Goal: Task Accomplishment & Management: Manage account settings

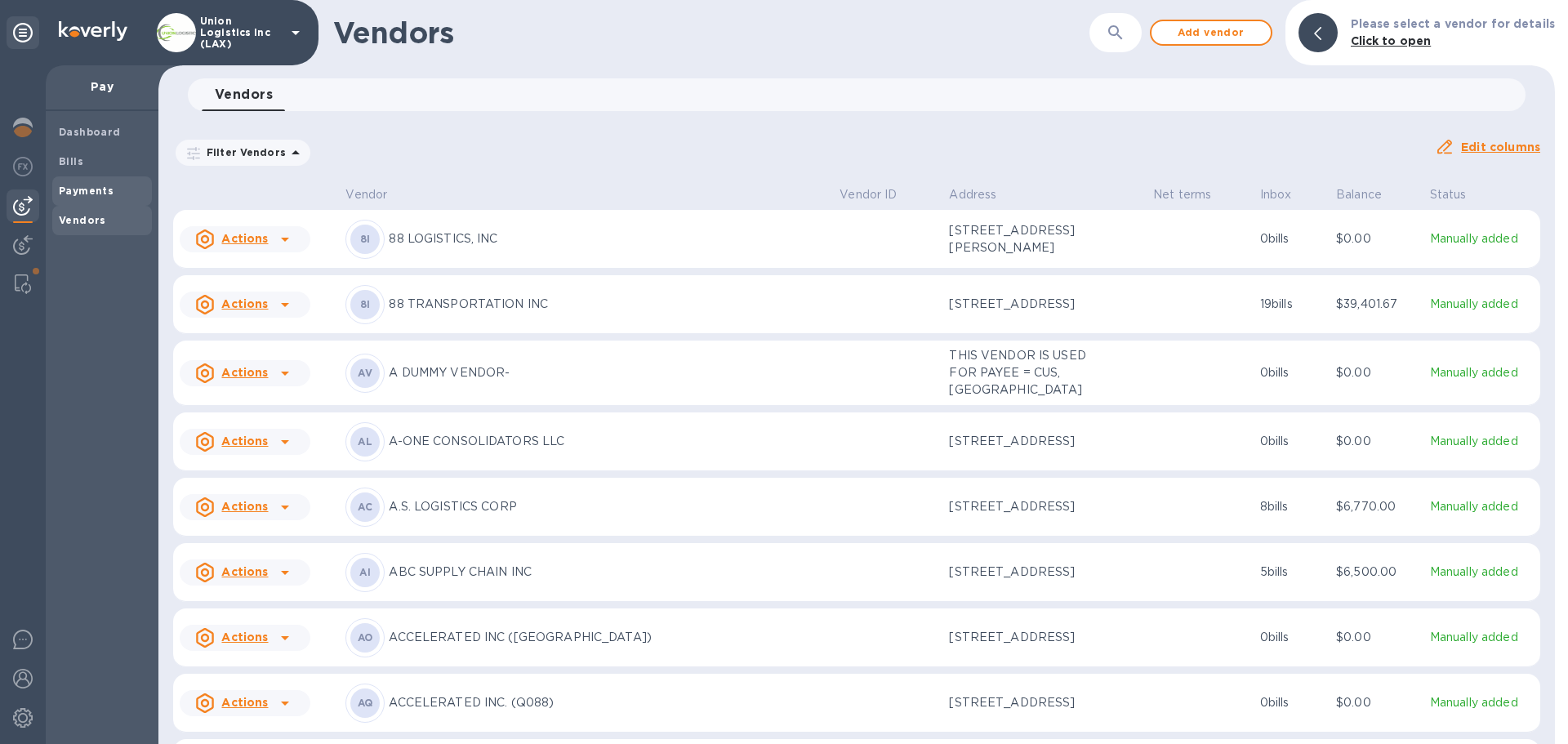
click at [79, 196] on b "Payments" at bounding box center [86, 191] width 55 height 13
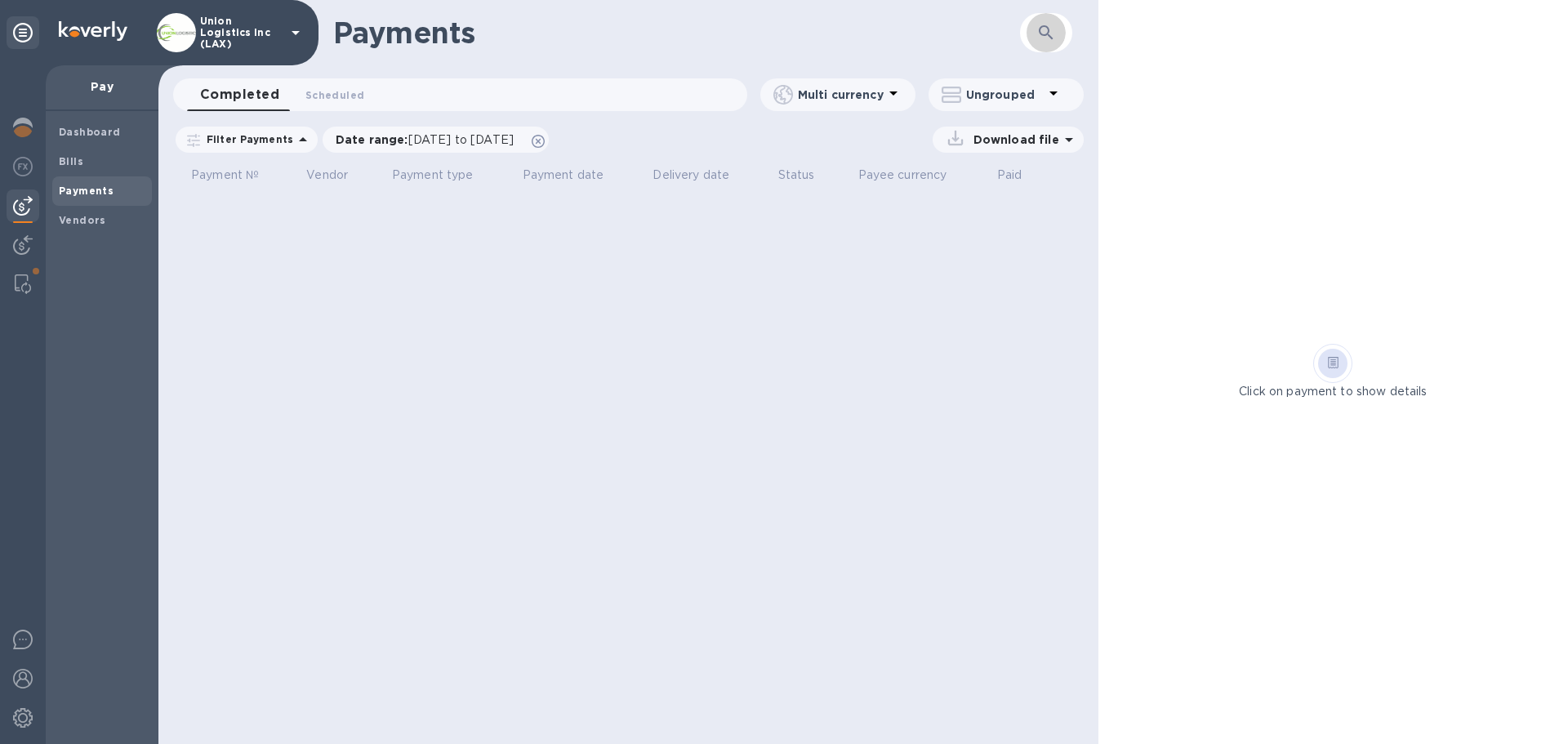
click at [1036, 31] on icon "button" at bounding box center [1046, 33] width 20 height 20
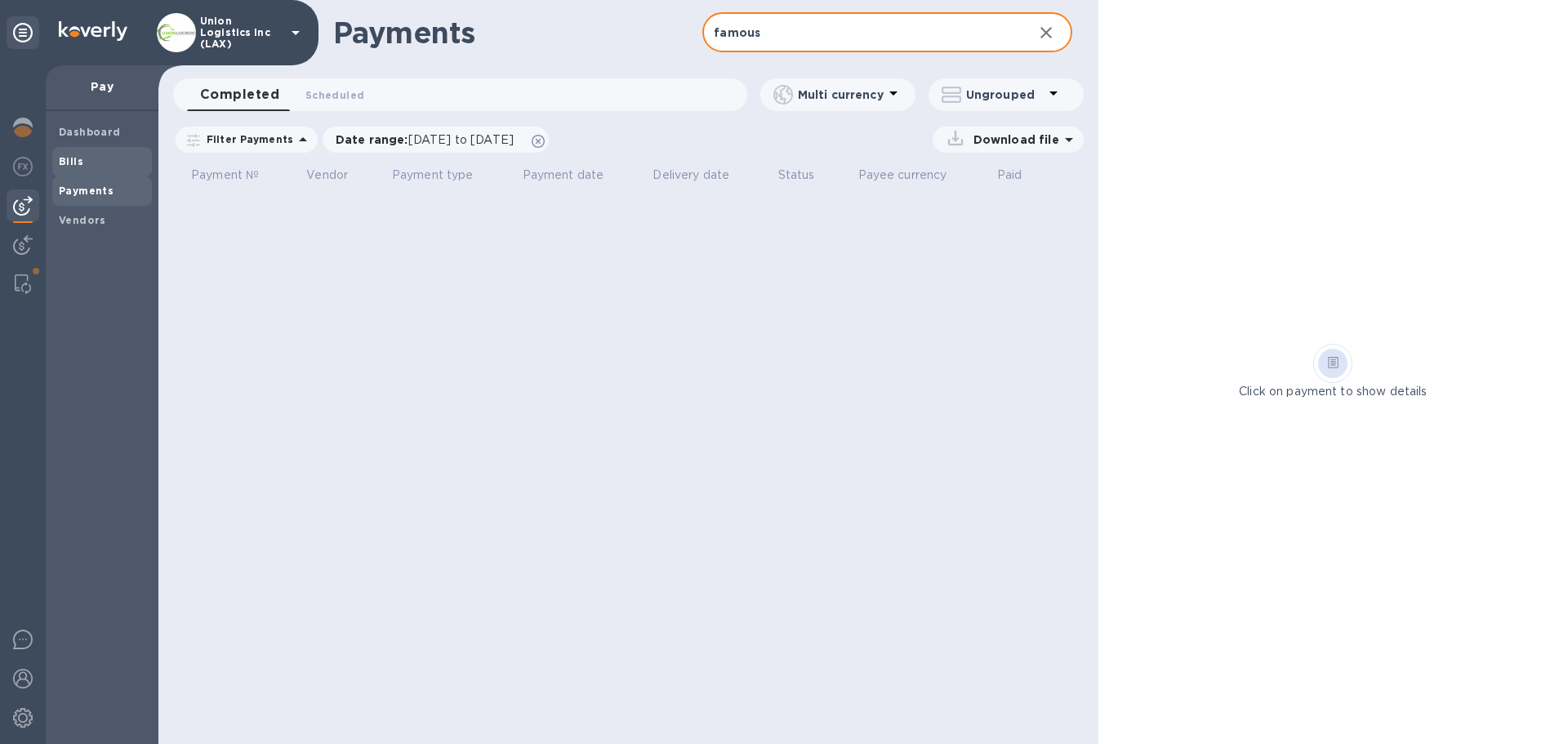
type input "famous"
click at [76, 168] on span "Bills" at bounding box center [70, 162] width 24 height 16
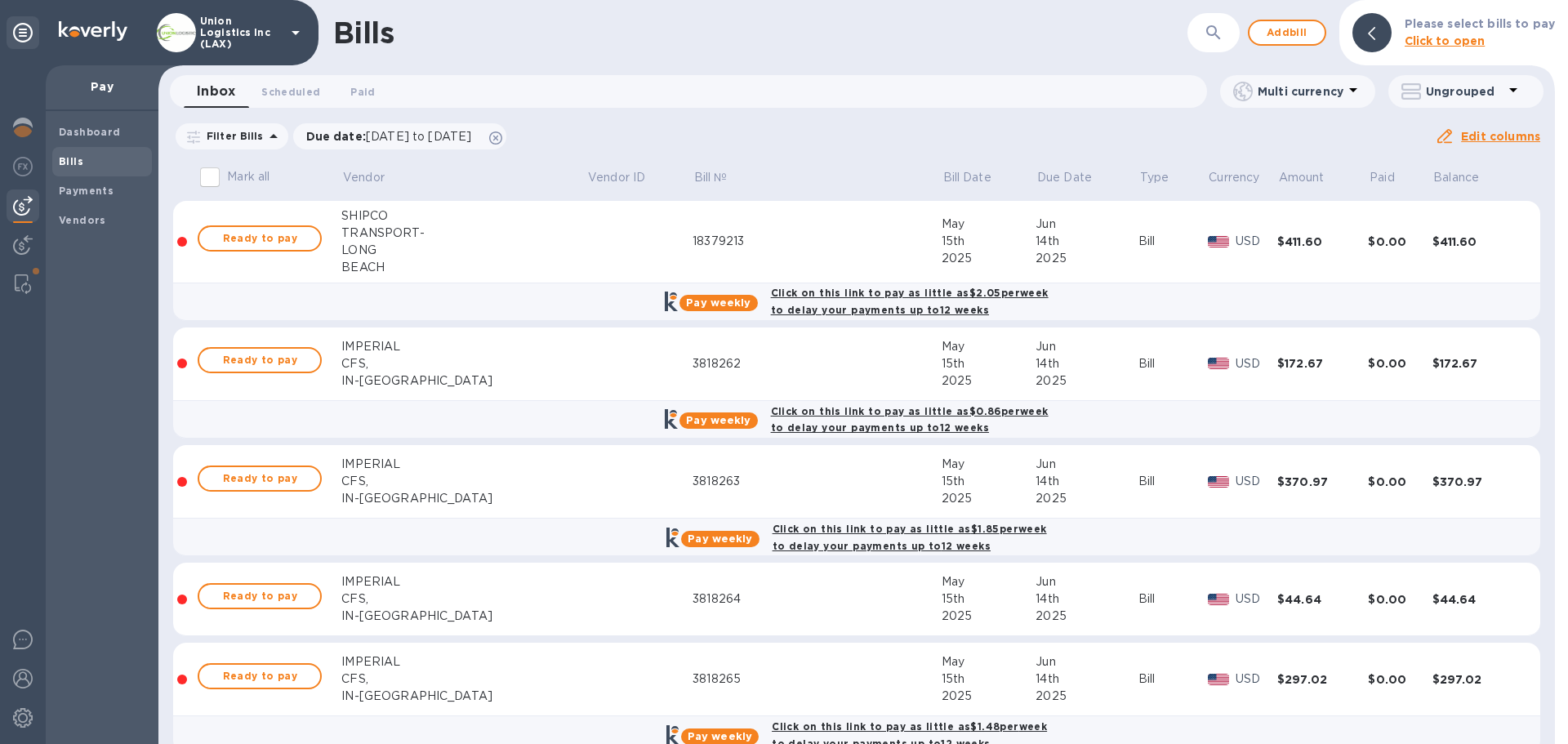
click at [1415, 29] on b "Please select bills to pay" at bounding box center [1479, 23] width 150 height 13
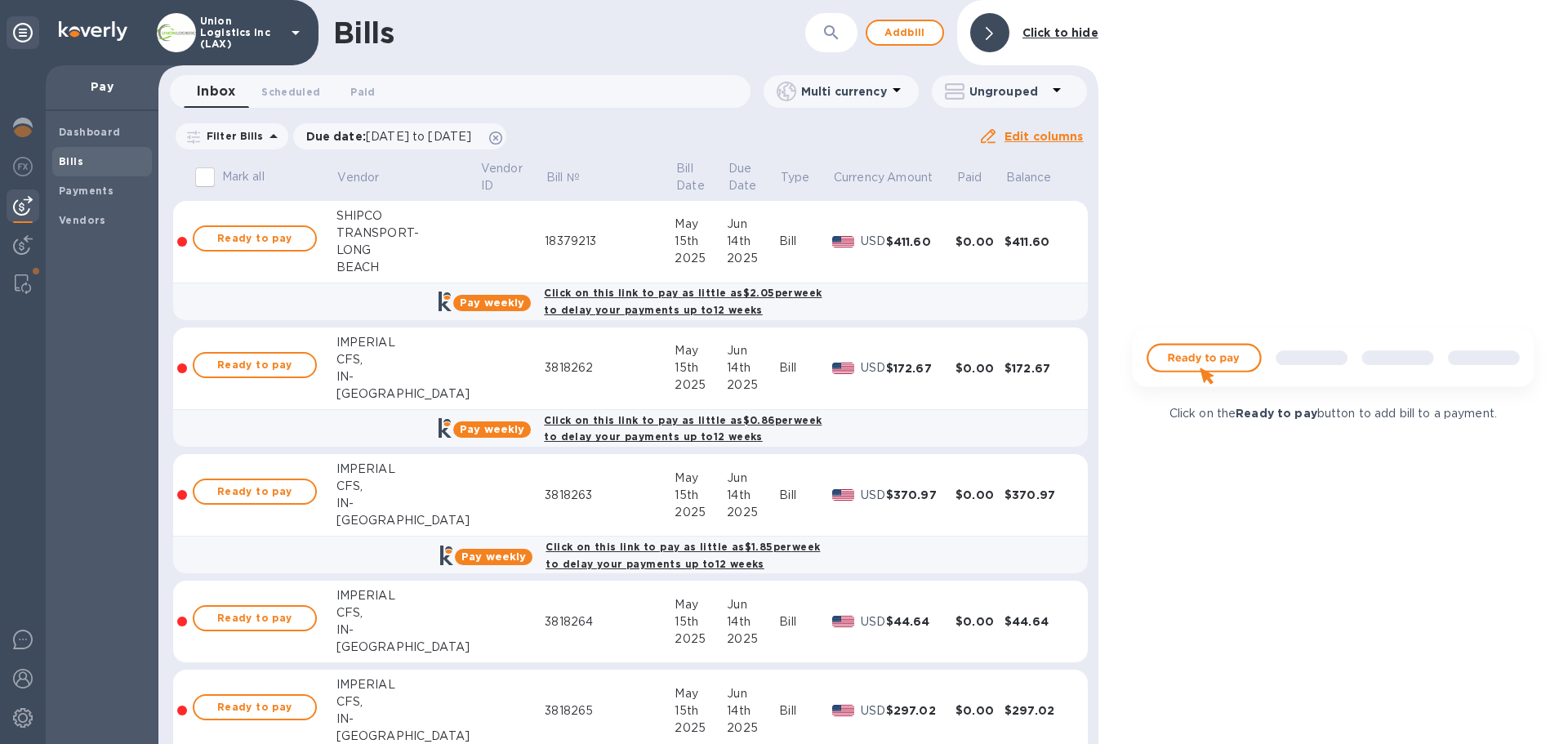
click at [1010, 36] on div at bounding box center [989, 32] width 39 height 39
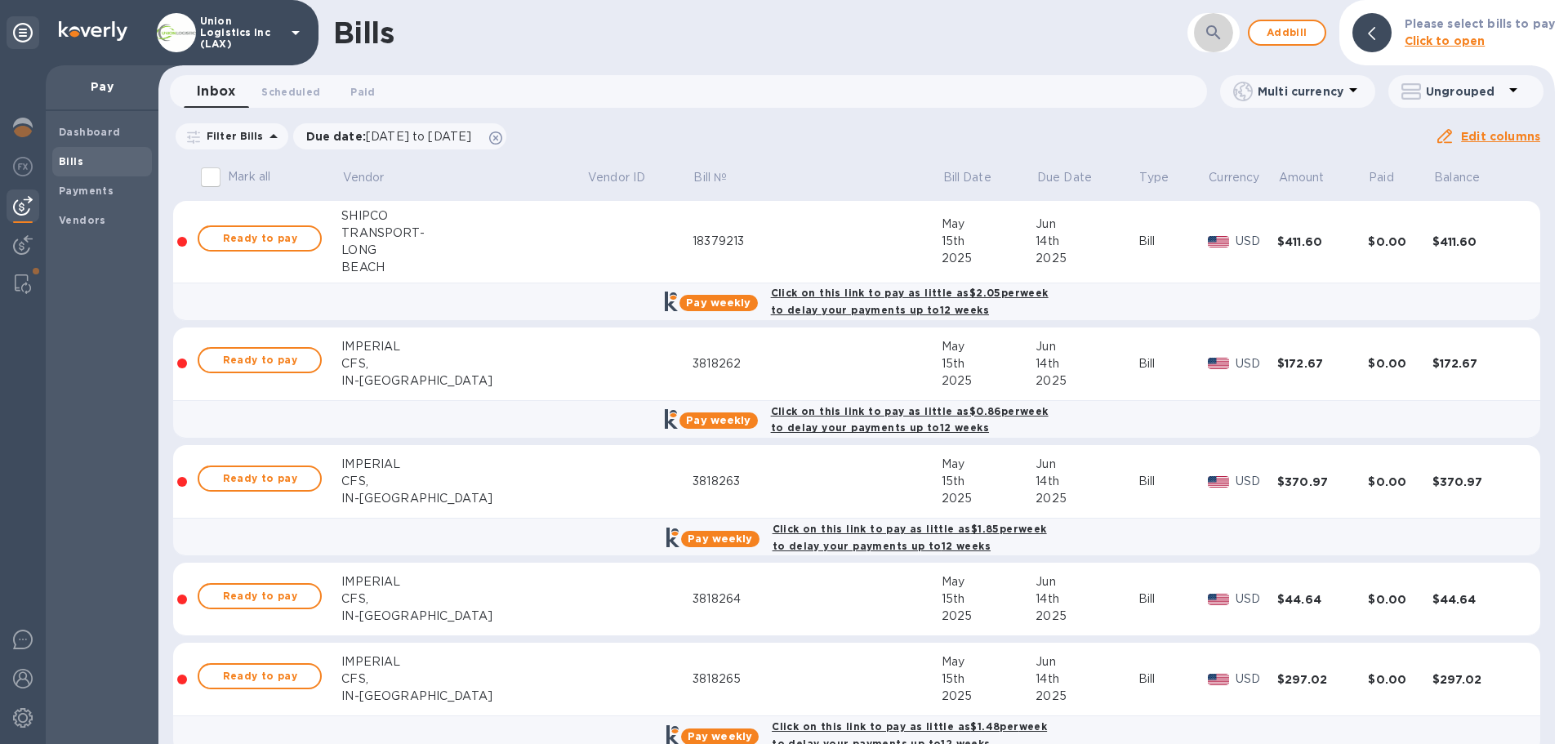
click at [1219, 30] on icon "button" at bounding box center [1214, 33] width 20 height 20
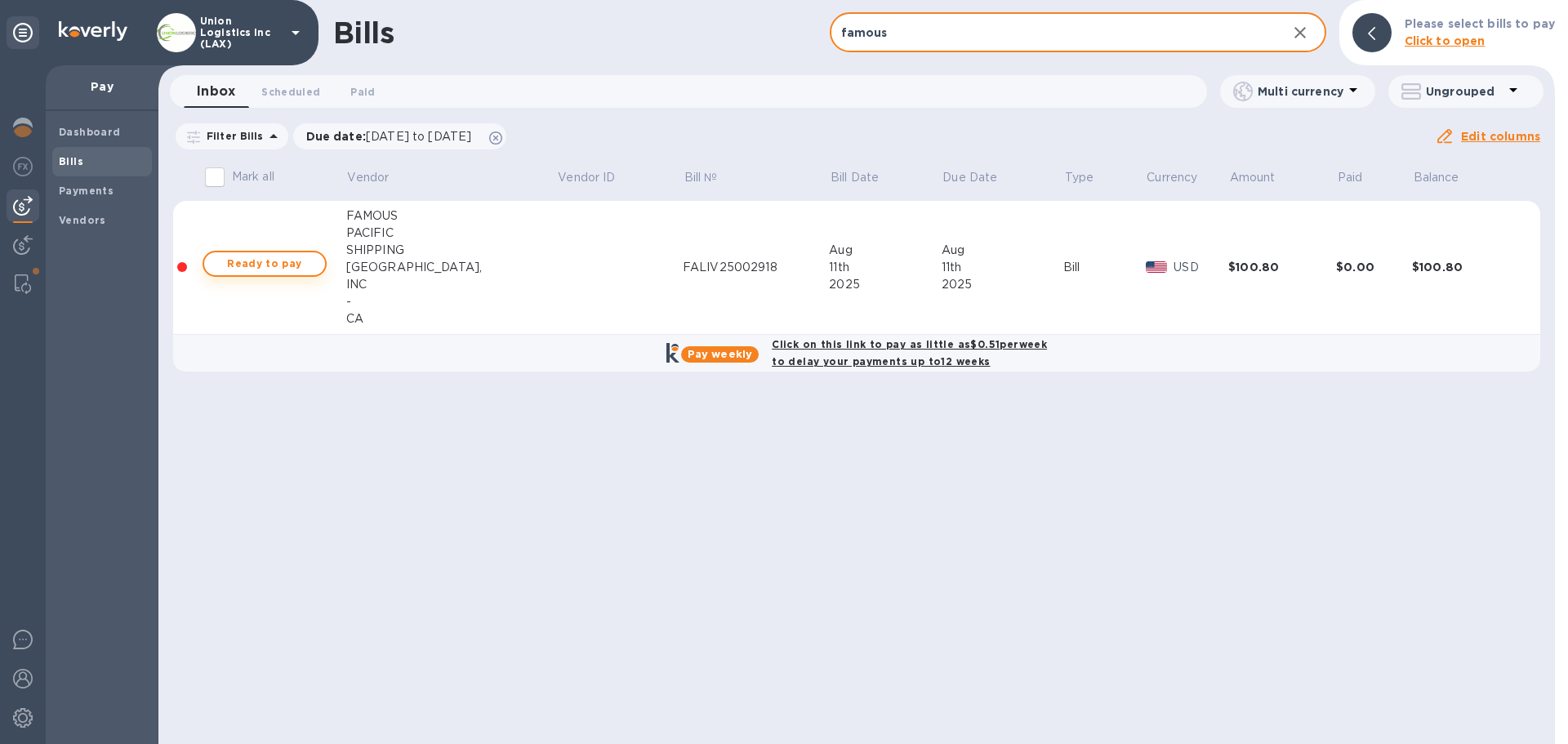
type input "famous"
click at [303, 265] on span "Ready to pay" at bounding box center [265, 264] width 95 height 20
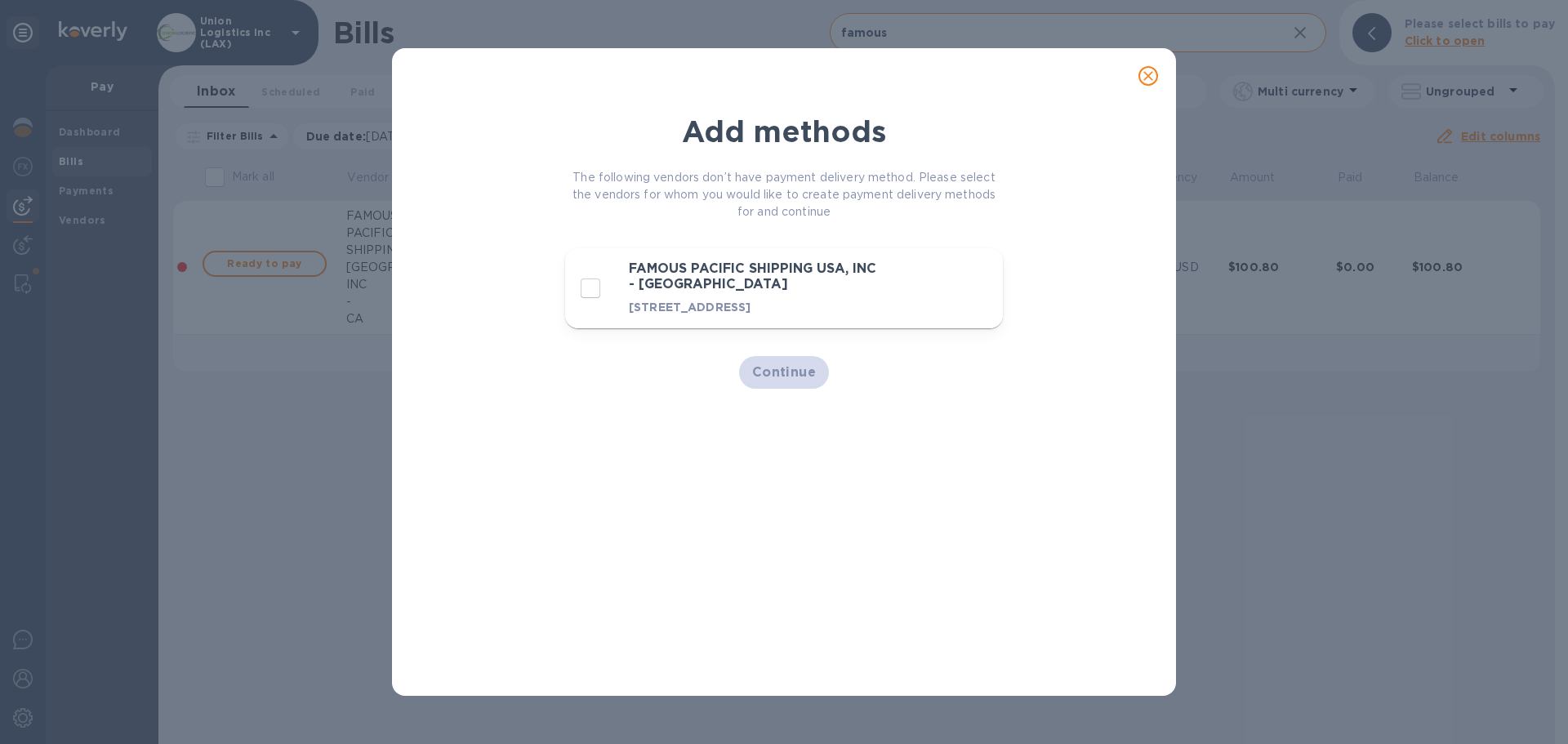
click at [1153, 77] on icon "close" at bounding box center [1148, 76] width 16 height 16
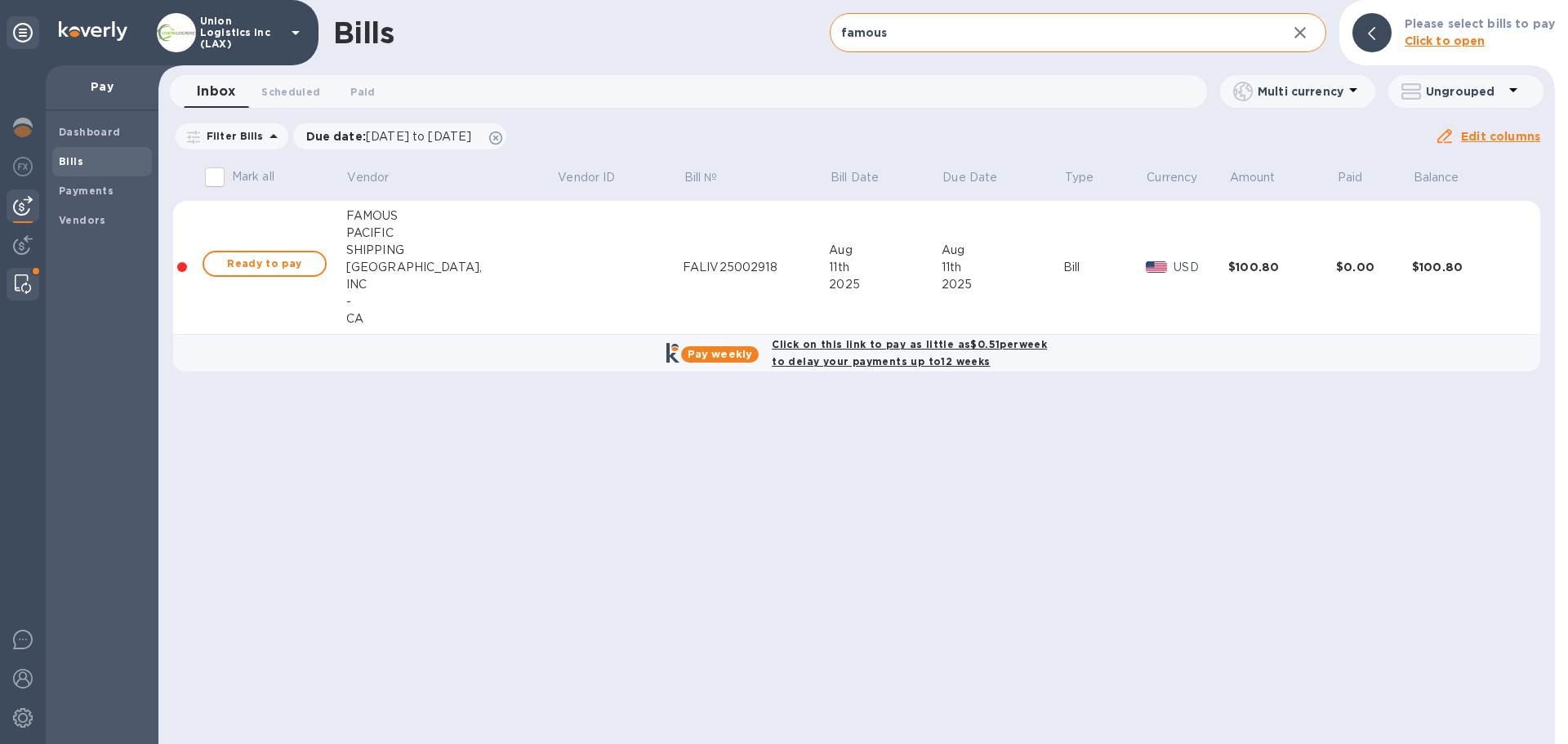
click at [30, 281] on img at bounding box center [23, 284] width 16 height 20
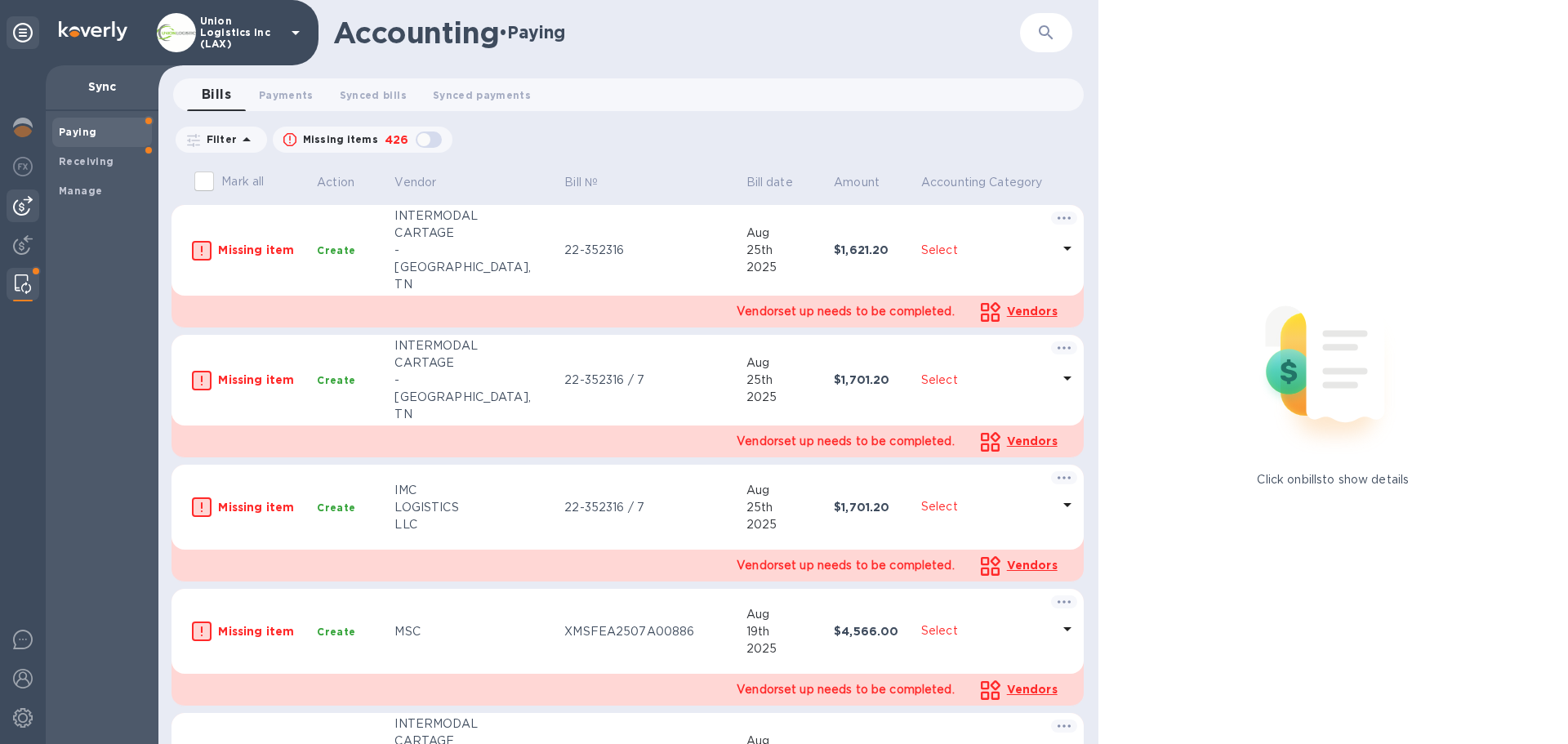
click at [25, 204] on img at bounding box center [23, 206] width 20 height 20
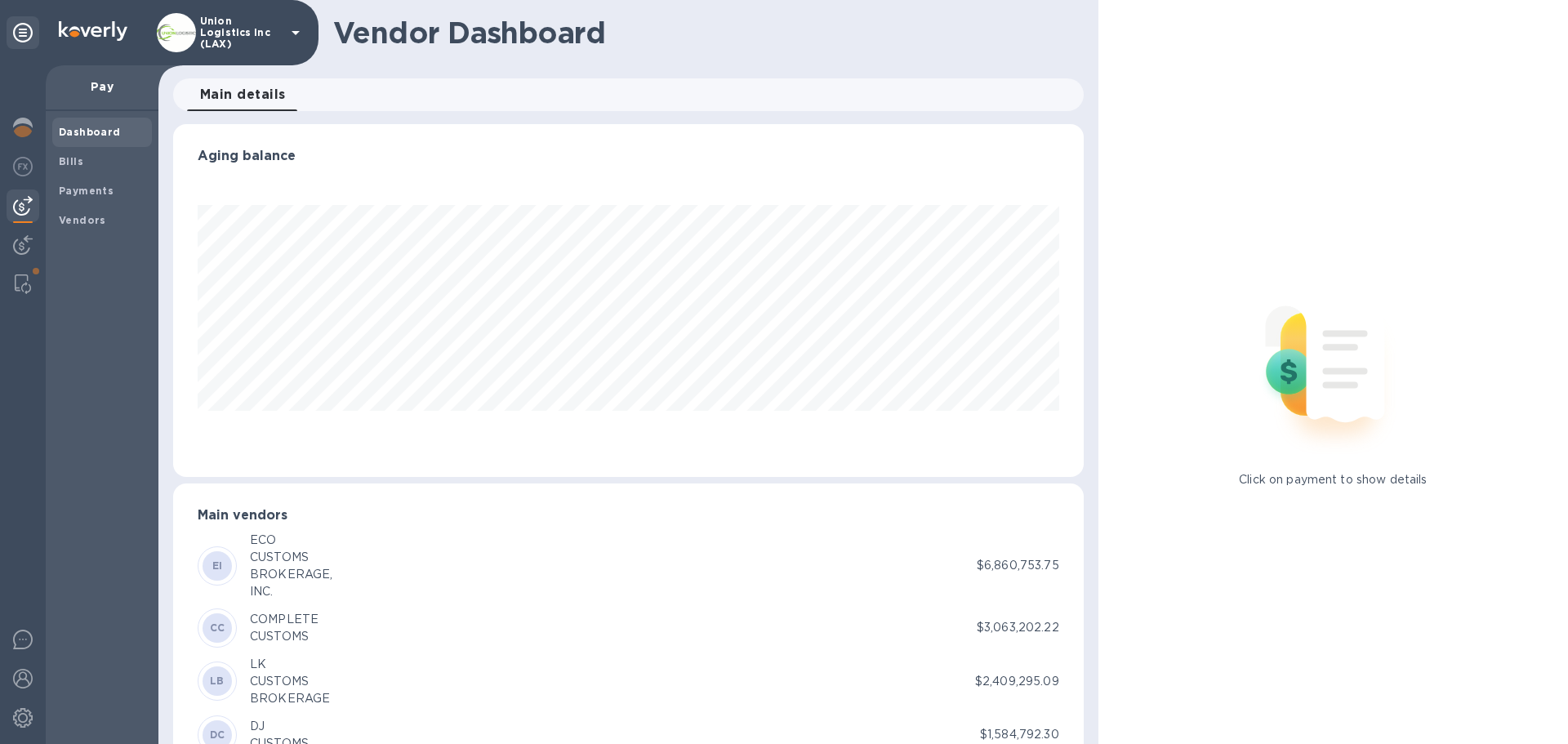
scroll to position [353, 903]
click at [104, 172] on div "Bills" at bounding box center [102, 162] width 99 height 30
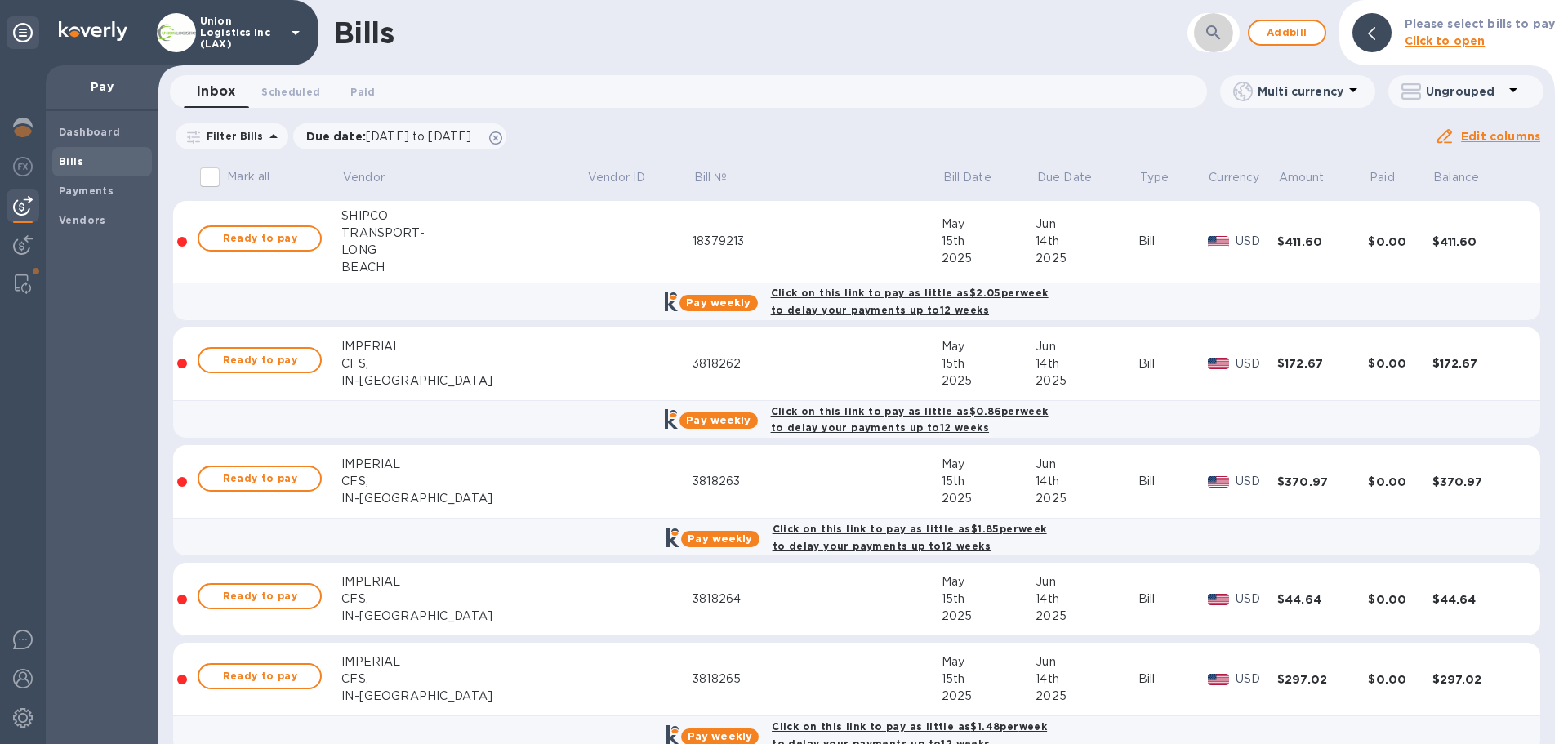
click at [1208, 38] on icon "button" at bounding box center [1214, 33] width 20 height 20
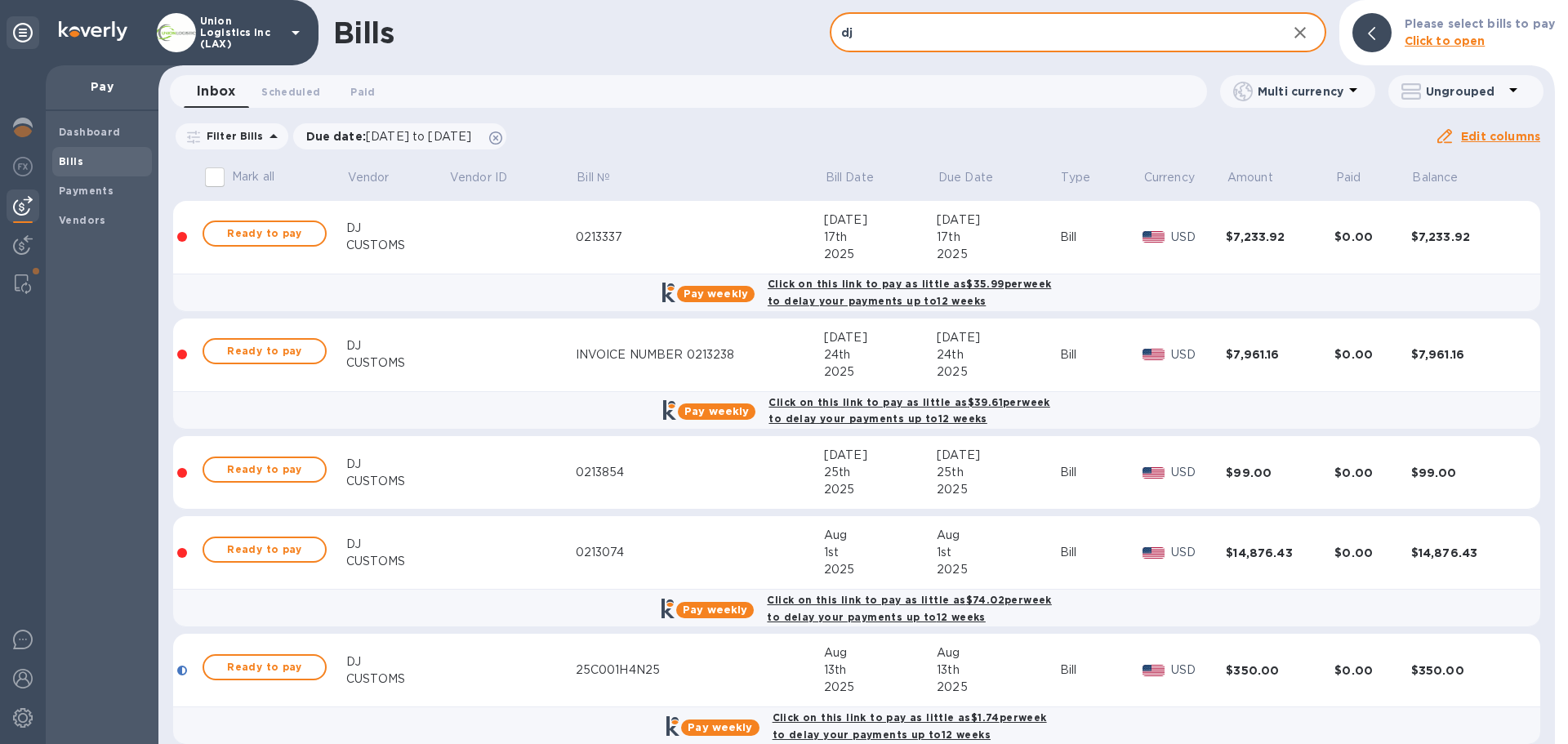
scroll to position [22, 0]
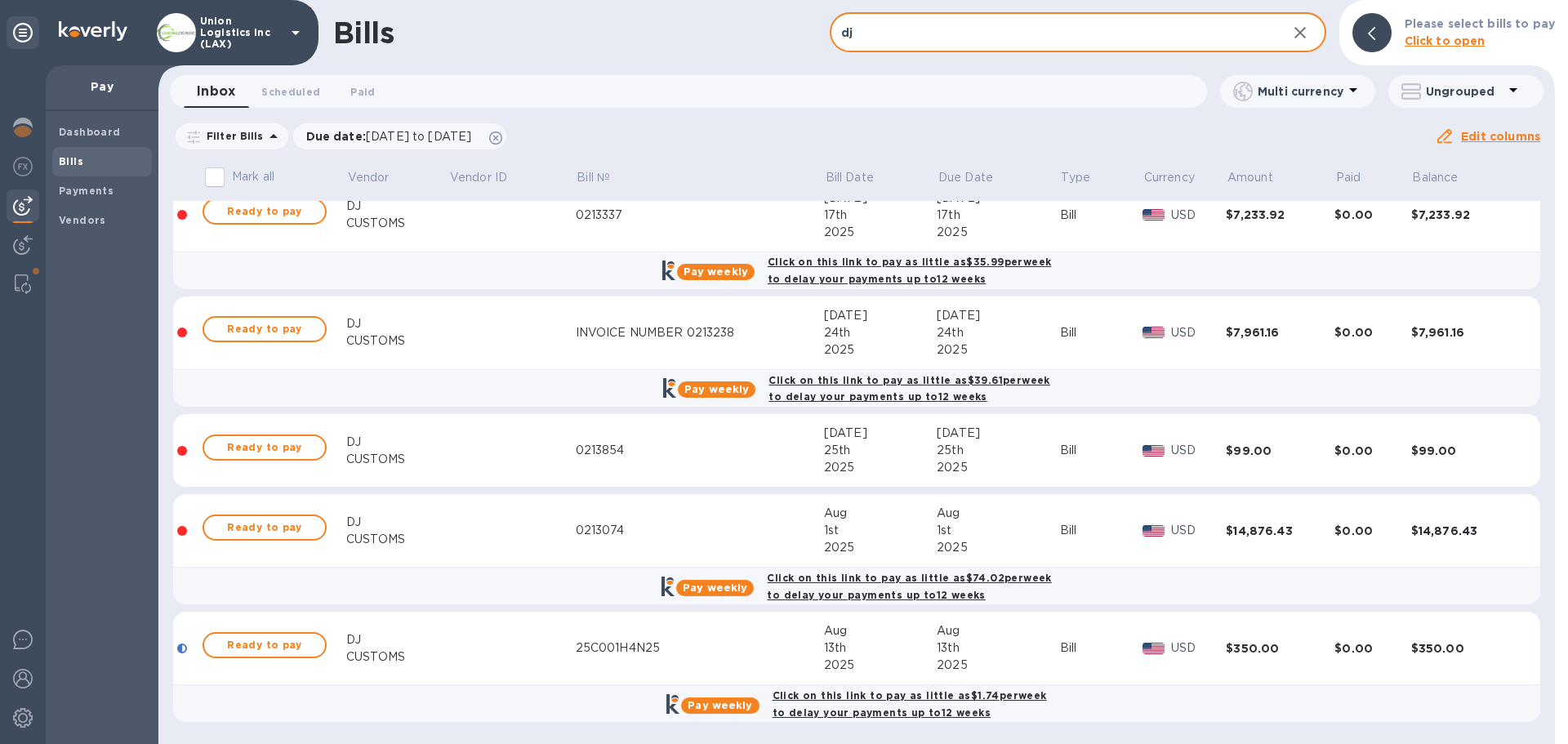
type input "dj"
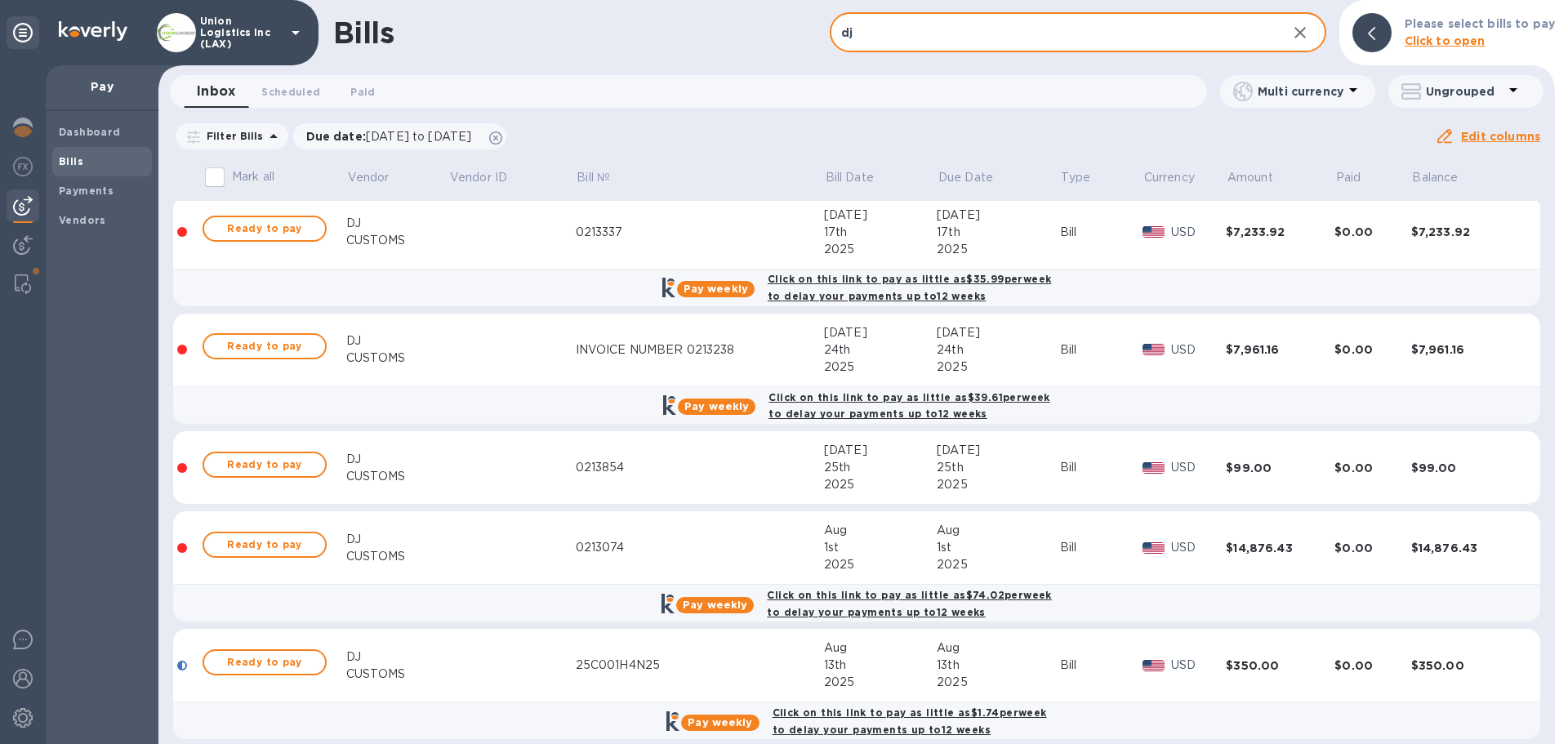
scroll to position [0, 0]
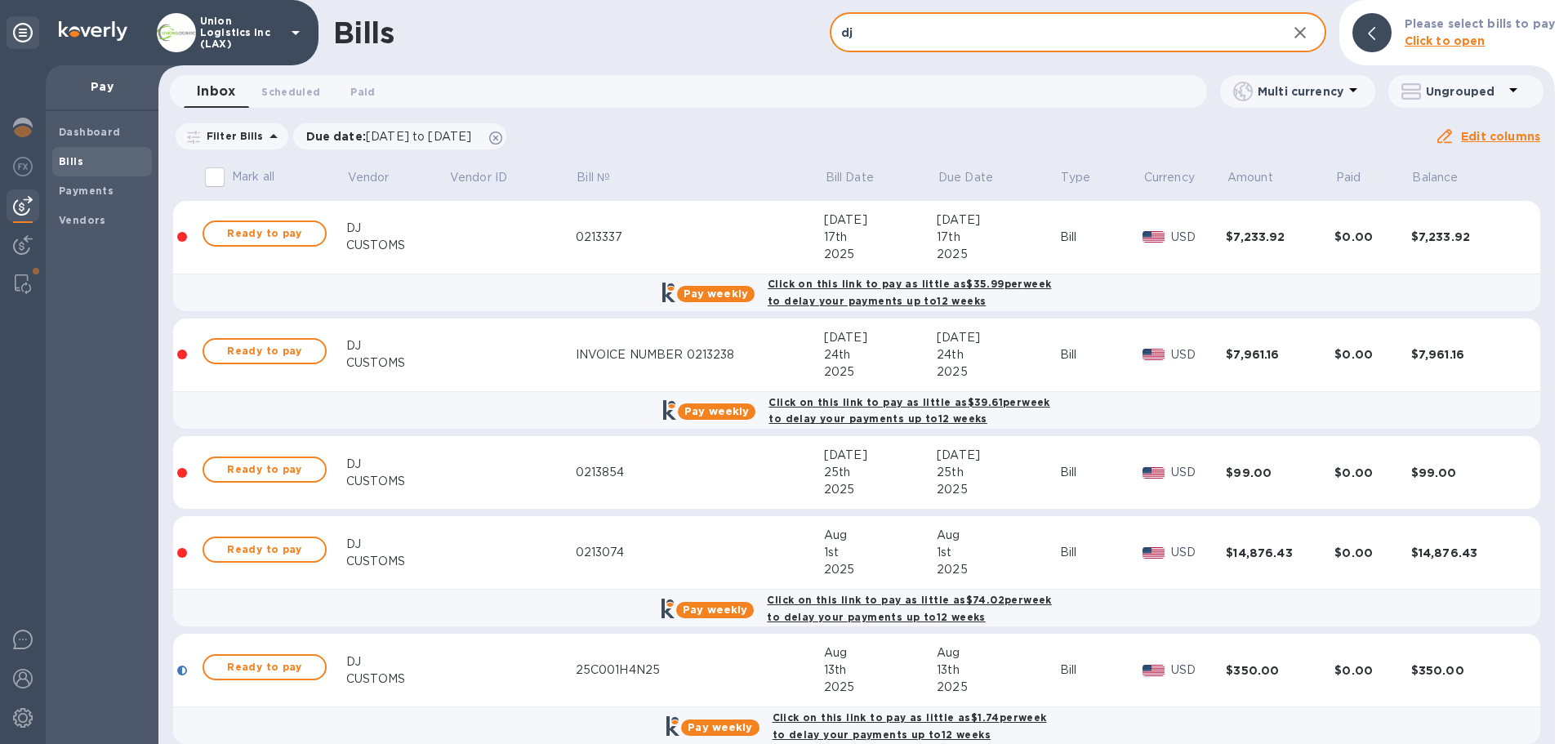
click at [1431, 44] on b "Click to open" at bounding box center [1445, 41] width 81 height 13
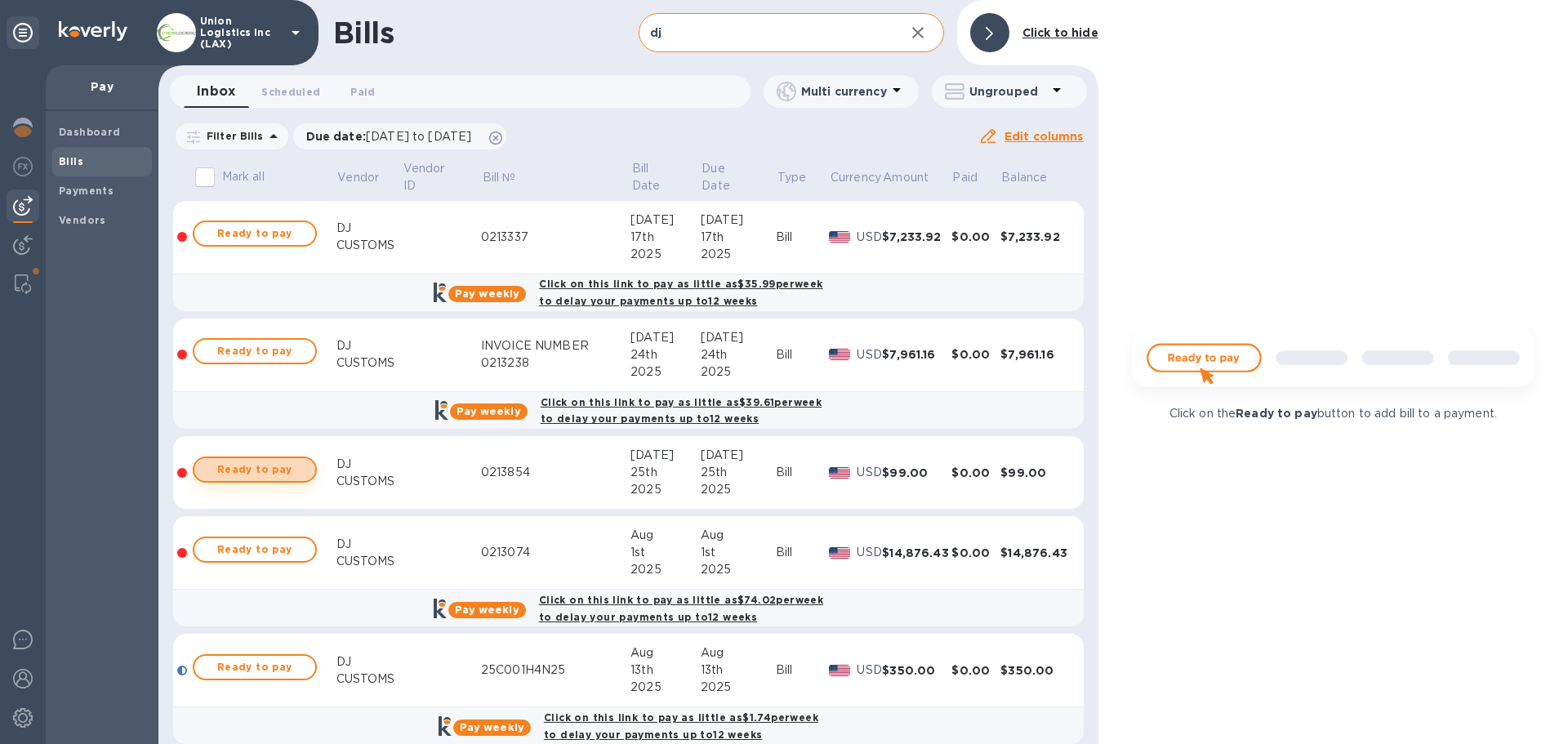
click at [218, 471] on span "Ready to pay" at bounding box center [255, 470] width 95 height 20
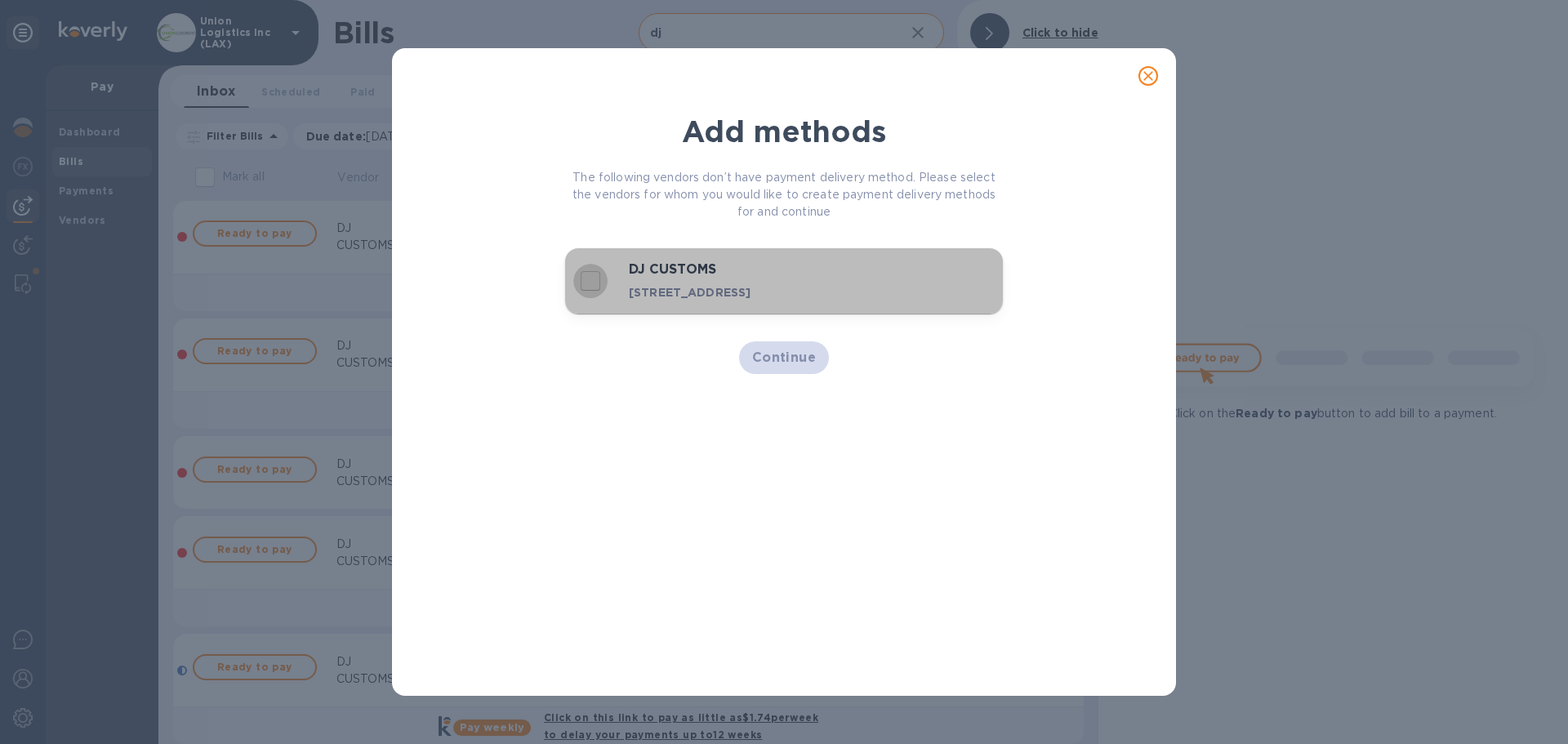
click at [593, 284] on input "decorative checkbox" at bounding box center [591, 281] width 34 height 34
checkbox input "true"
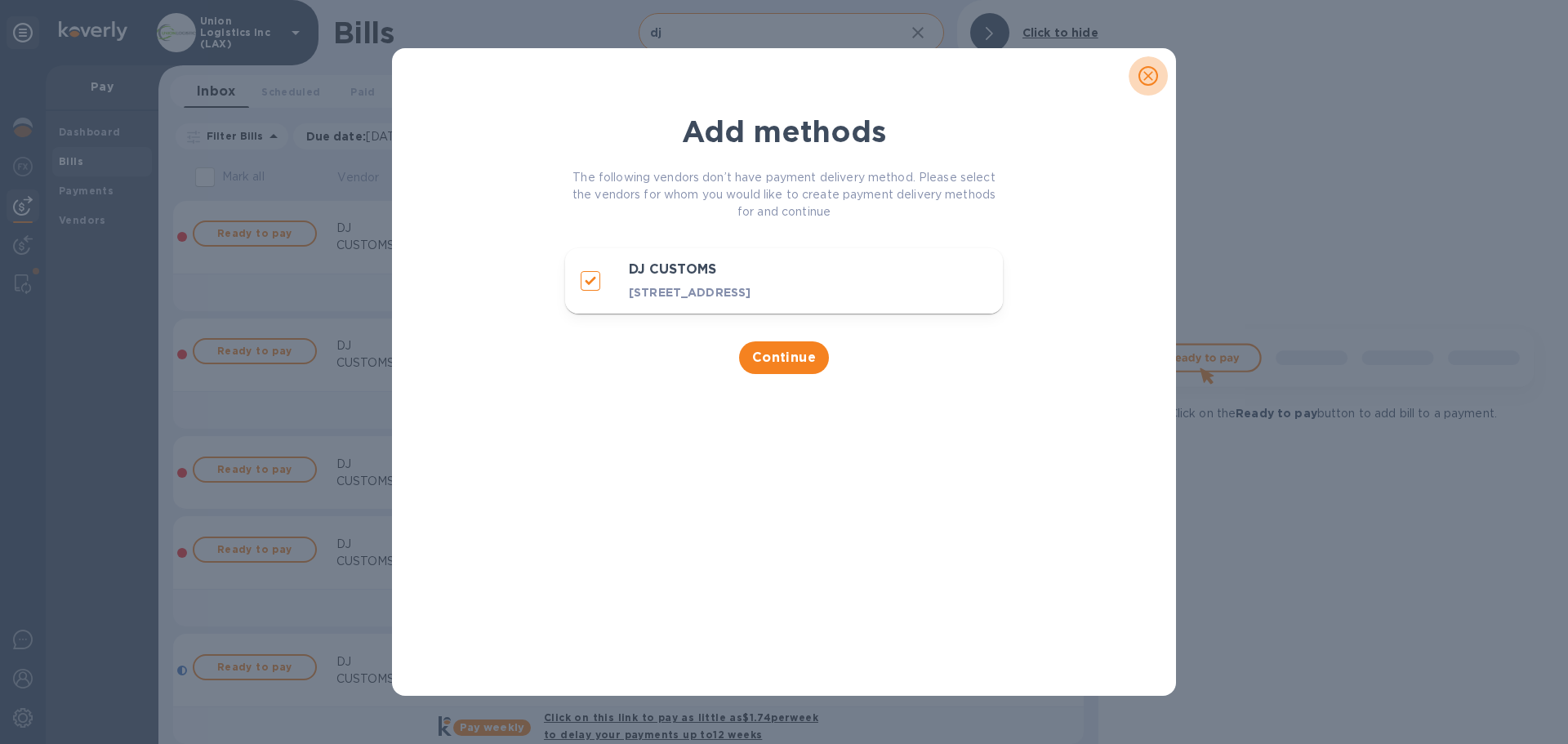
click at [1157, 78] on button "close" at bounding box center [1148, 75] width 39 height 39
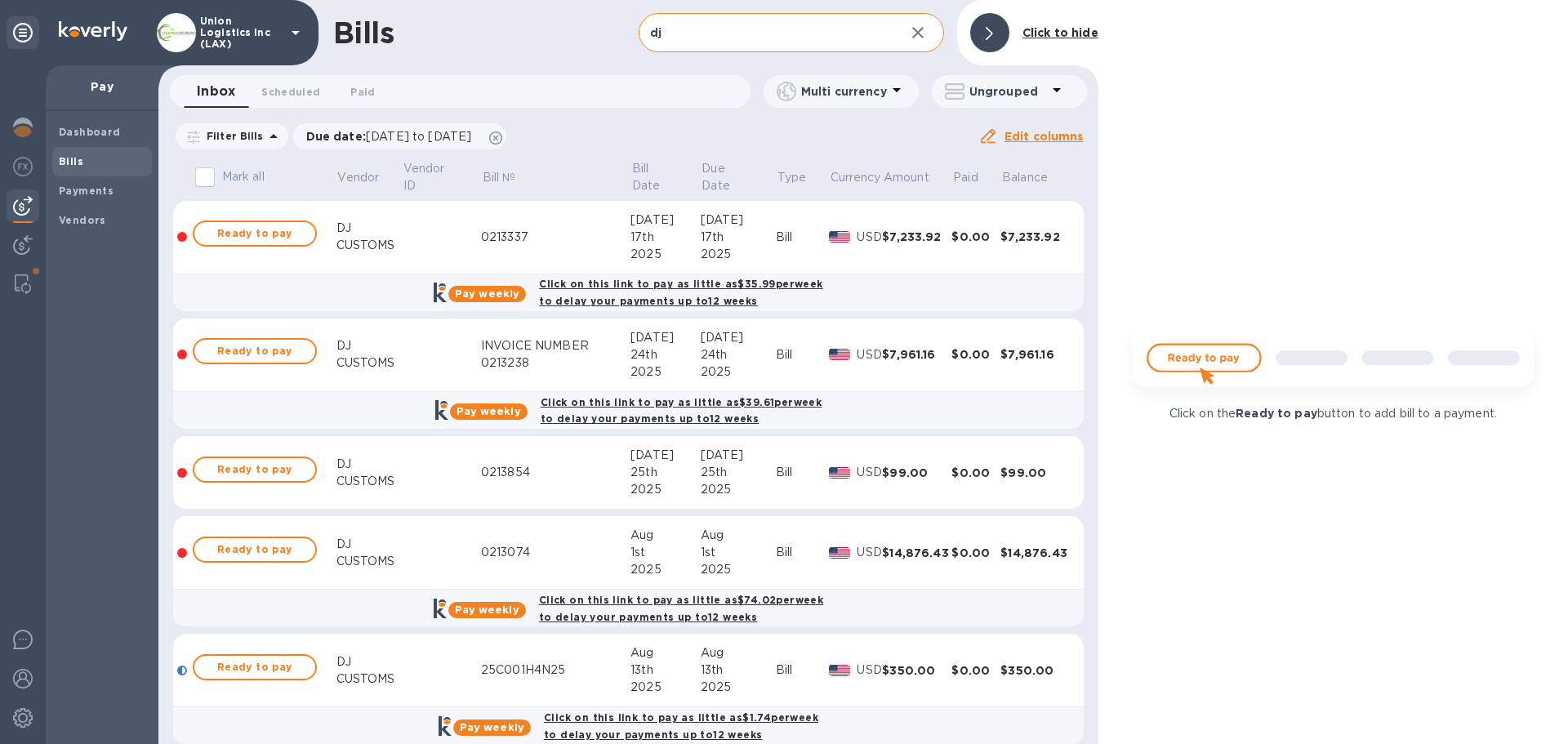
click at [999, 33] on div at bounding box center [989, 32] width 39 height 39
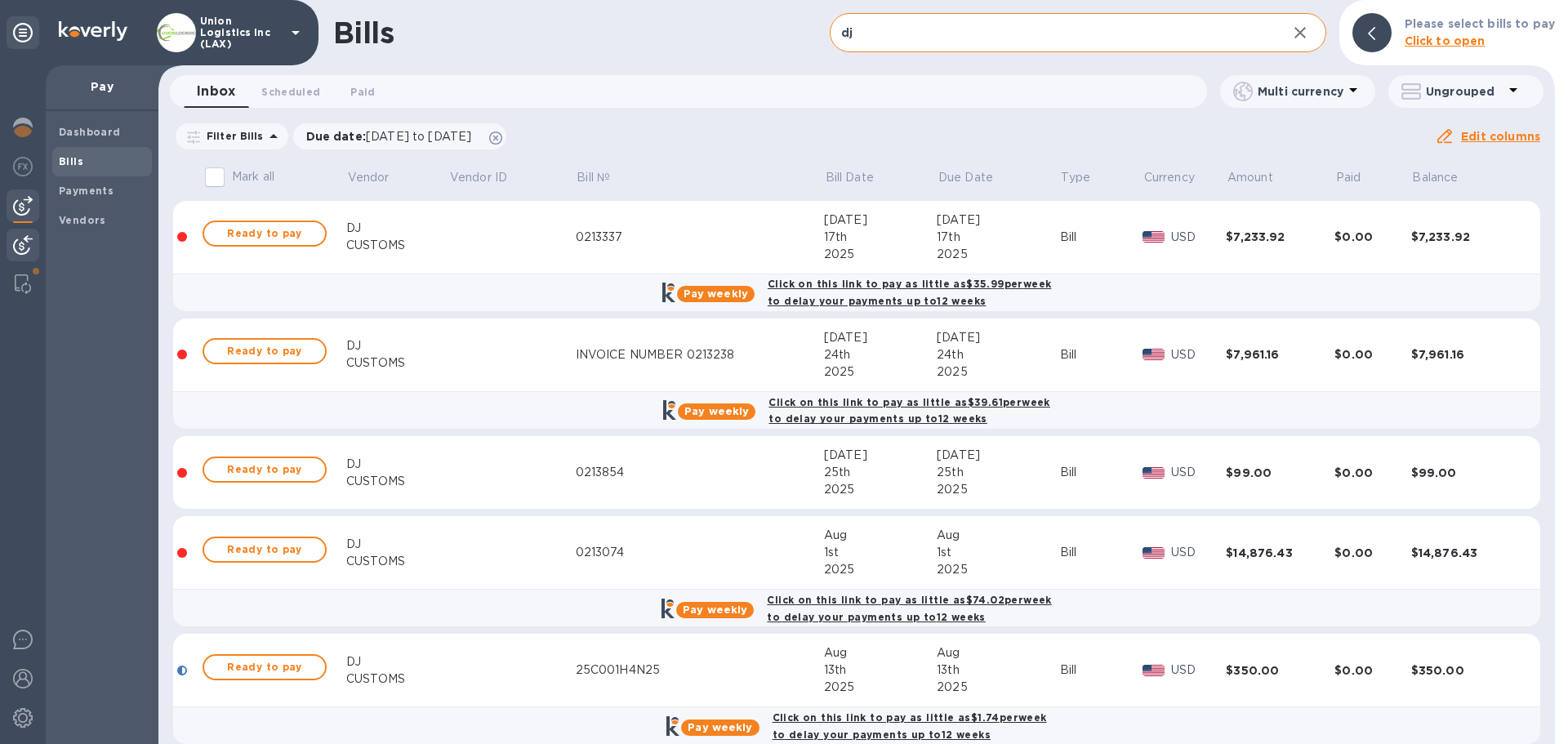
click at [20, 243] on img at bounding box center [23, 245] width 20 height 20
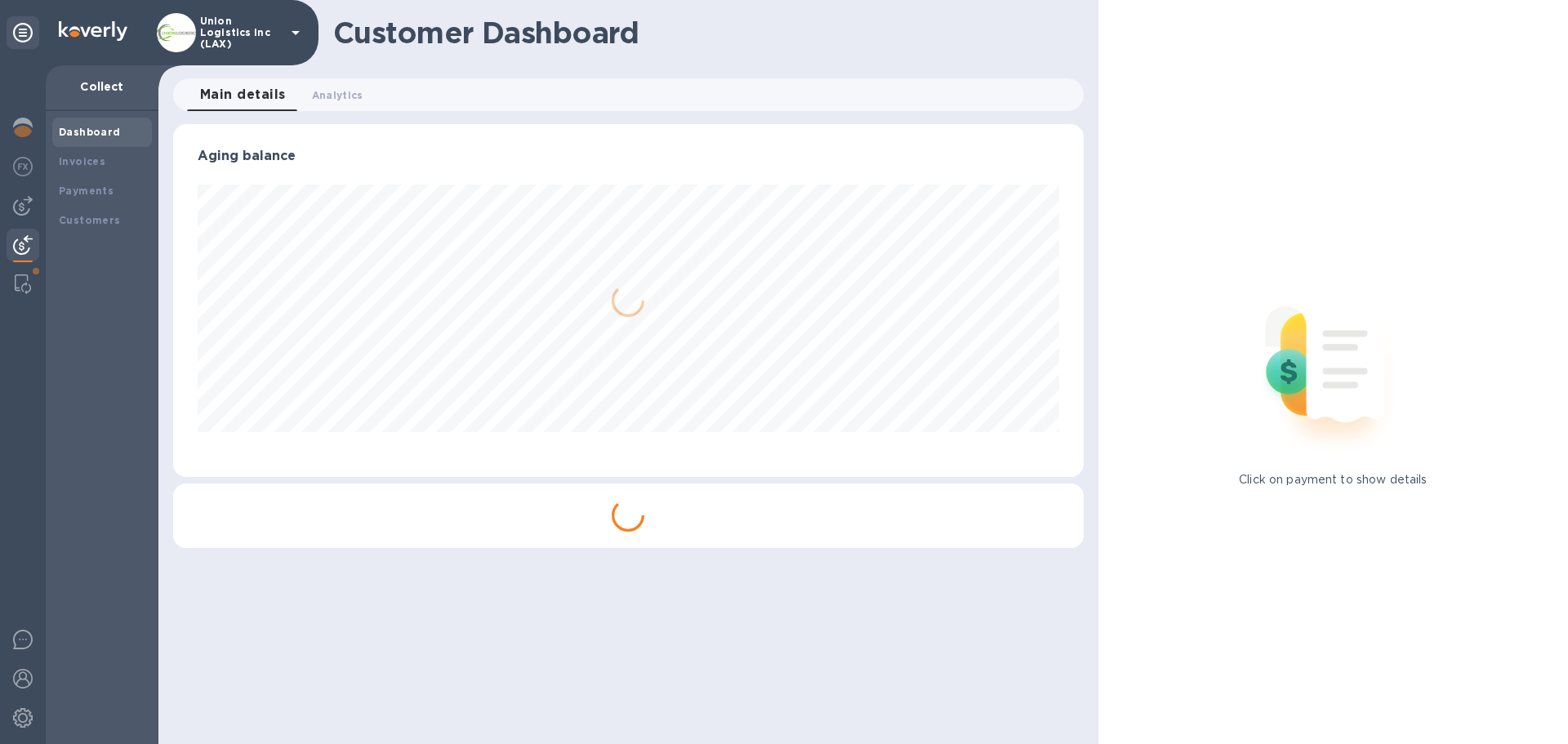
scroll to position [353, 910]
click at [98, 196] on b "Payments" at bounding box center [86, 191] width 55 height 13
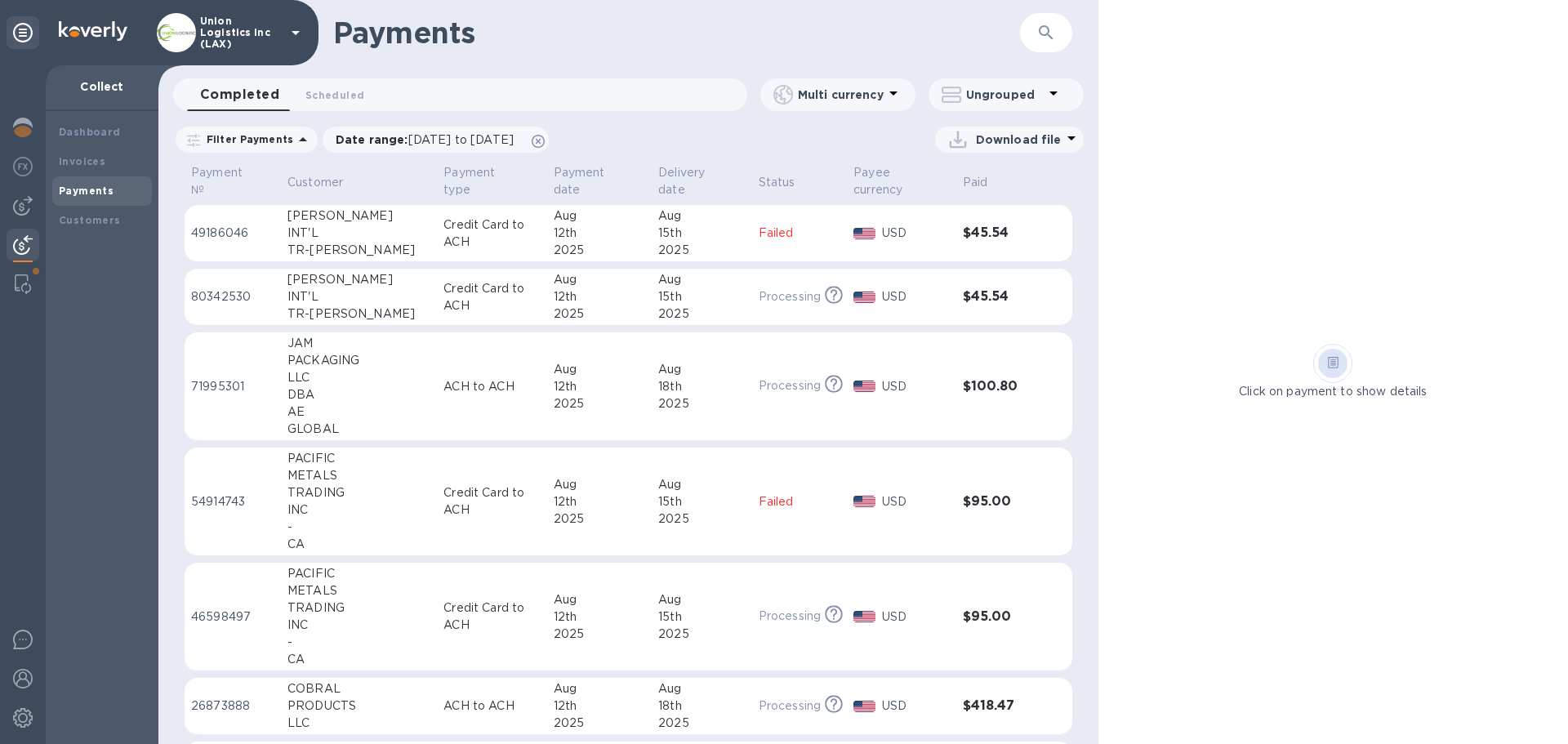
click at [602, 251] on div "2025" at bounding box center [600, 250] width 92 height 17
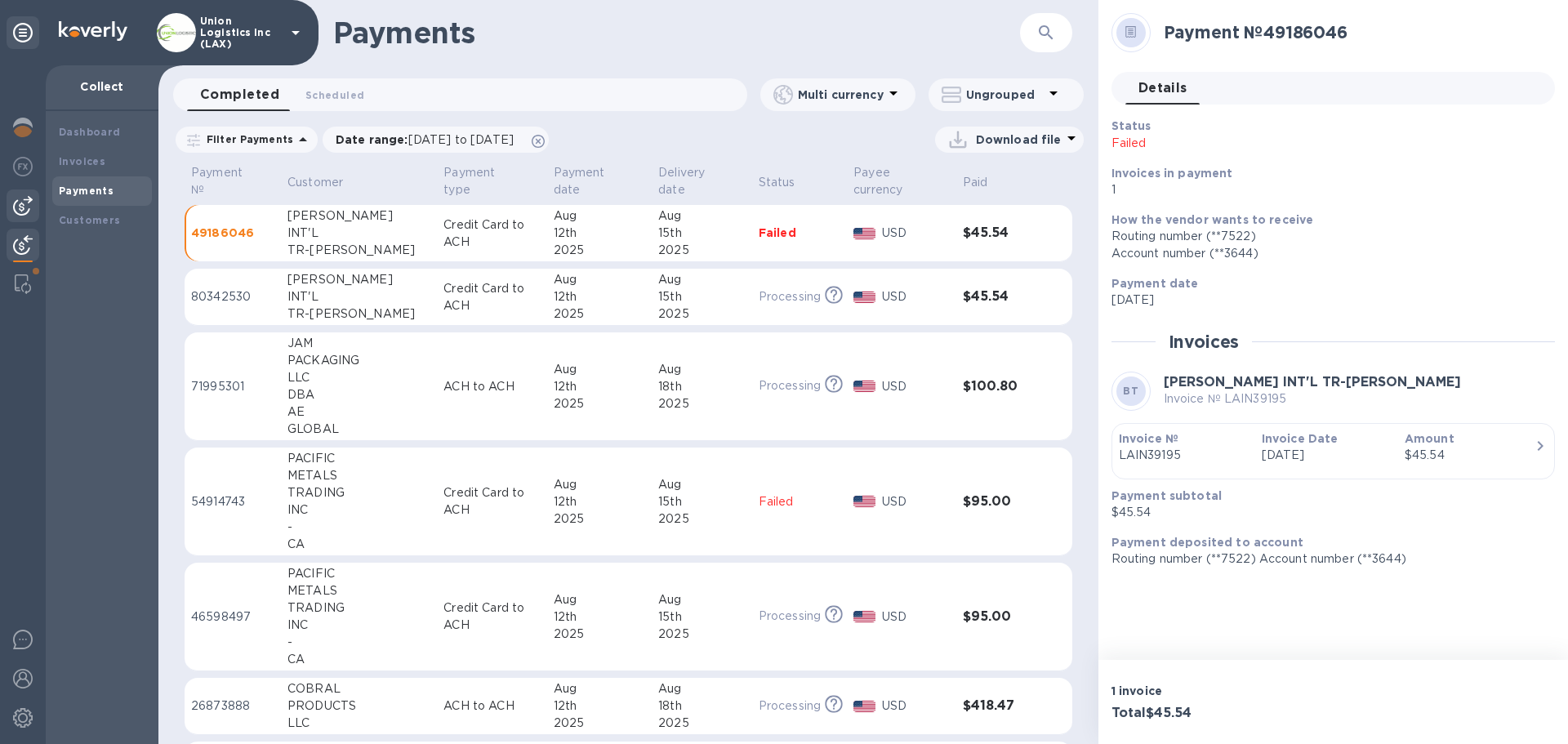
click at [23, 198] on img at bounding box center [23, 206] width 20 height 20
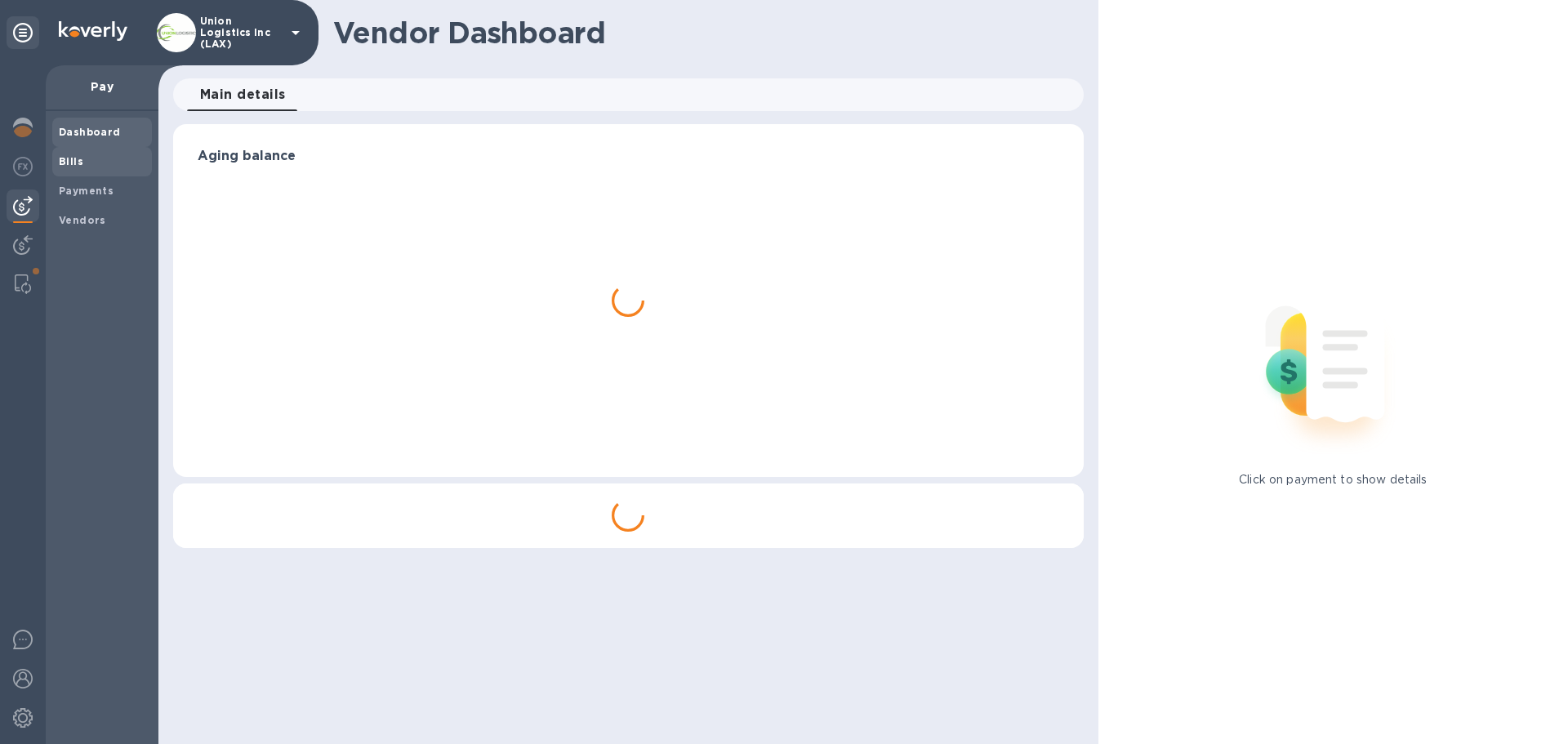
click at [81, 158] on span "Bills" at bounding box center [102, 162] width 87 height 16
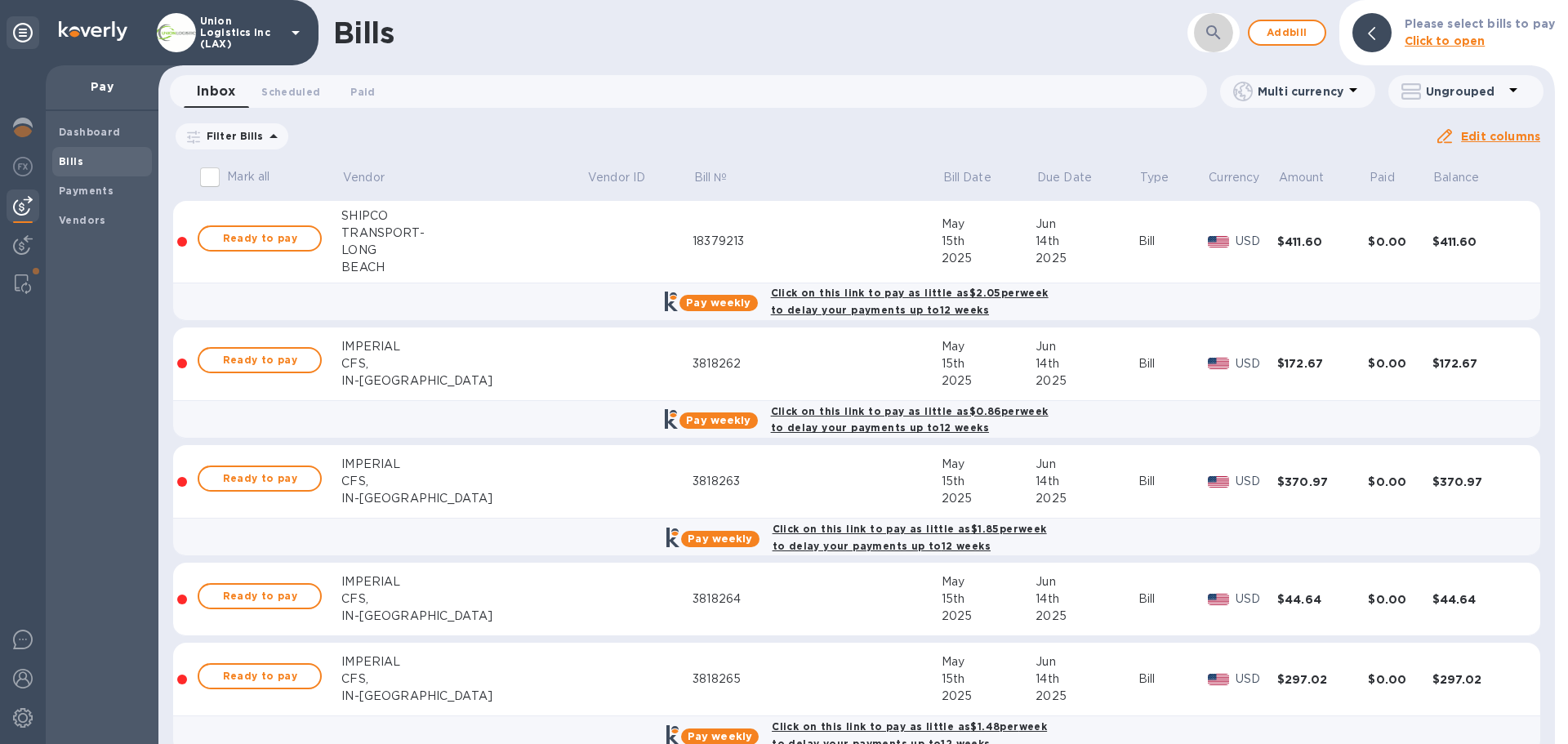
click at [1215, 33] on icon "button" at bounding box center [1214, 33] width 20 height 20
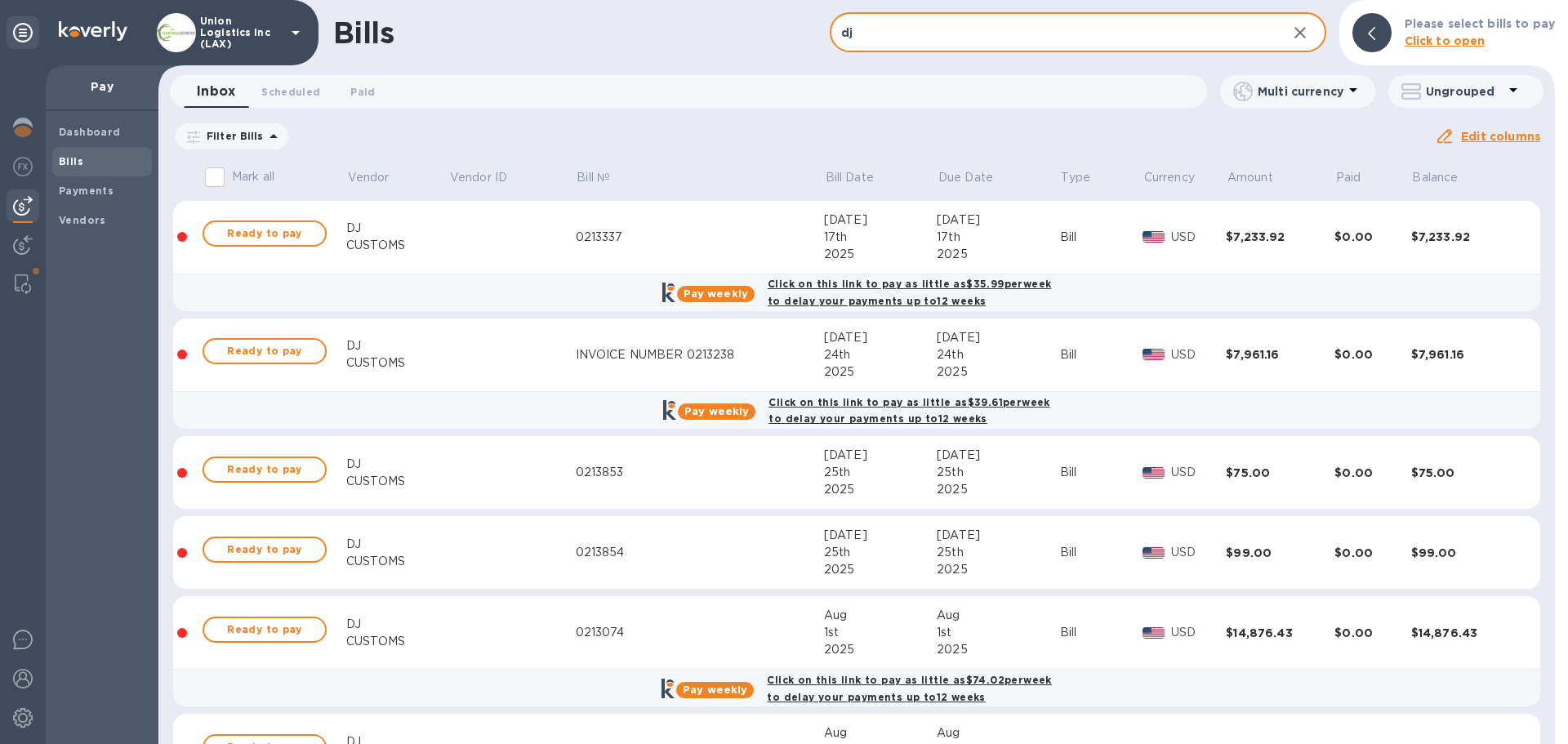
type input "dj"
click at [268, 473] on span "Ready to pay" at bounding box center [265, 470] width 95 height 20
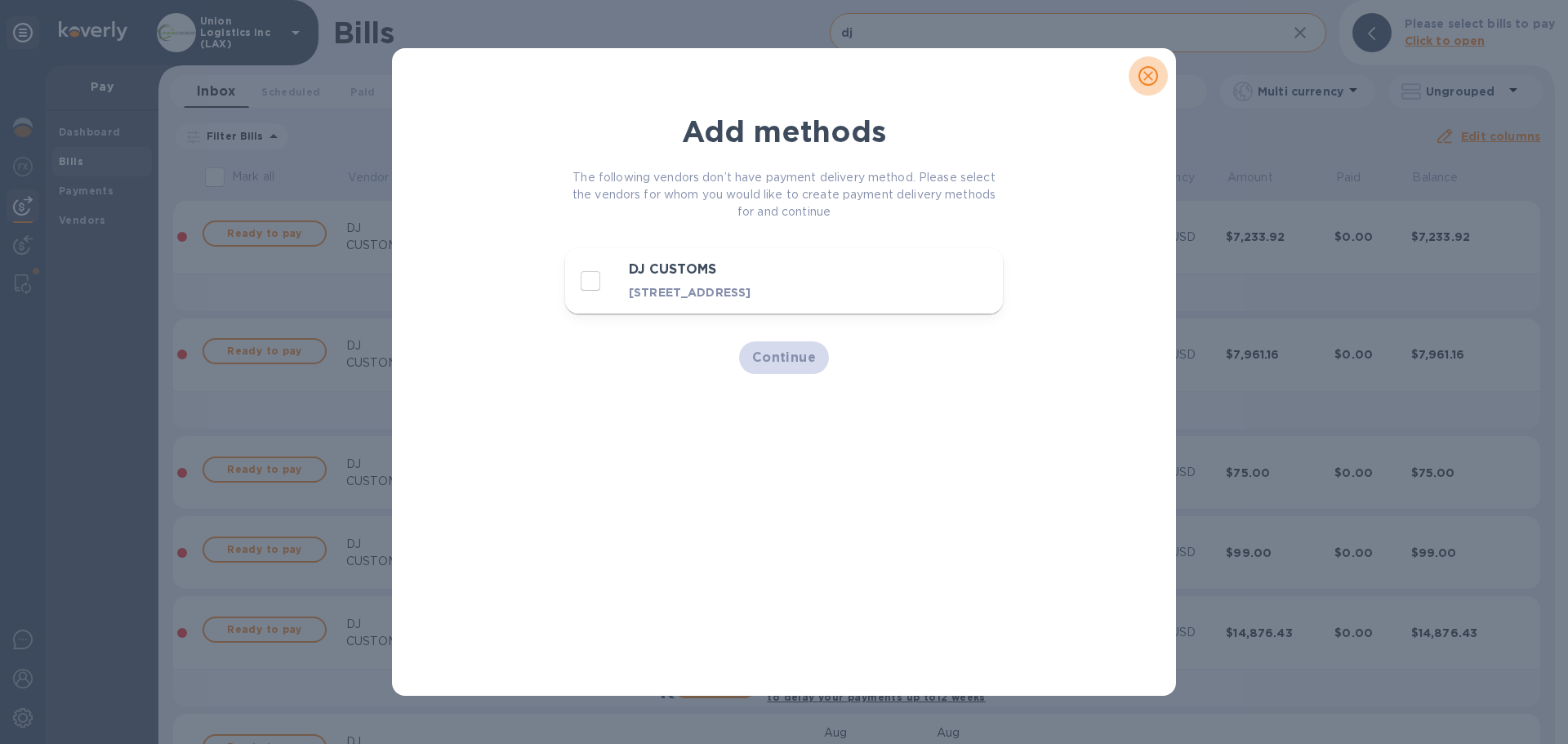
click at [1147, 76] on icon "close" at bounding box center [1148, 76] width 10 height 10
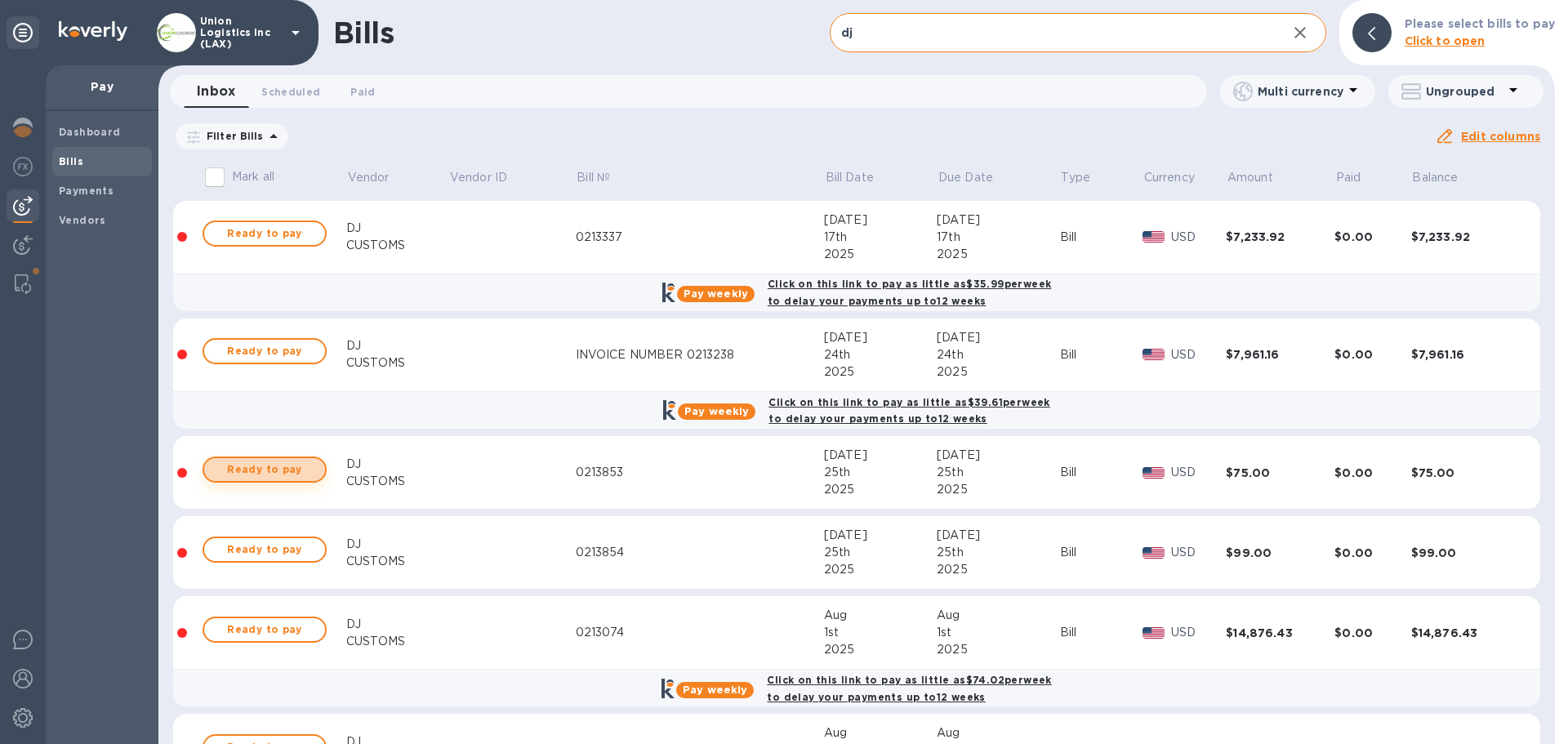
click at [268, 474] on span "Ready to pay" at bounding box center [265, 470] width 95 height 20
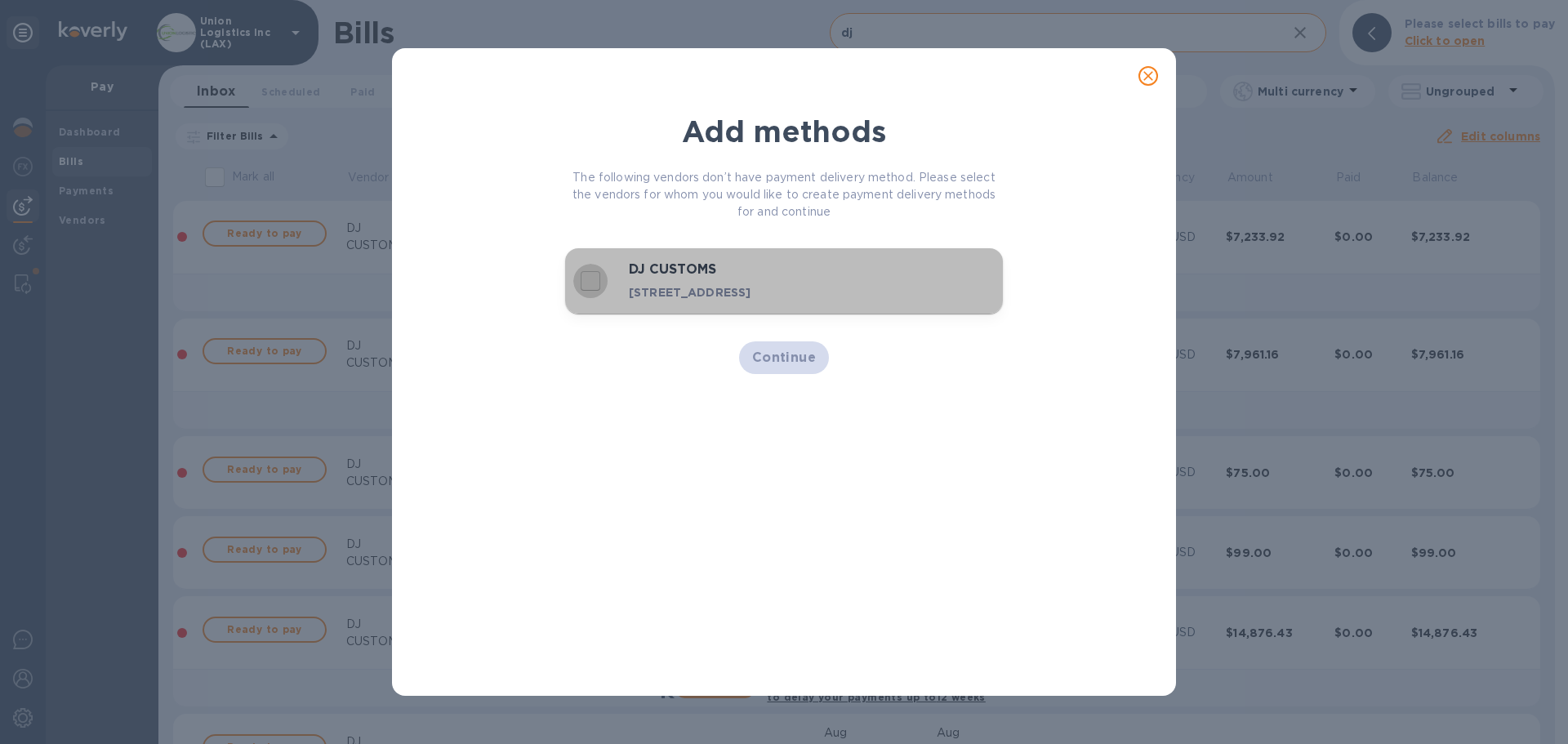
click at [587, 292] on input "decorative checkbox" at bounding box center [591, 281] width 34 height 34
checkbox input "true"
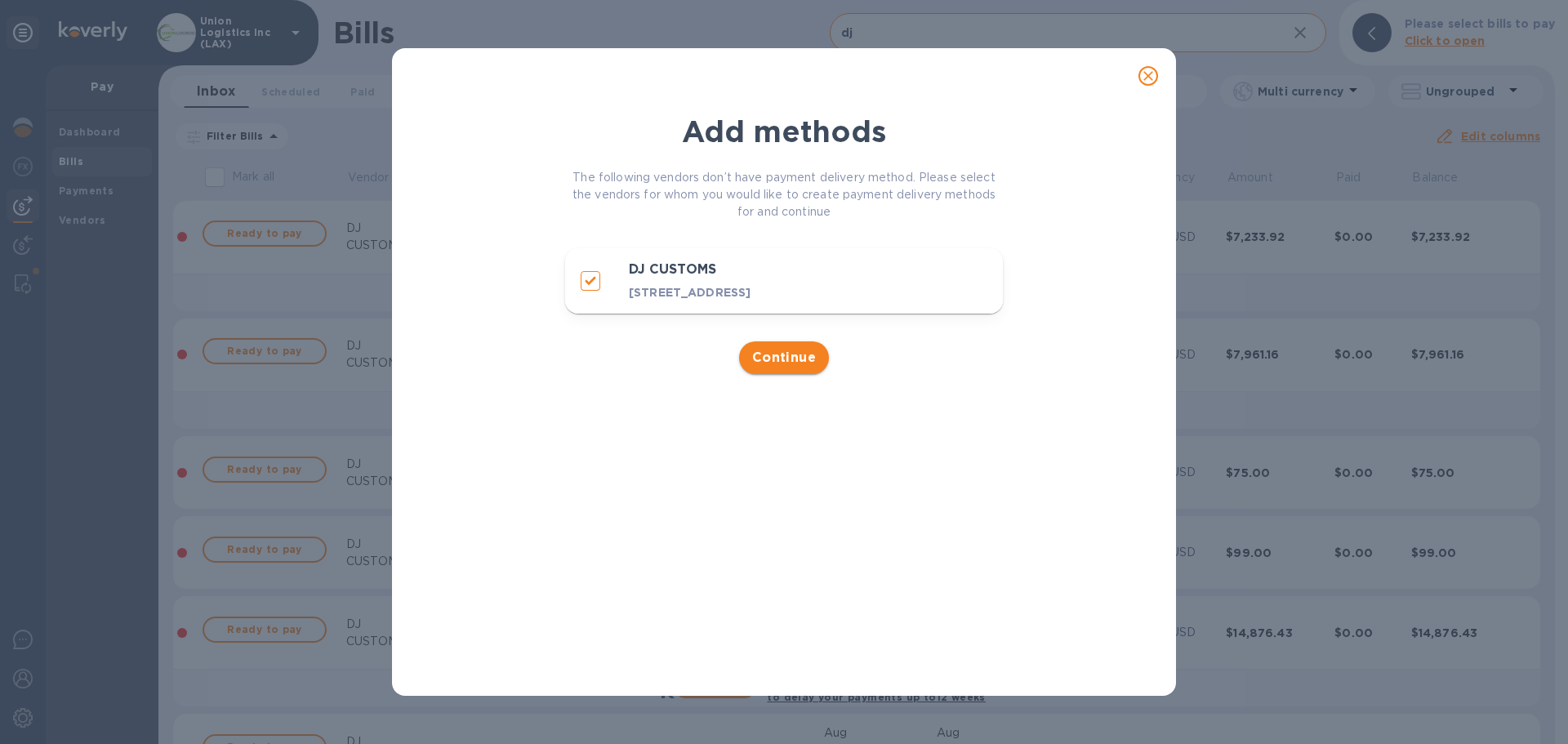
click at [770, 367] on span "Continue" at bounding box center [784, 358] width 64 height 20
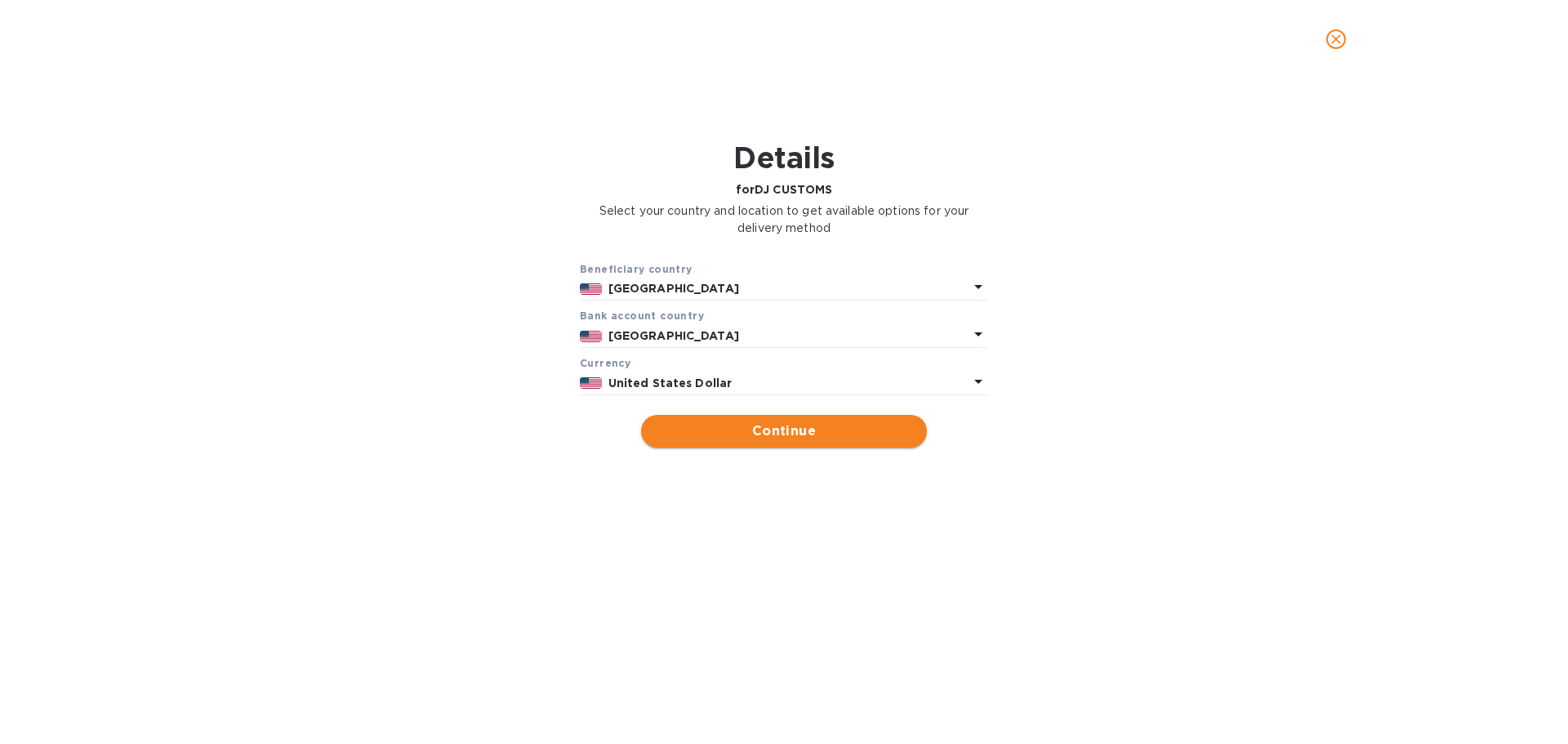
click at [814, 423] on span "Continue" at bounding box center [784, 432] width 260 height 20
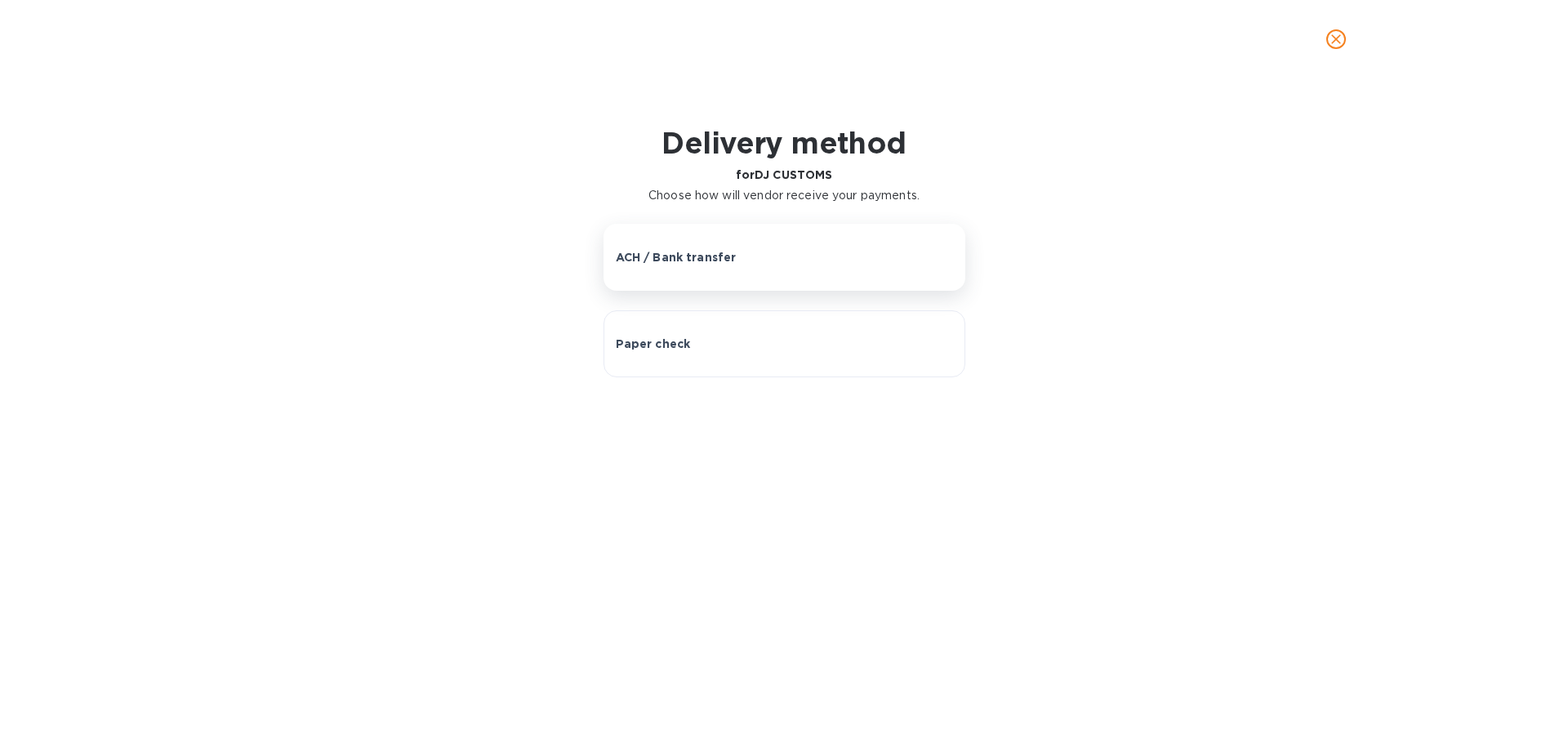
click at [804, 268] on button "ACH / Bank transfer" at bounding box center [784, 257] width 362 height 67
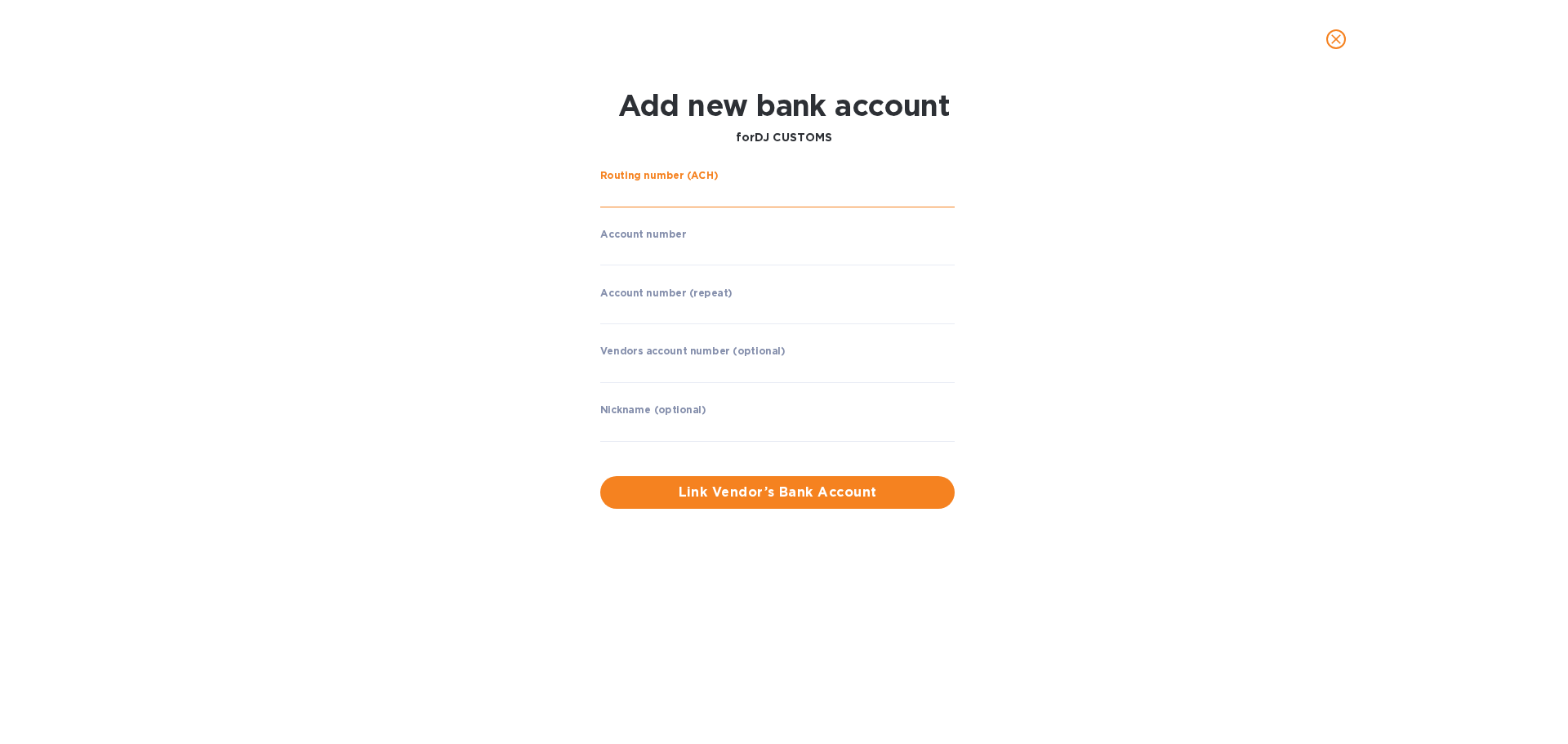
click at [721, 197] on input "string" at bounding box center [778, 195] width 354 height 24
type input "322271627"
click at [704, 265] on input "string" at bounding box center [778, 253] width 354 height 24
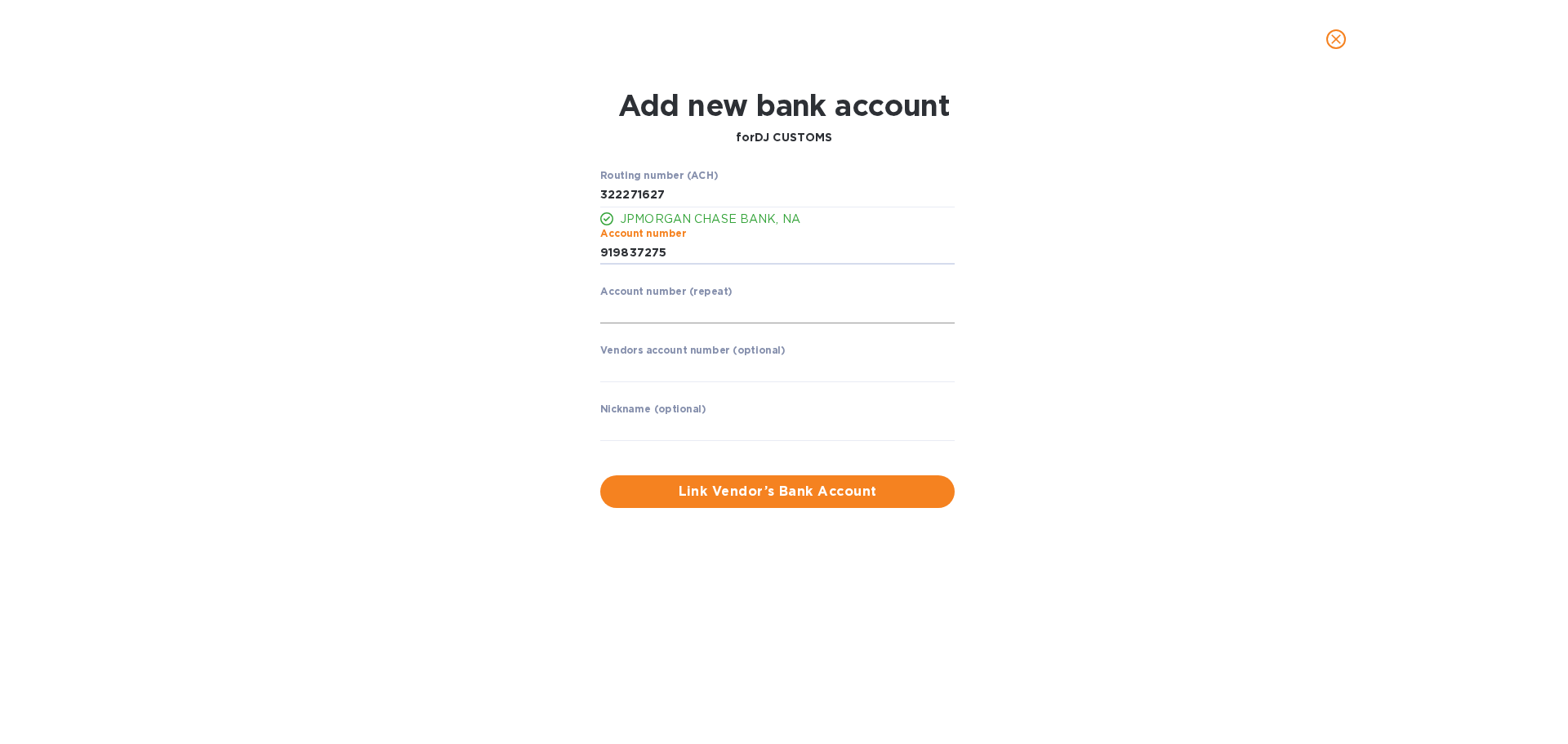
type input "919837275"
click at [660, 304] on input "string" at bounding box center [778, 311] width 354 height 24
type input "919837275"
click at [666, 376] on input "text" at bounding box center [778, 369] width 354 height 24
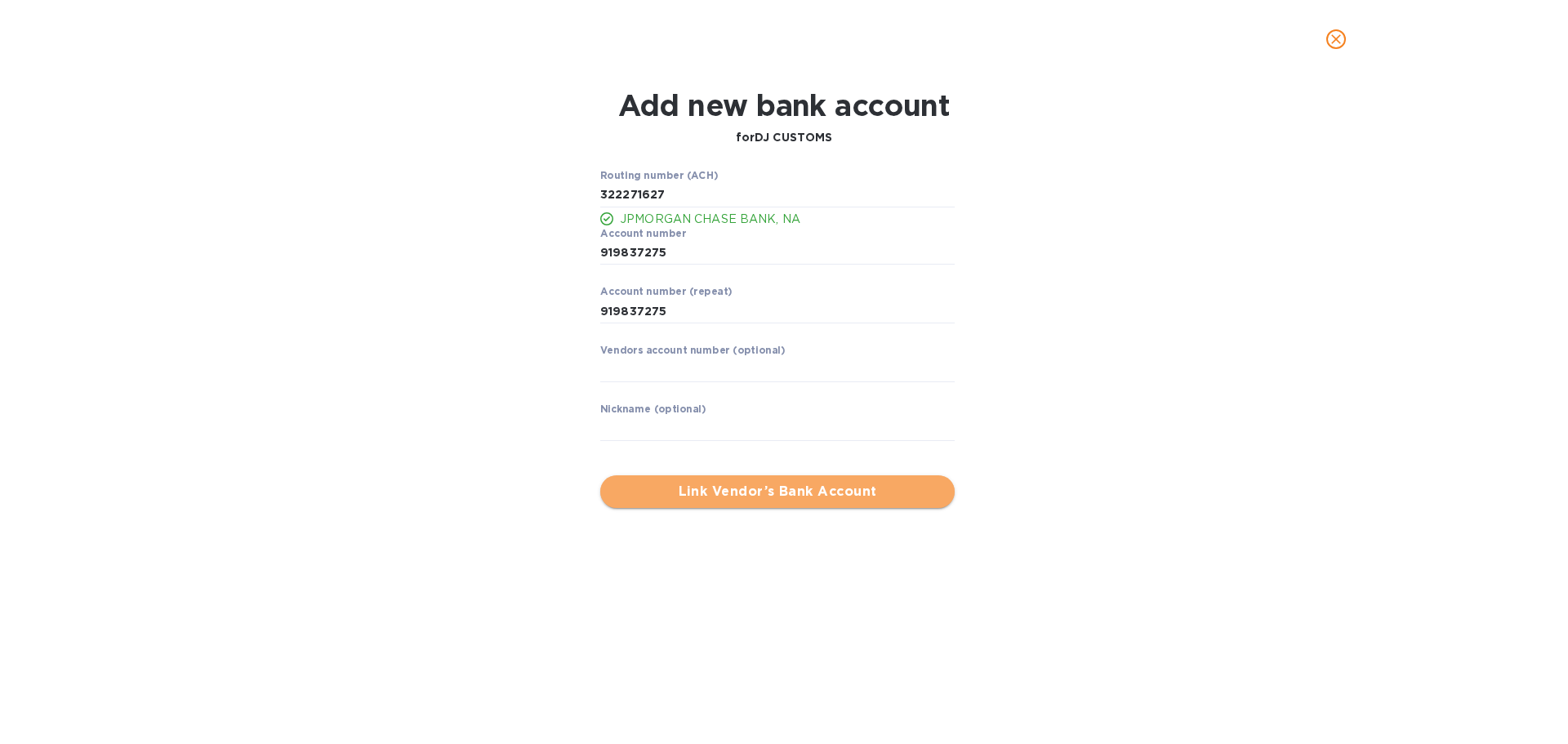
click at [745, 495] on span "Link Vendor’s Bank Account" at bounding box center [777, 491] width 328 height 20
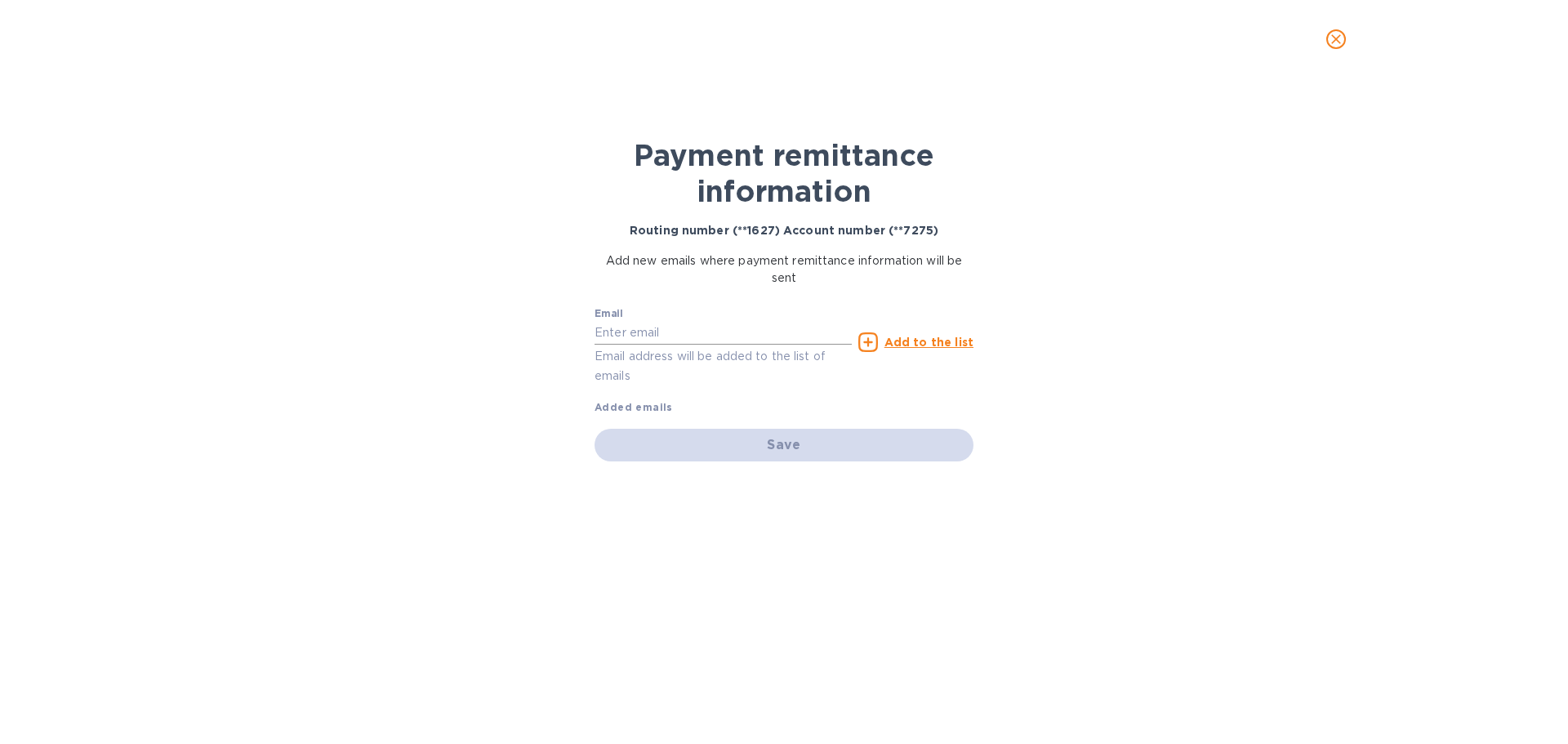
click at [677, 326] on input "text" at bounding box center [723, 332] width 257 height 24
paste input "[PERSON_NAME][EMAIL_ADDRESS][DOMAIN_NAME]"
type input "[PERSON_NAME][EMAIL_ADDRESS][DOMAIN_NAME]"
click at [898, 345] on u "Add to the list" at bounding box center [929, 342] width 89 height 13
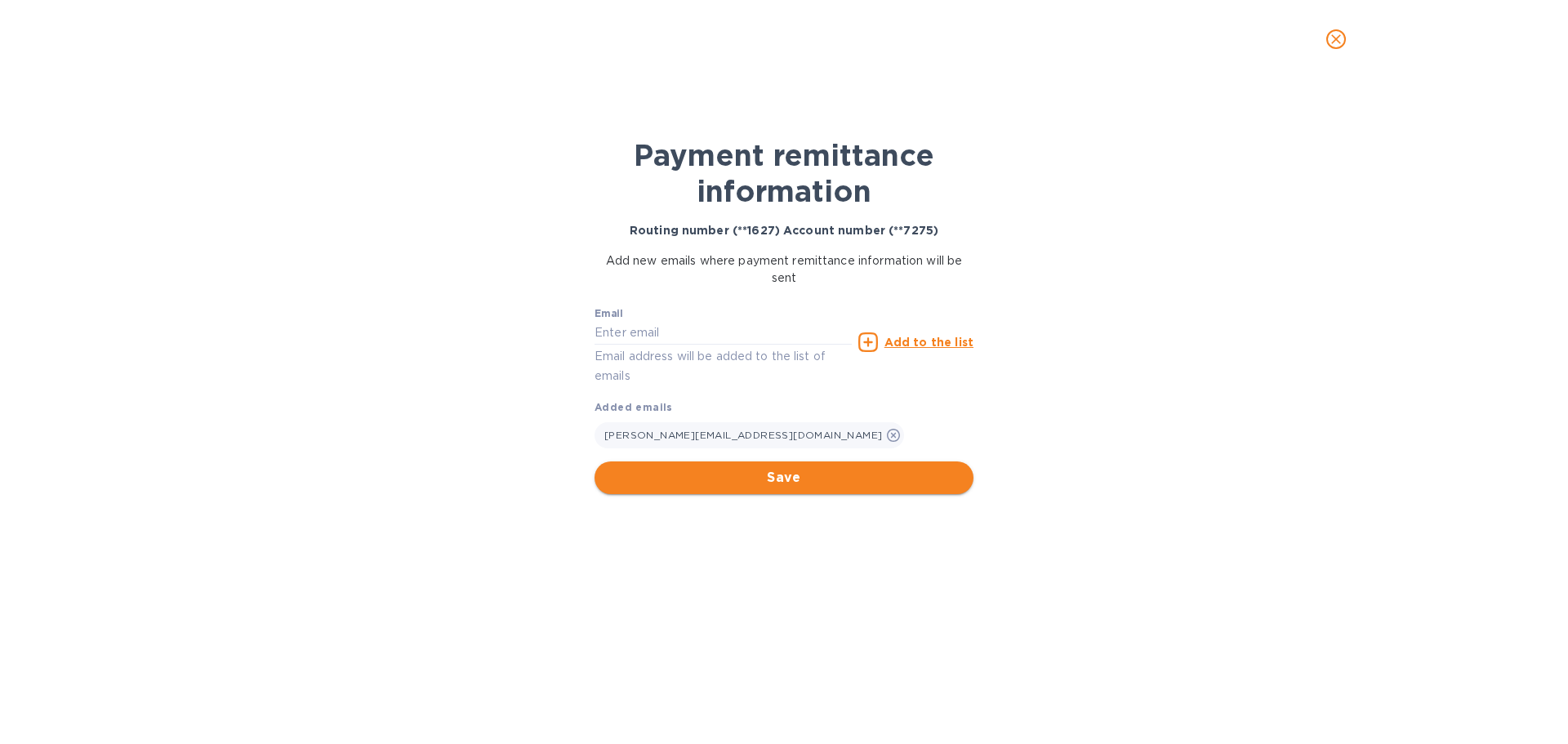
click at [787, 474] on span "Save" at bounding box center [784, 478] width 353 height 20
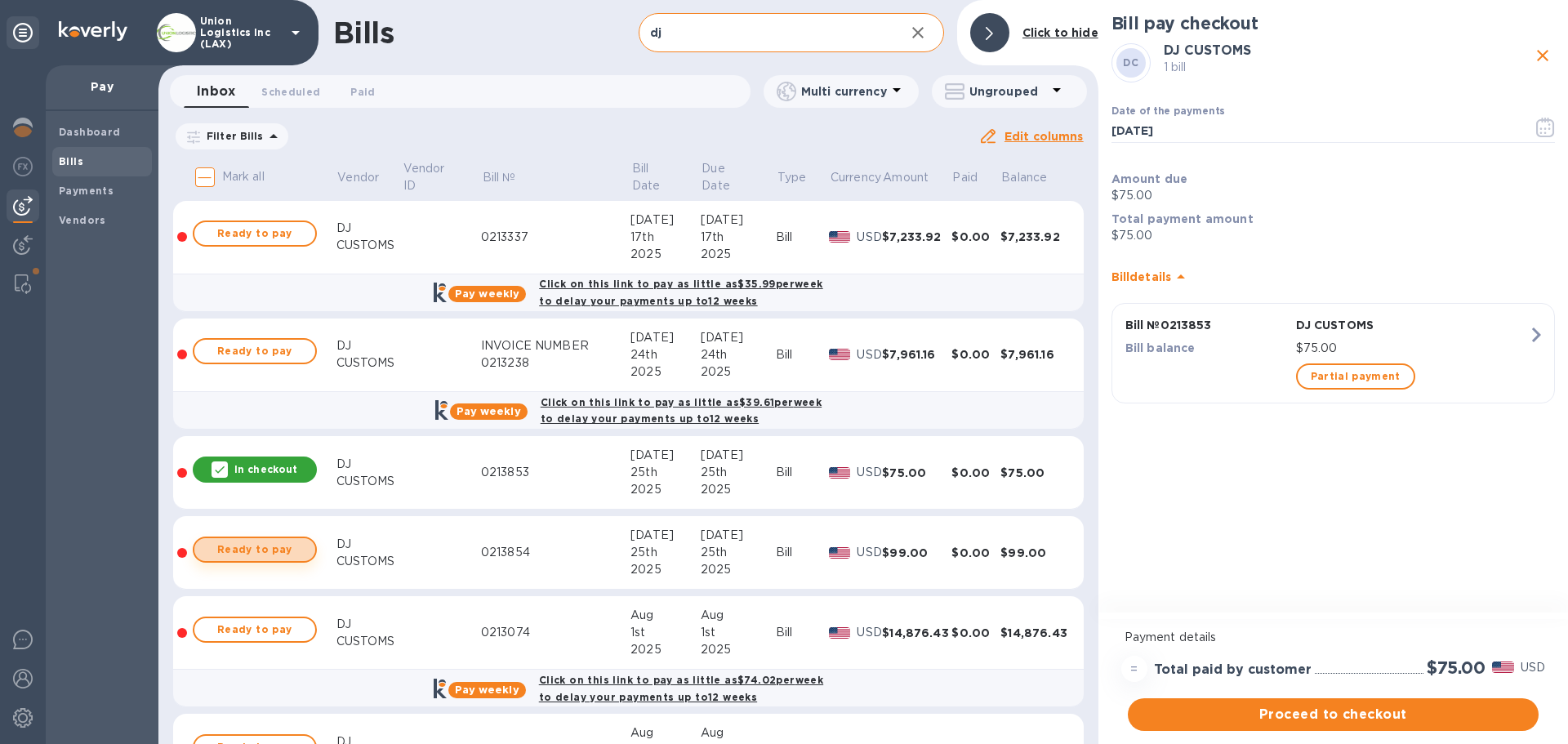
click at [249, 553] on span "Ready to pay" at bounding box center [255, 550] width 95 height 20
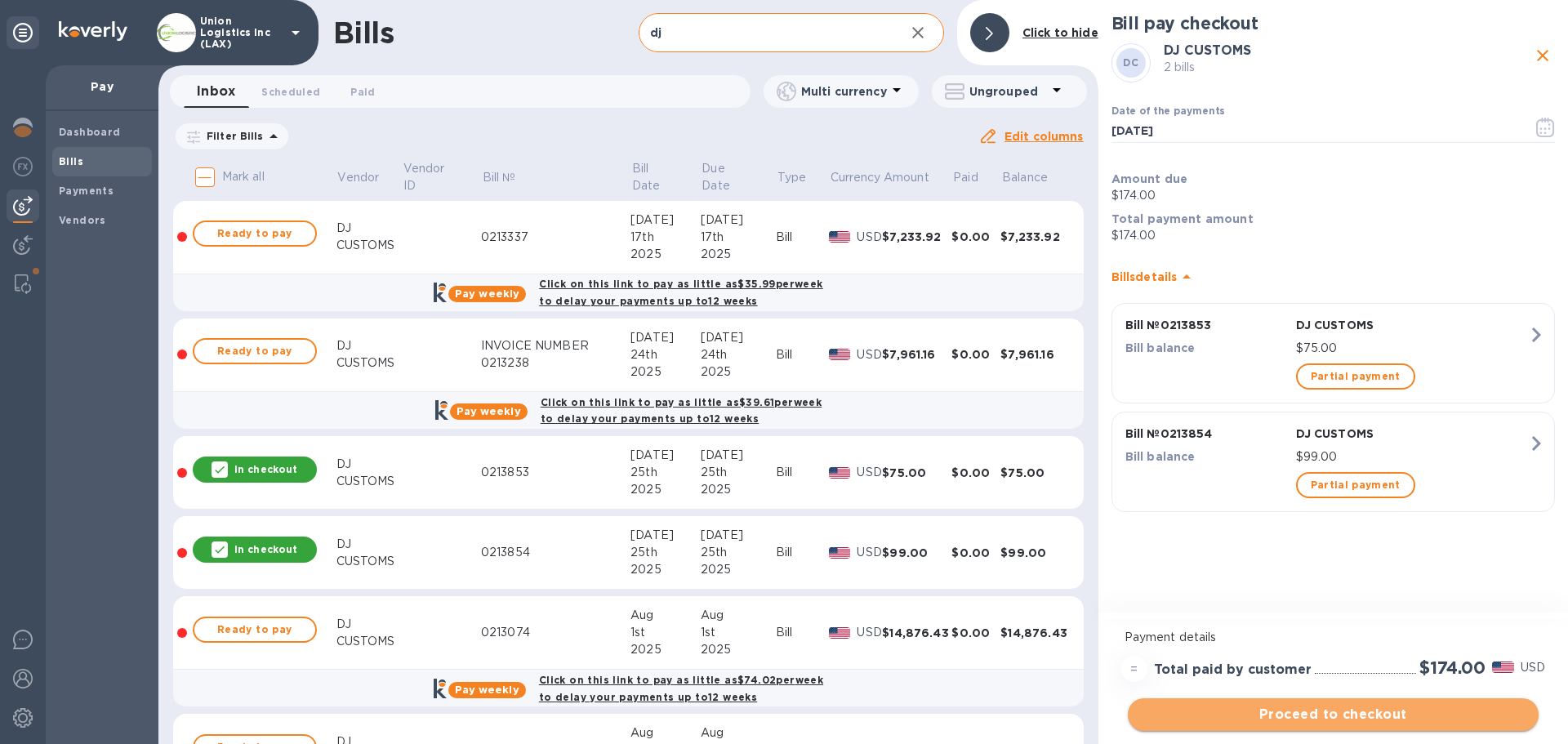
click at [1306, 718] on span "Proceed to checkout" at bounding box center [1333, 714] width 385 height 20
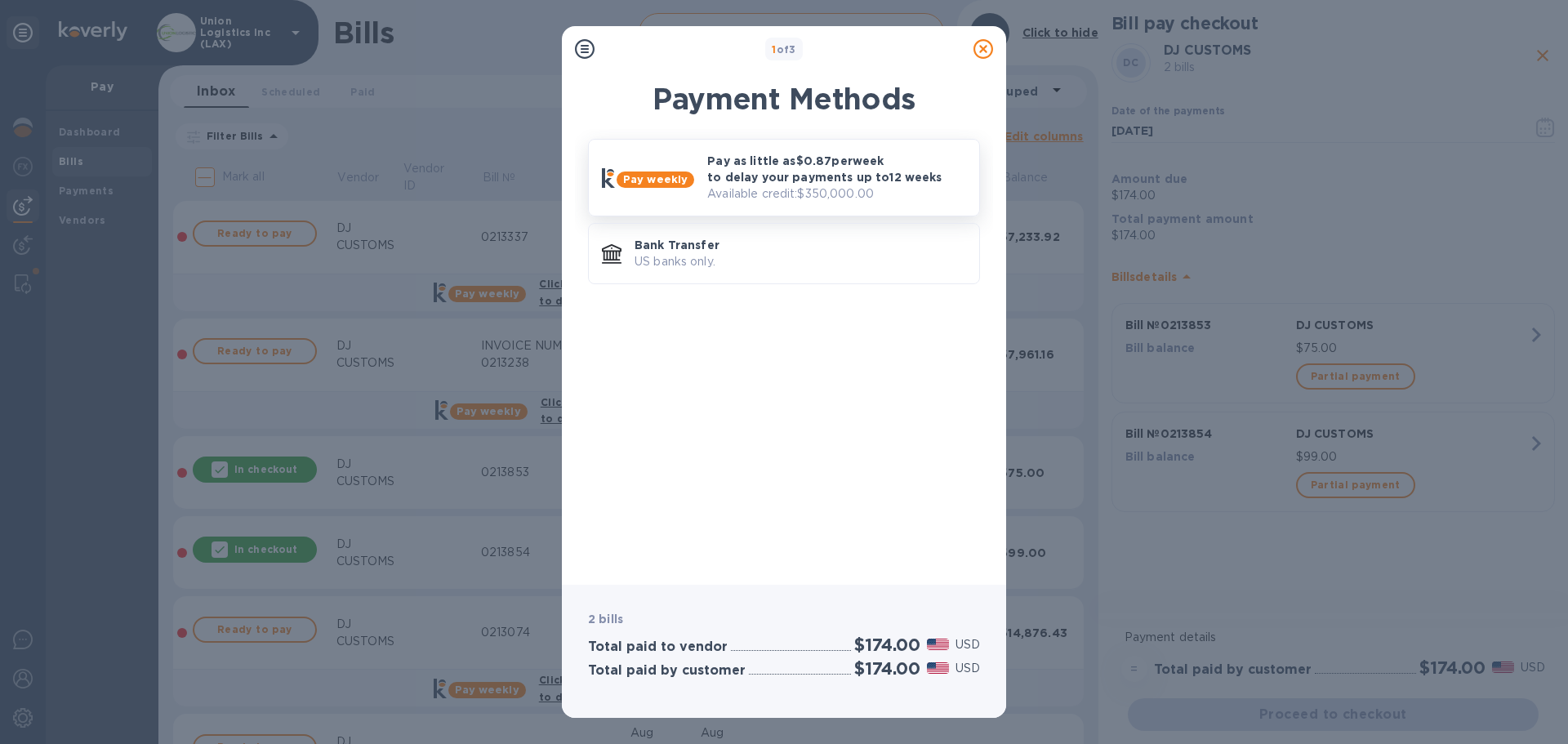
click at [884, 186] on p "Available credit: $350,000.00" at bounding box center [836, 193] width 259 height 17
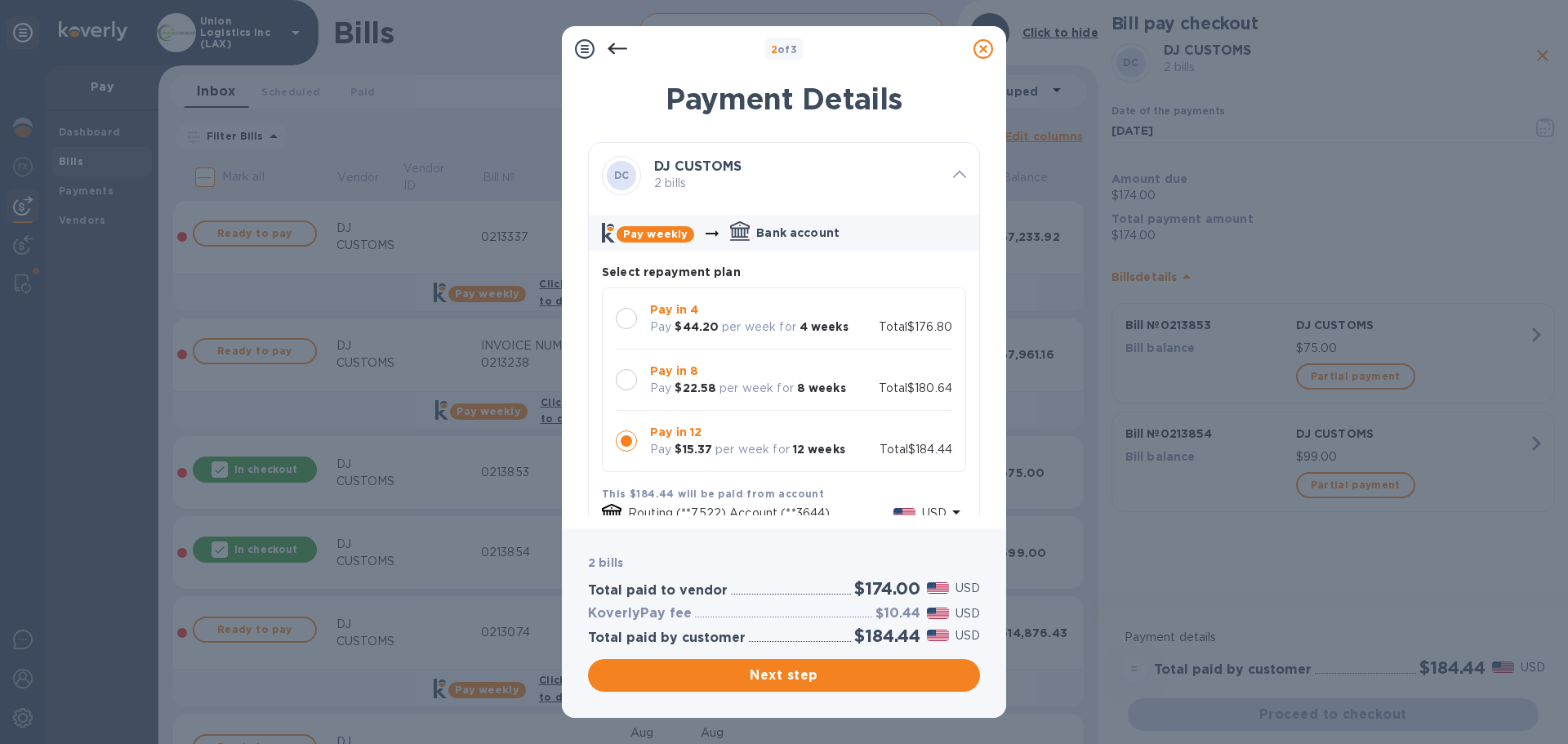
click at [632, 320] on div at bounding box center [627, 319] width 22 height 22
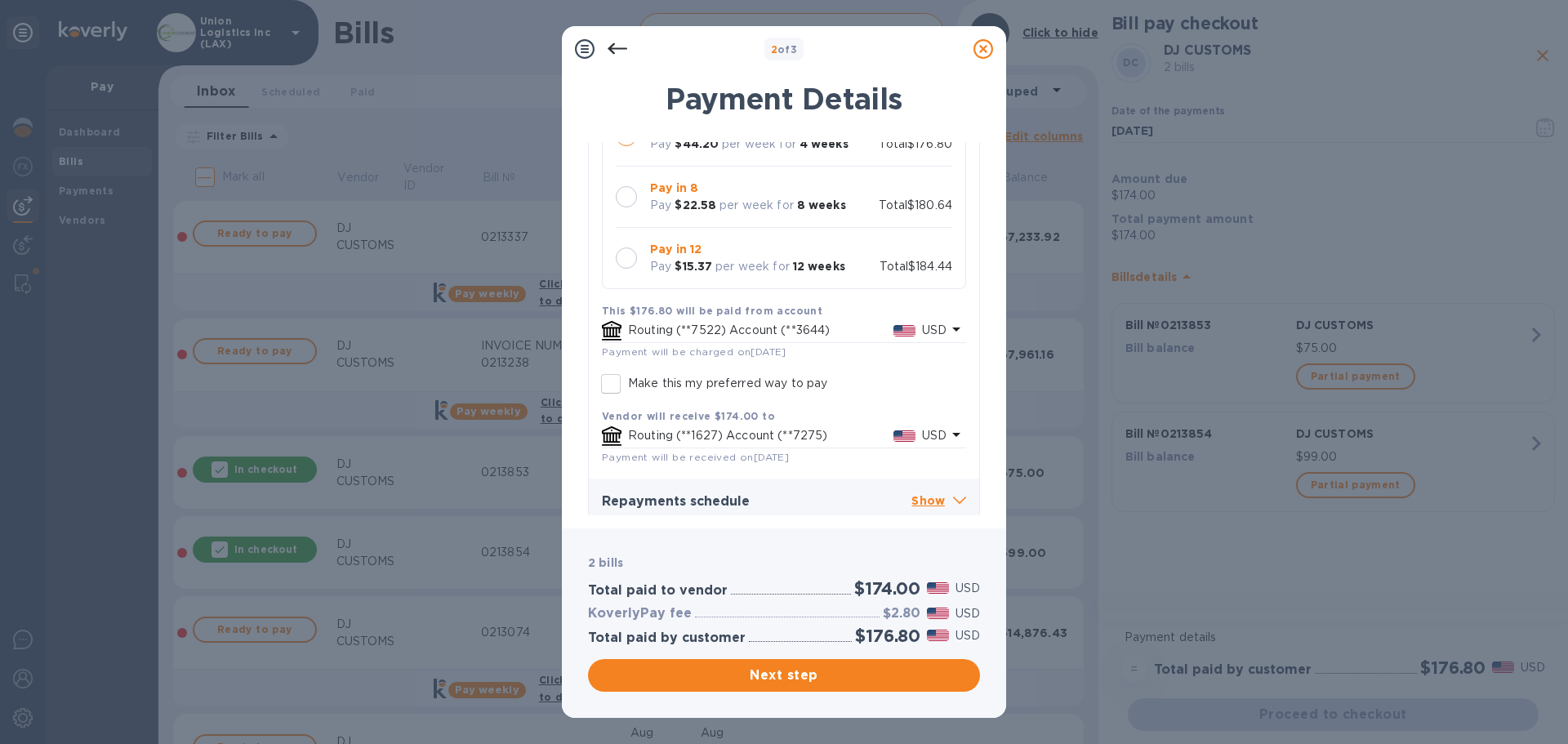
scroll to position [193, 0]
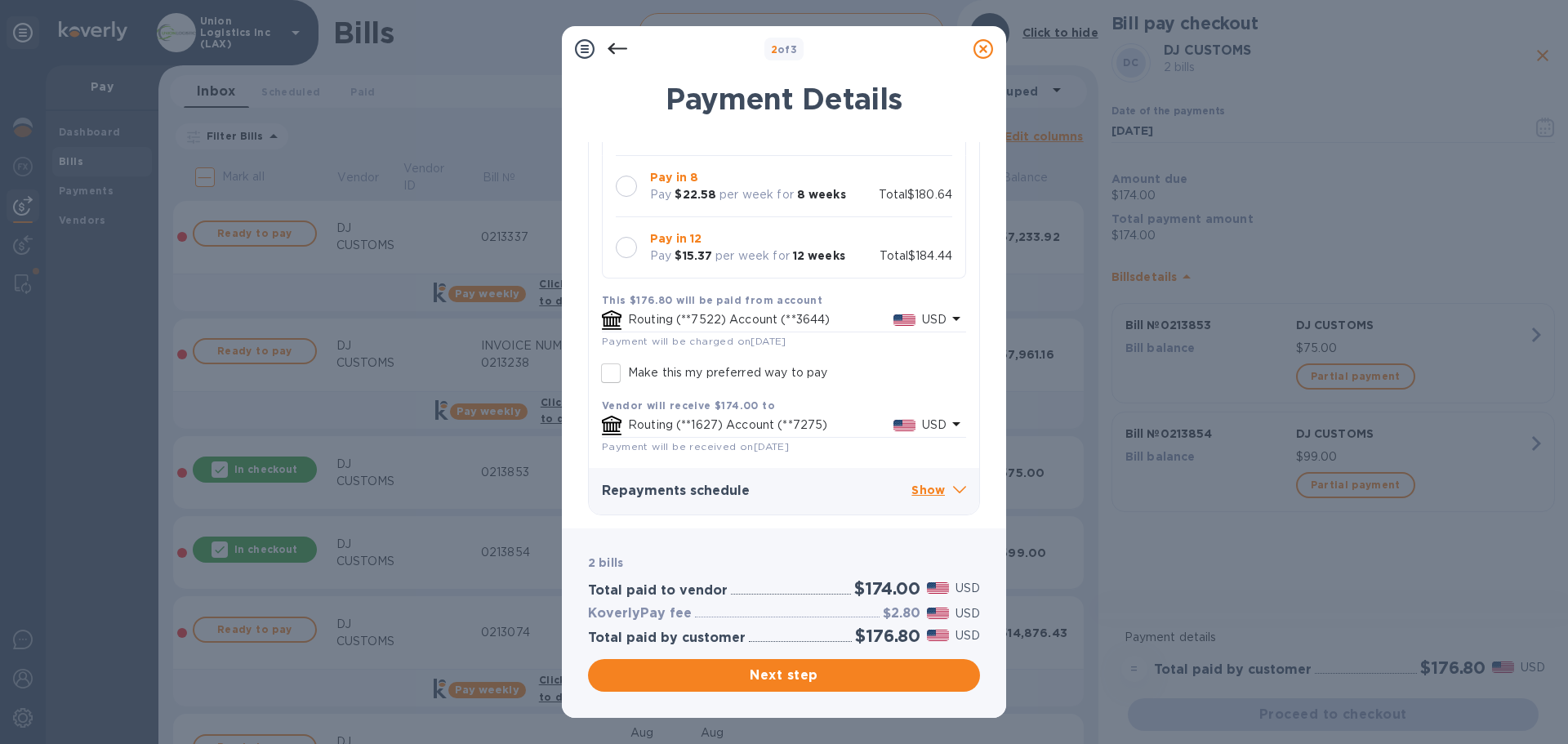
click at [931, 490] on p "Show" at bounding box center [938, 491] width 55 height 21
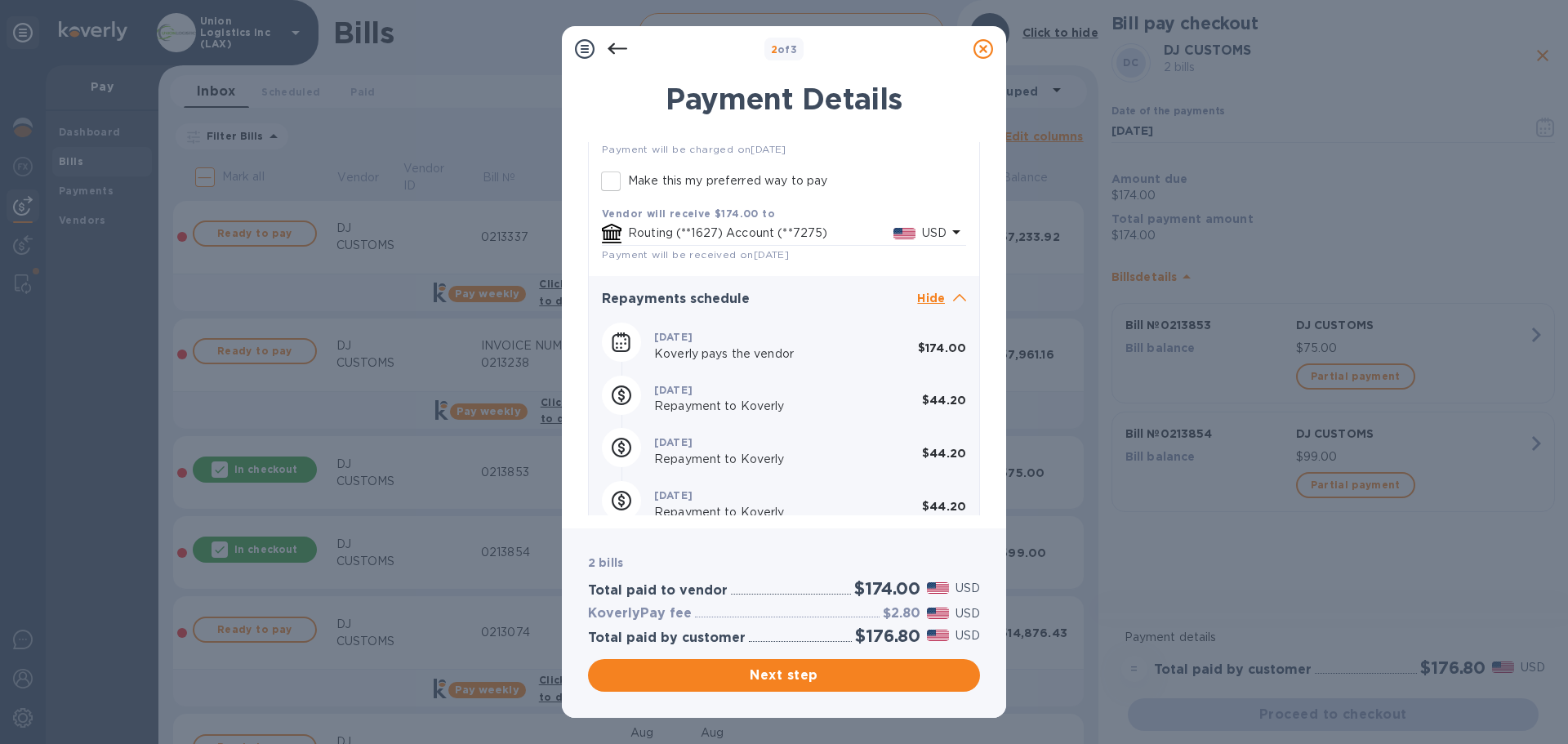
scroll to position [408, 0]
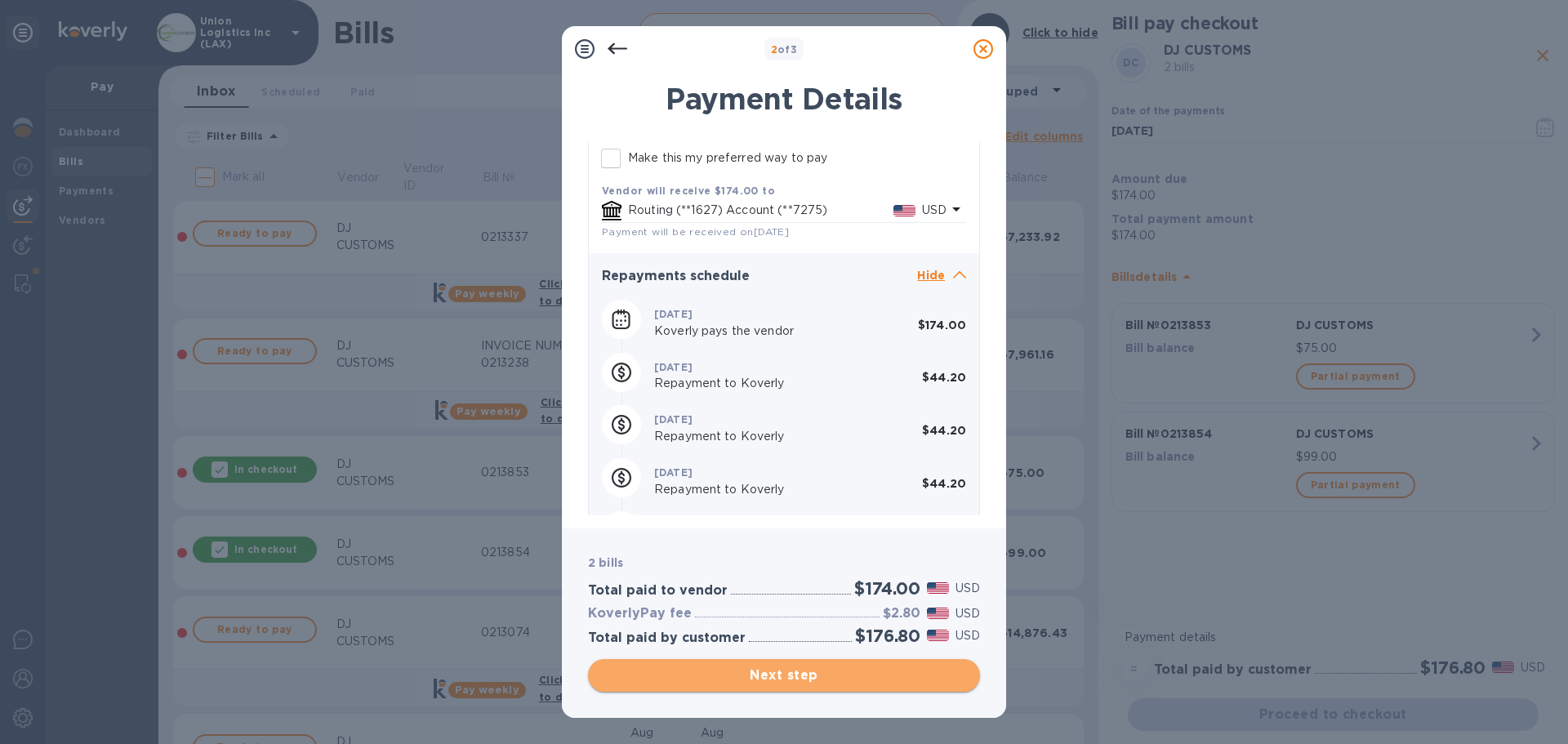
click at [817, 672] on span "Next step" at bounding box center [783, 675] width 366 height 20
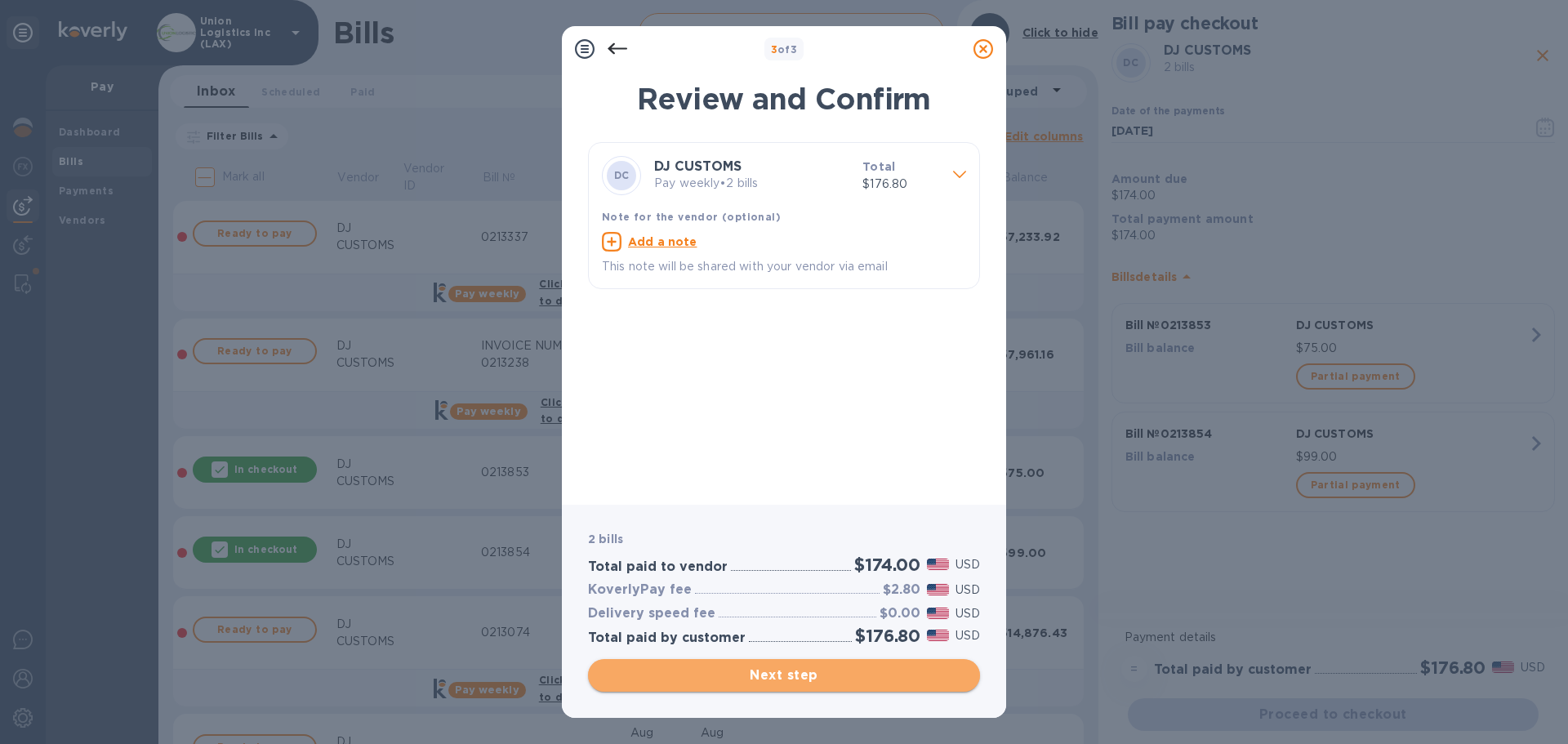
click at [793, 677] on span "Next step" at bounding box center [783, 675] width 366 height 20
click at [793, 677] on div "Next step" at bounding box center [784, 675] width 392 height 33
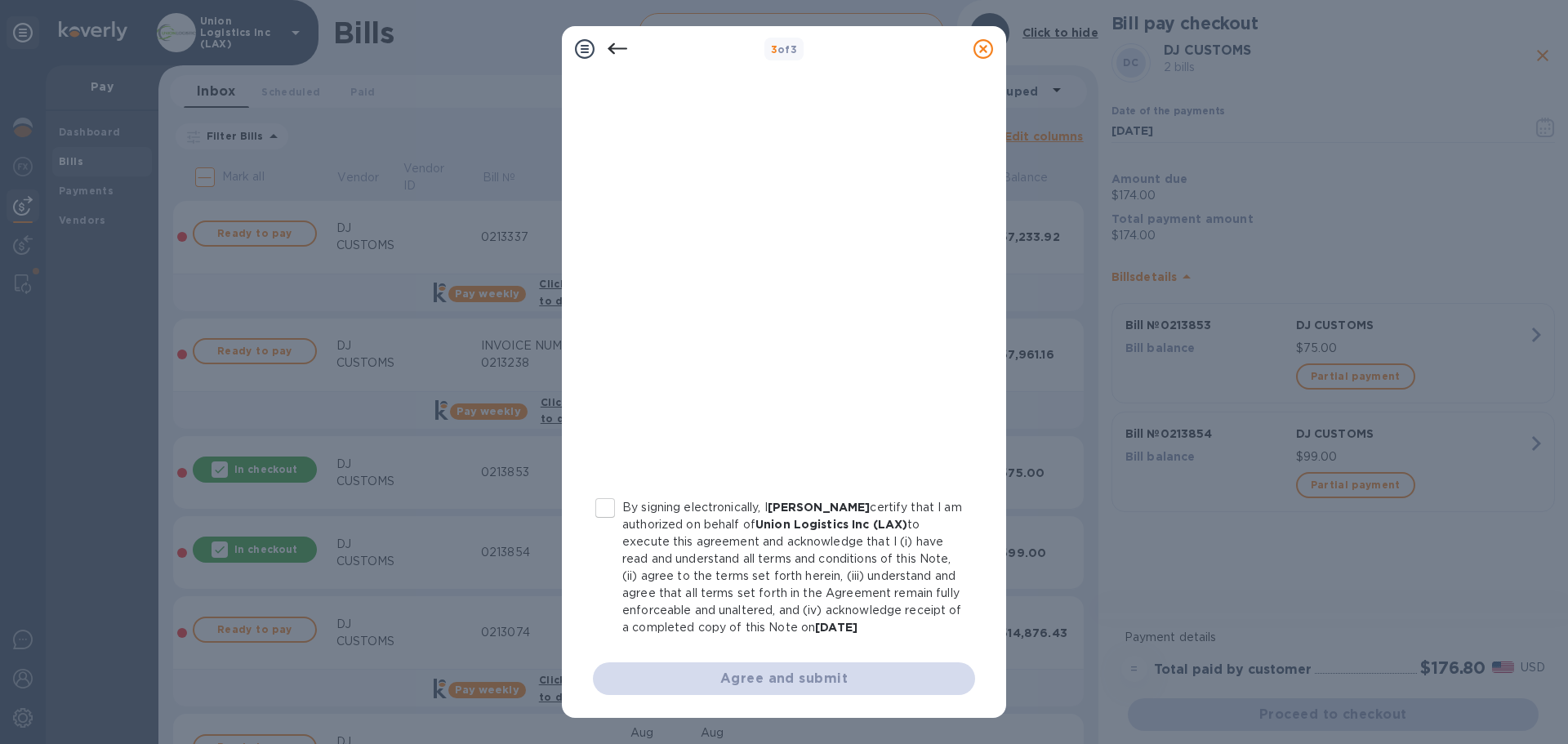
scroll to position [186, 0]
click at [609, 490] on input "By signing electronically, I [PERSON_NAME] certify that I am authorized on beha…" at bounding box center [605, 507] width 34 height 34
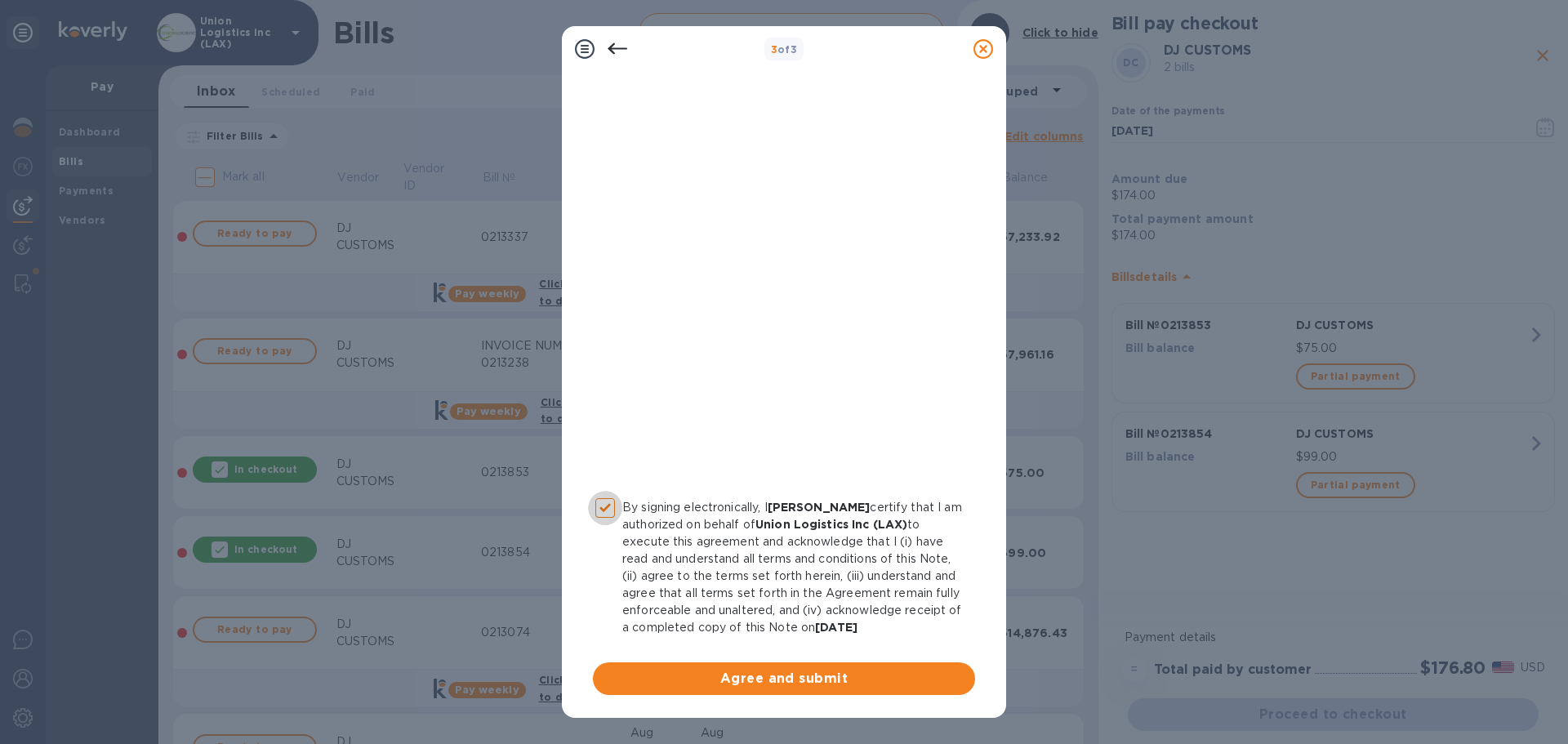
click at [609, 490] on input "By signing electronically, I [PERSON_NAME] certify that I am authorized on beha…" at bounding box center [605, 507] width 34 height 34
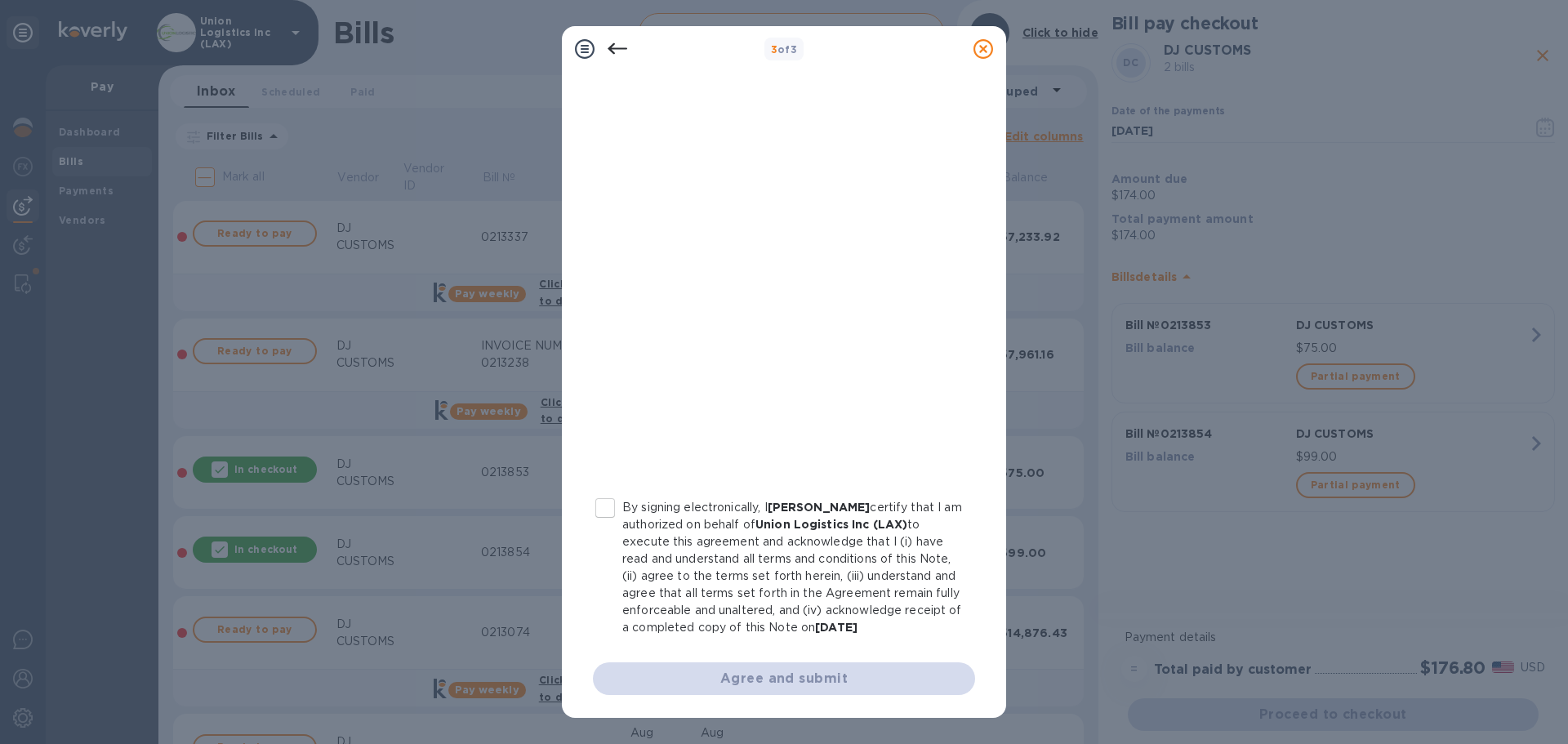
click at [609, 490] on input "By signing electronically, I [PERSON_NAME] certify that I am authorized on beha…" at bounding box center [605, 507] width 34 height 34
checkbox input "true"
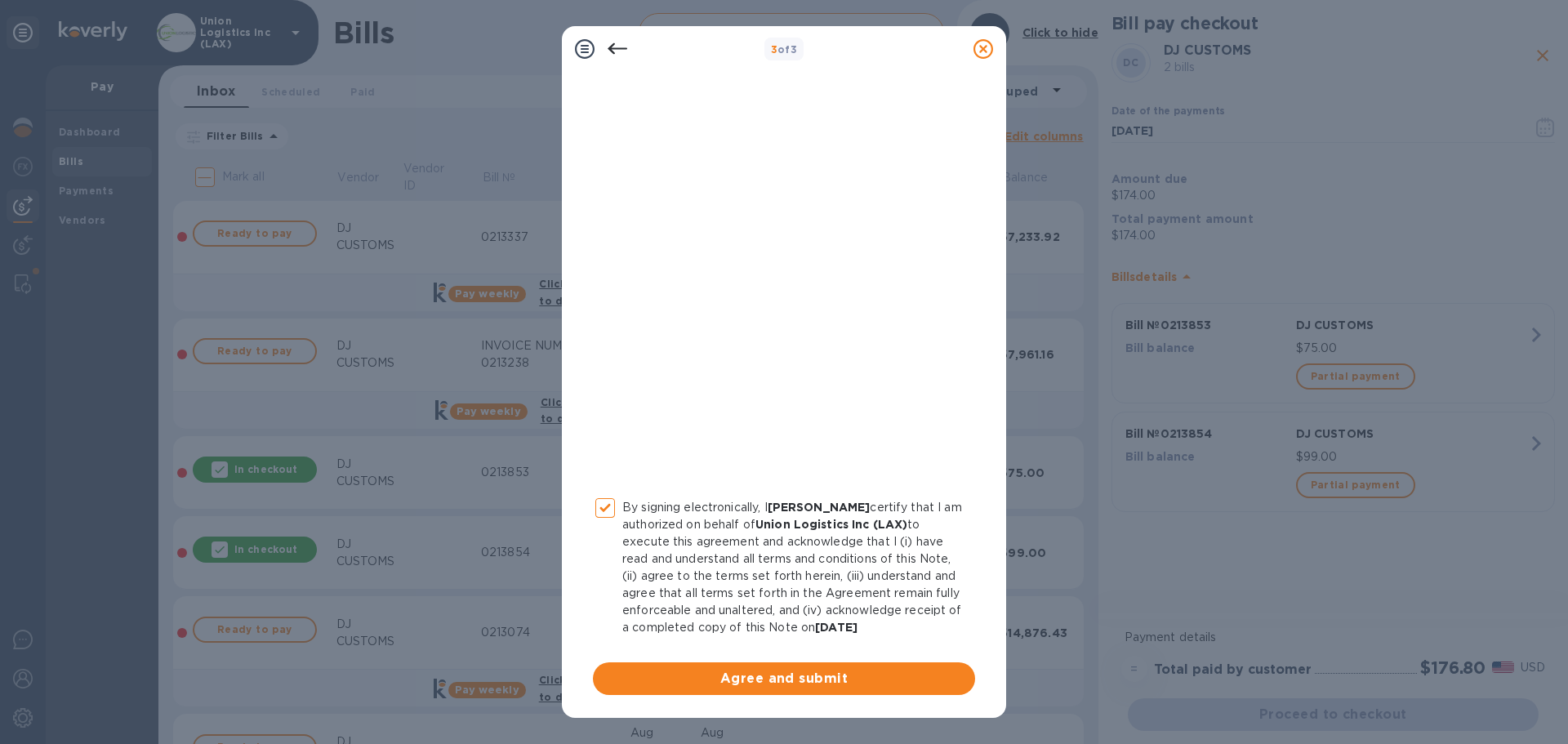
click at [814, 694] on div "By signing electronically, I [PERSON_NAME] certify that I am authorized on beha…" at bounding box center [784, 337] width 402 height 737
click at [812, 684] on span "Agree and submit" at bounding box center [784, 679] width 356 height 20
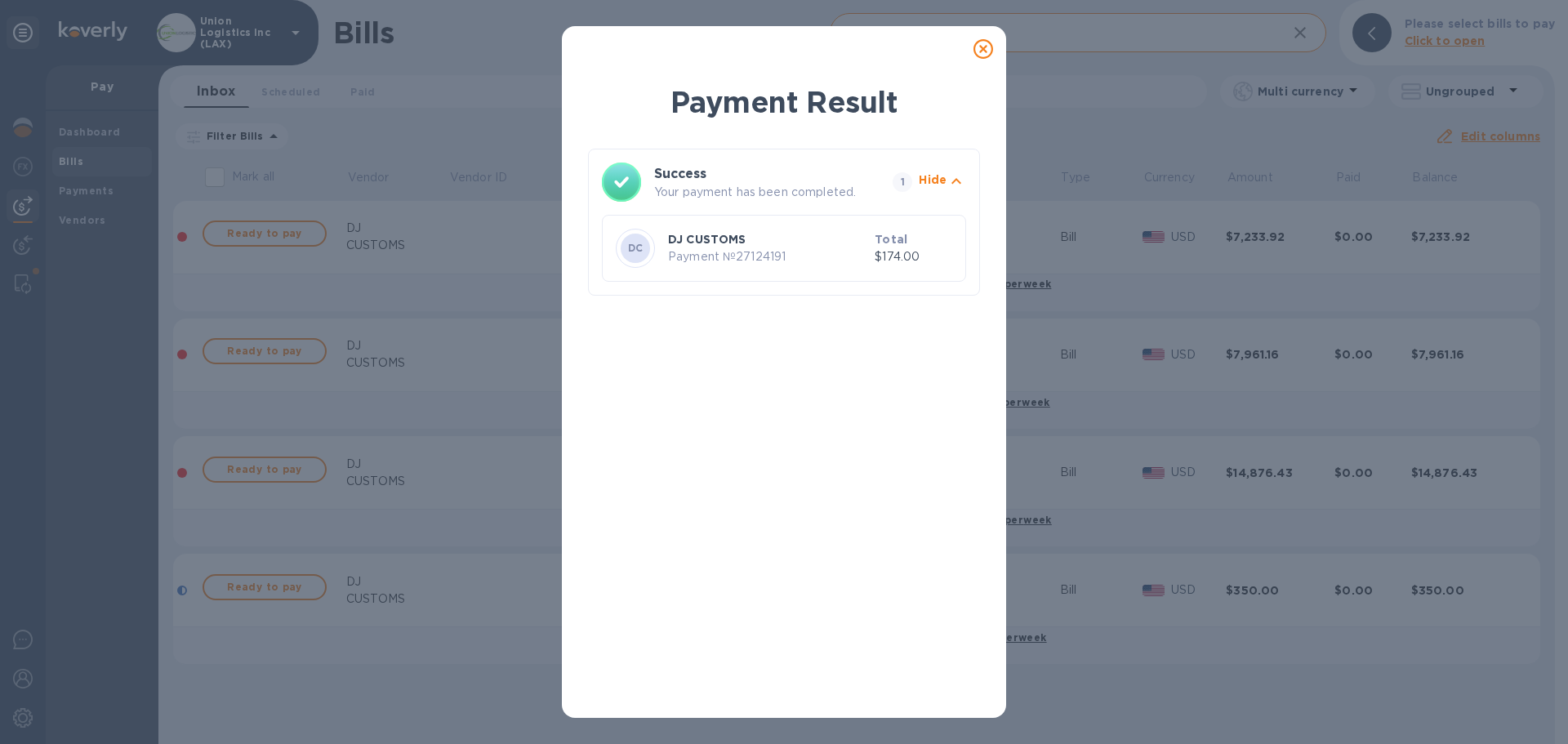
click at [981, 47] on icon at bounding box center [984, 49] width 20 height 20
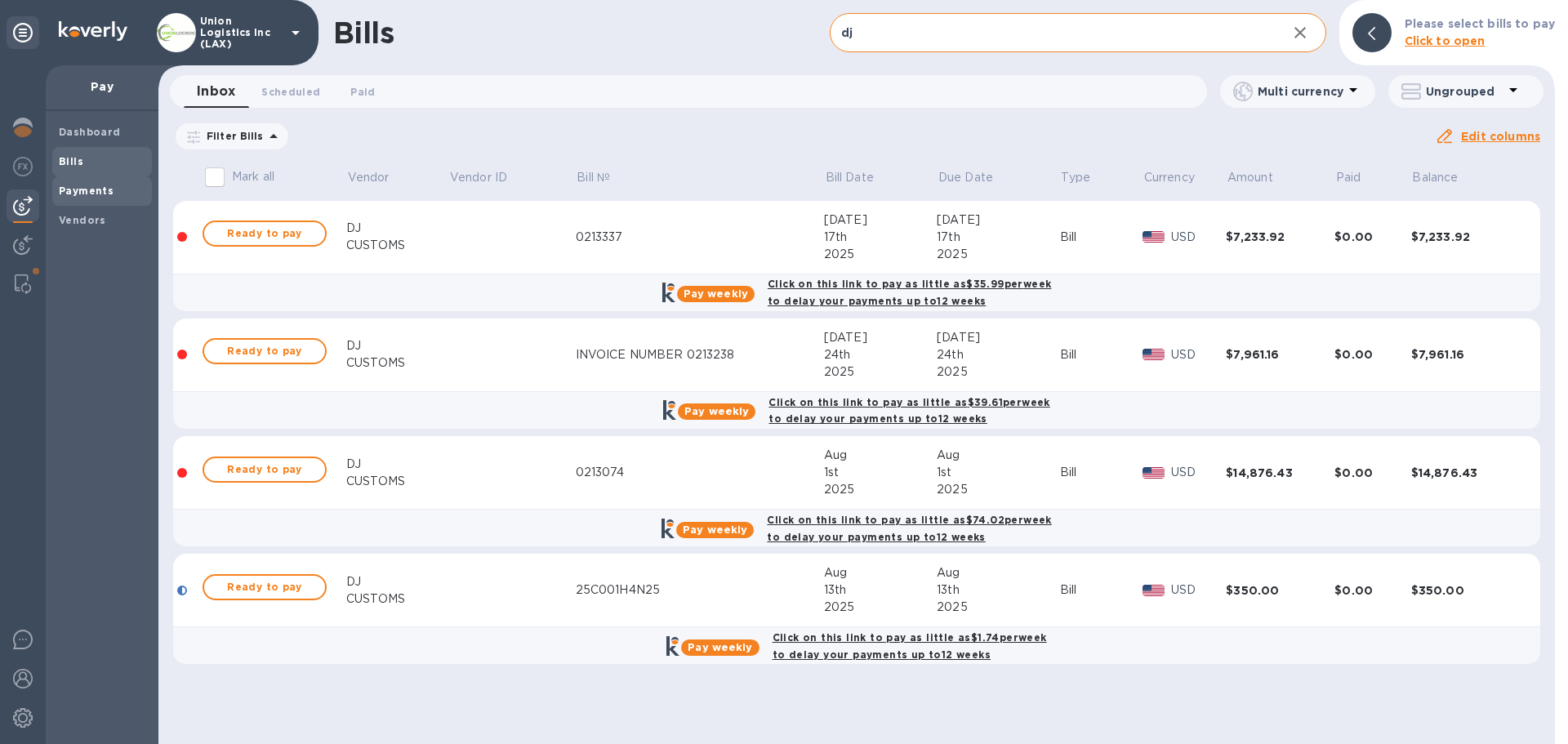
click at [102, 193] on b "Payments" at bounding box center [86, 191] width 55 height 13
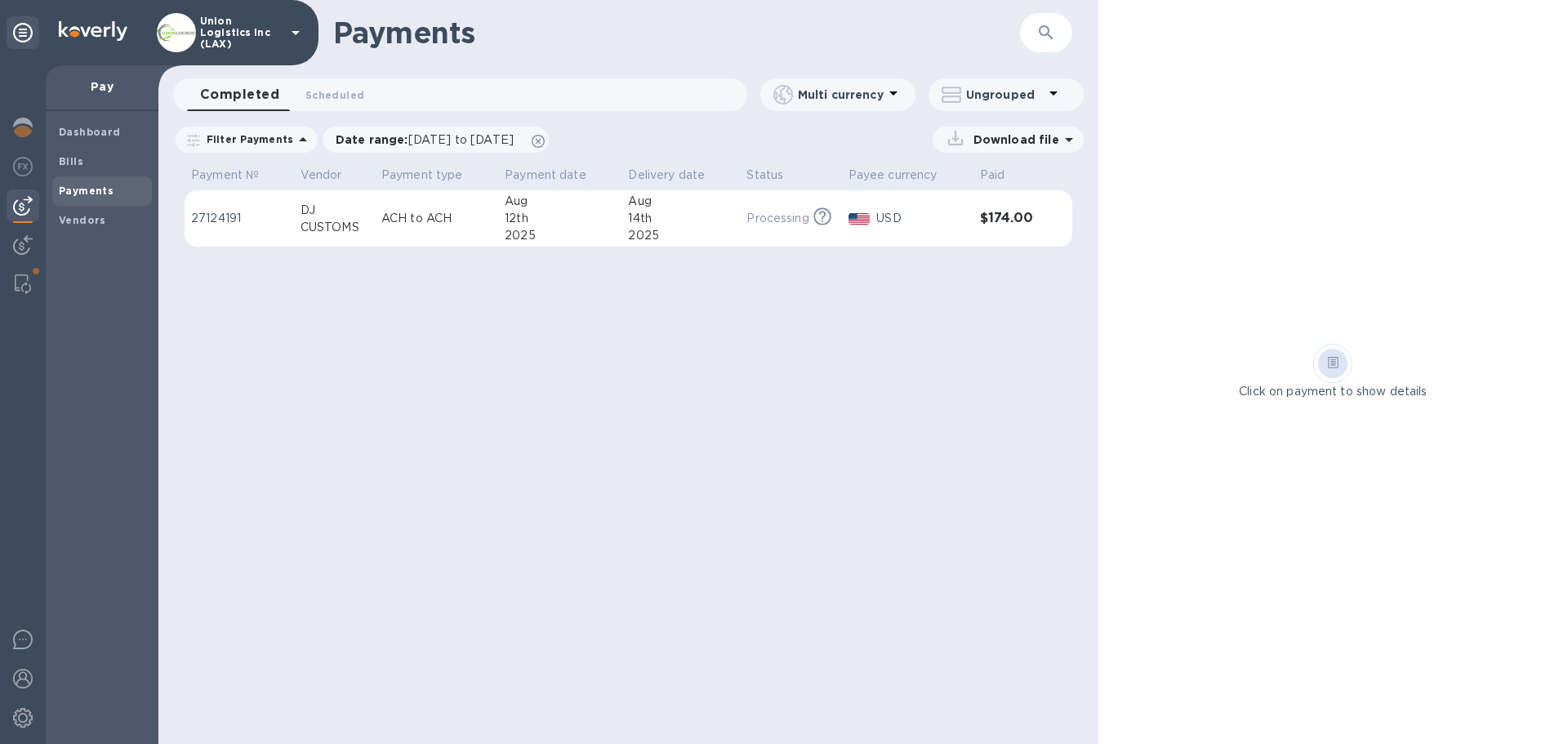
click at [533, 219] on div "12th" at bounding box center [560, 218] width 110 height 17
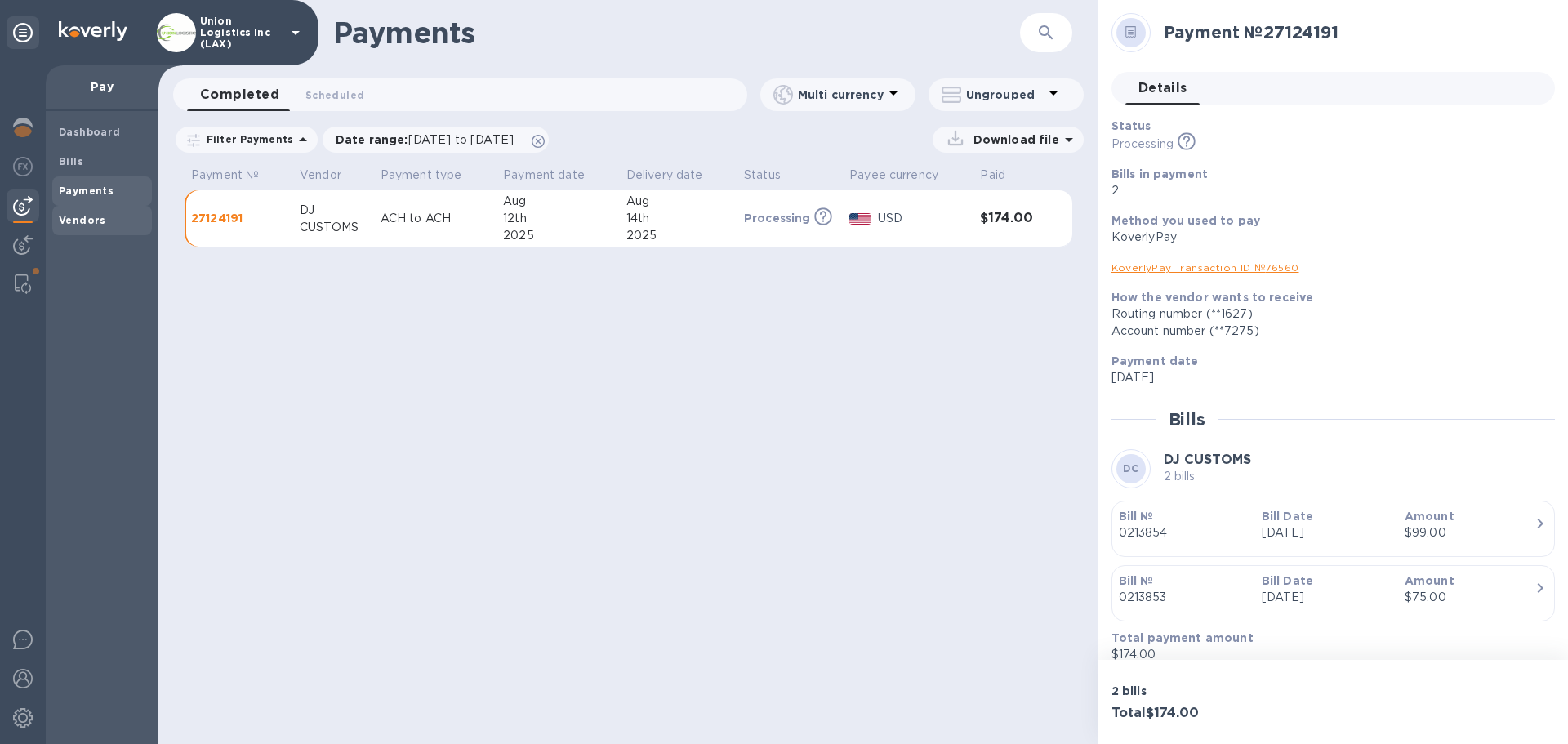
click at [70, 212] on span "Vendors" at bounding box center [82, 220] width 47 height 16
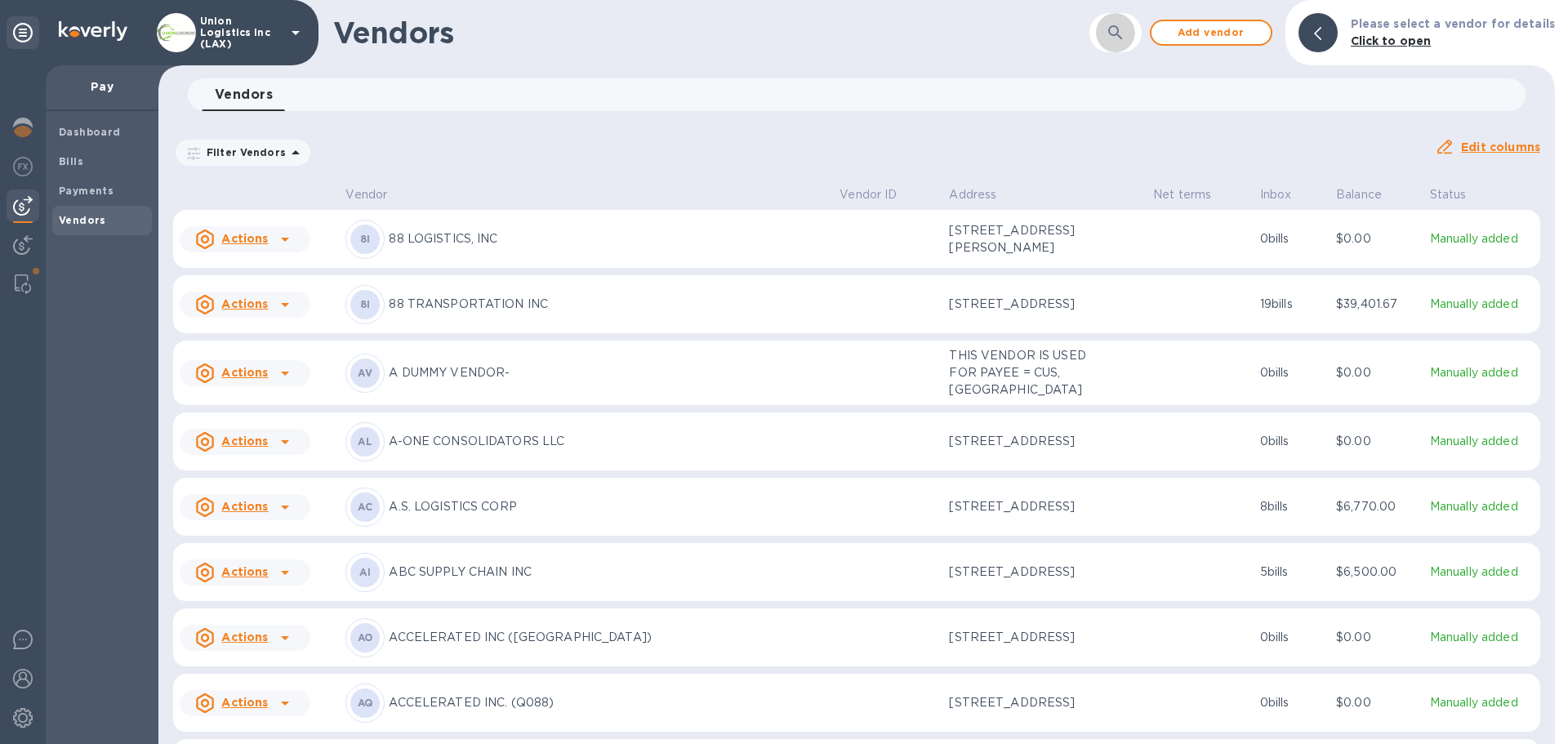
click at [1109, 34] on button "button" at bounding box center [1115, 32] width 39 height 39
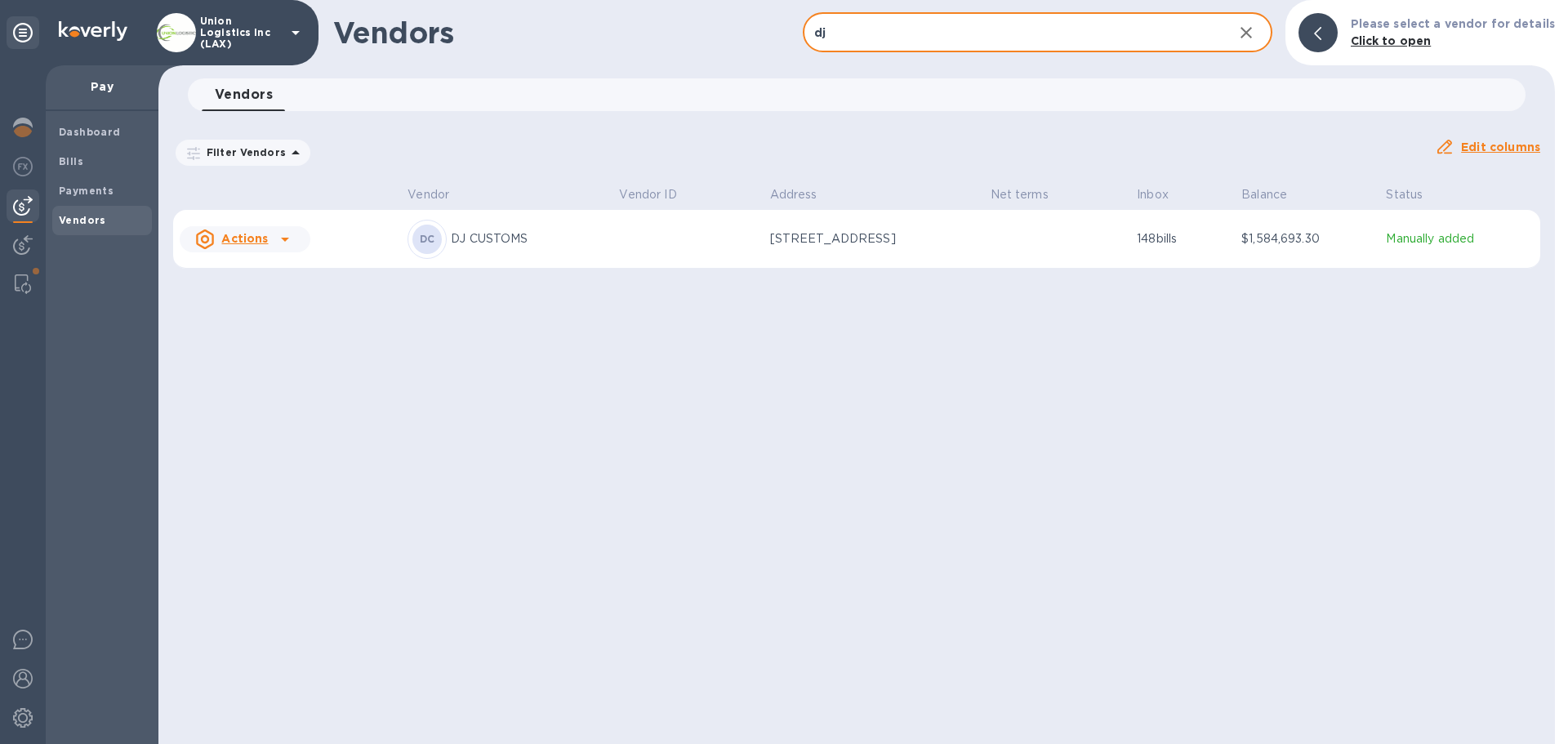
type input "dj"
click at [680, 229] on td at bounding box center [687, 238] width 150 height 59
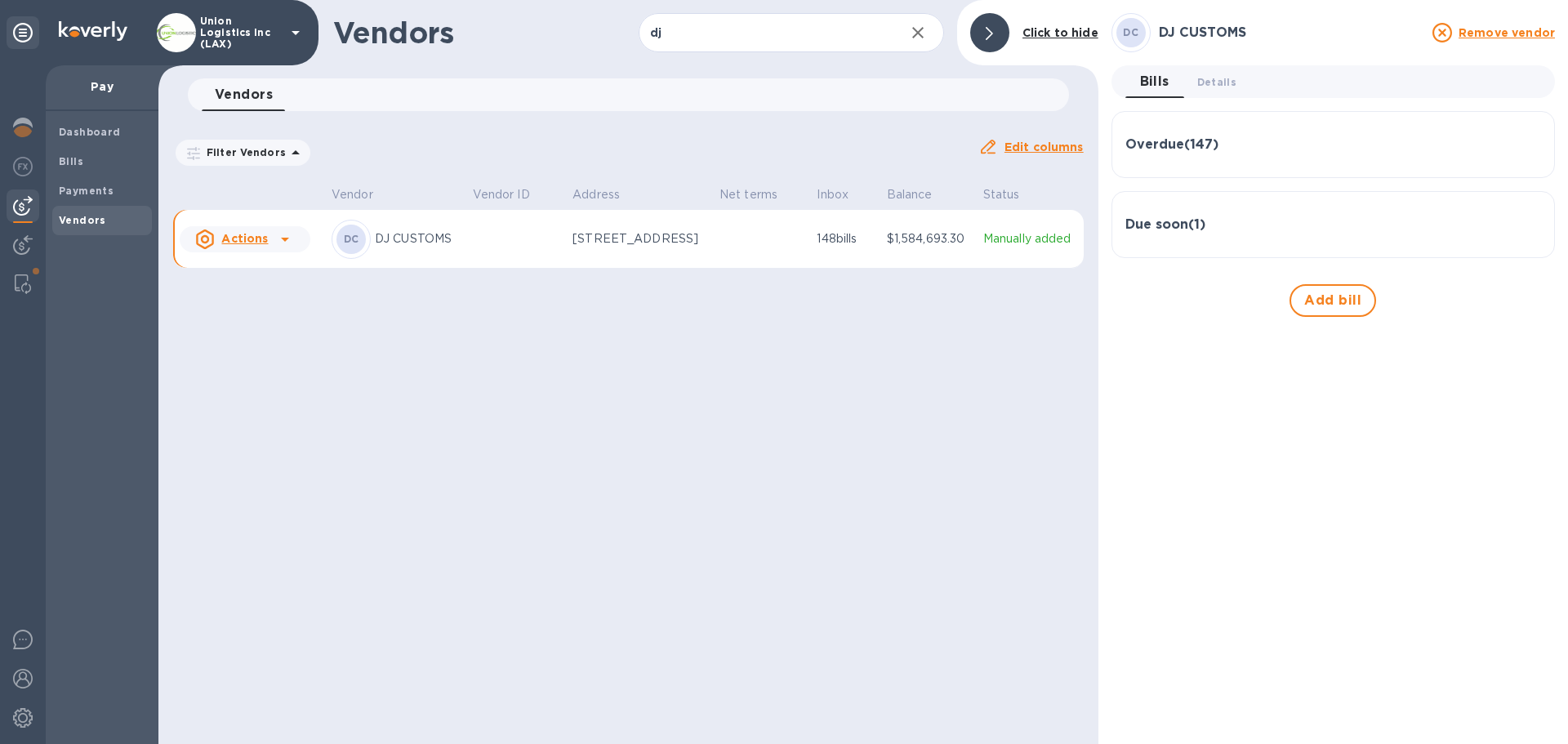
click at [1182, 144] on h3 "Overdue ( 147 )" at bounding box center [1171, 144] width 93 height 15
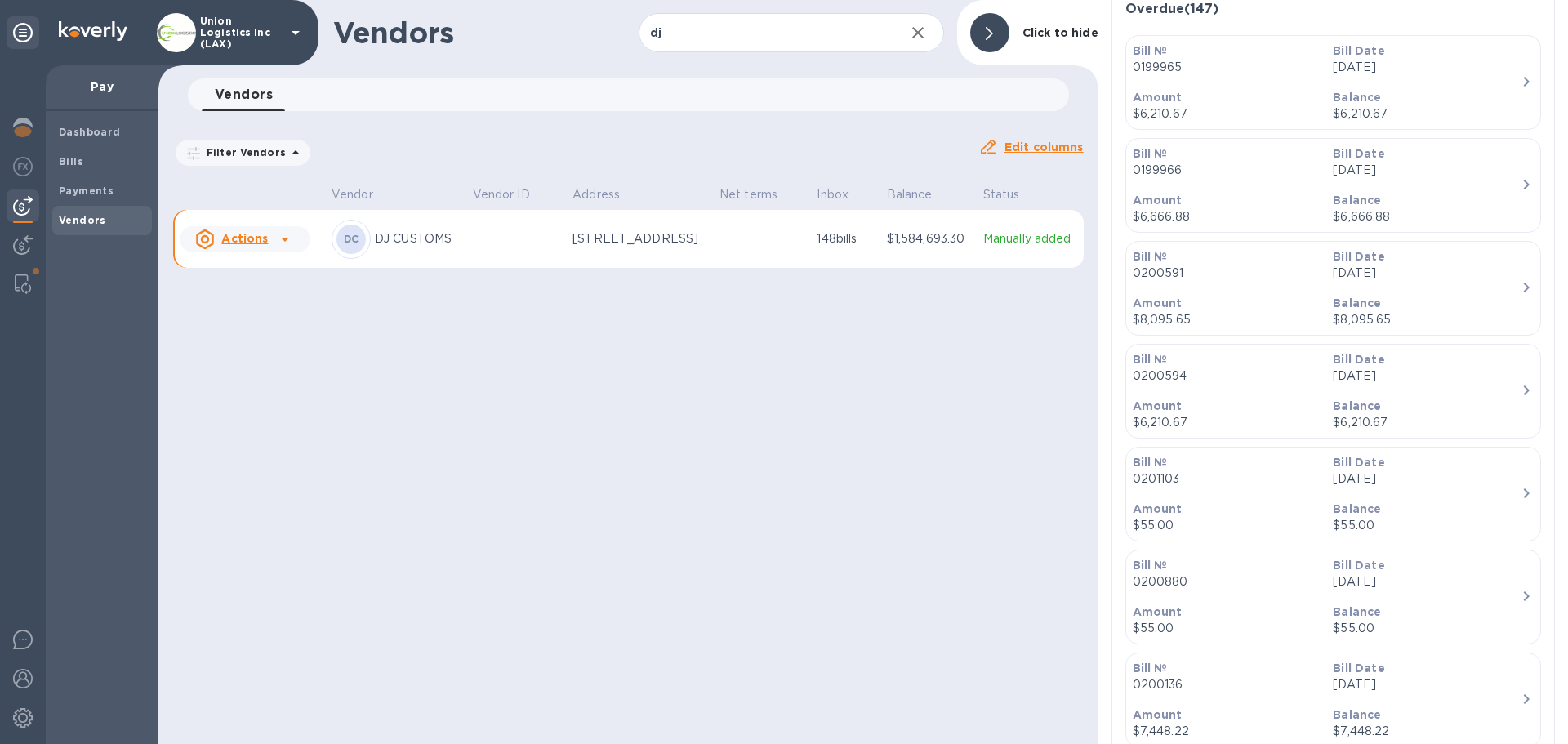
scroll to position [81, 0]
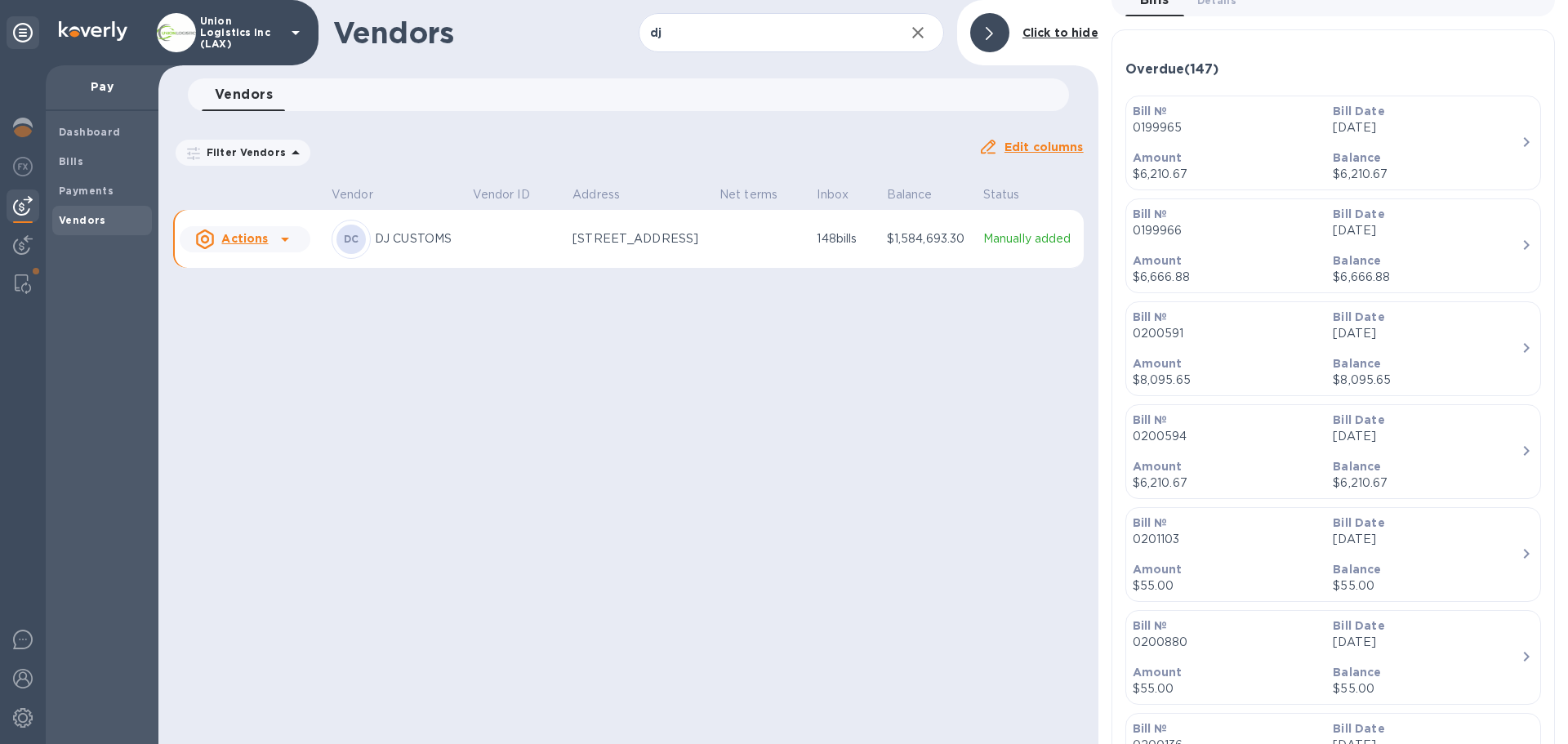
click at [1494, 173] on p "$6,210.67" at bounding box center [1427, 174] width 188 height 17
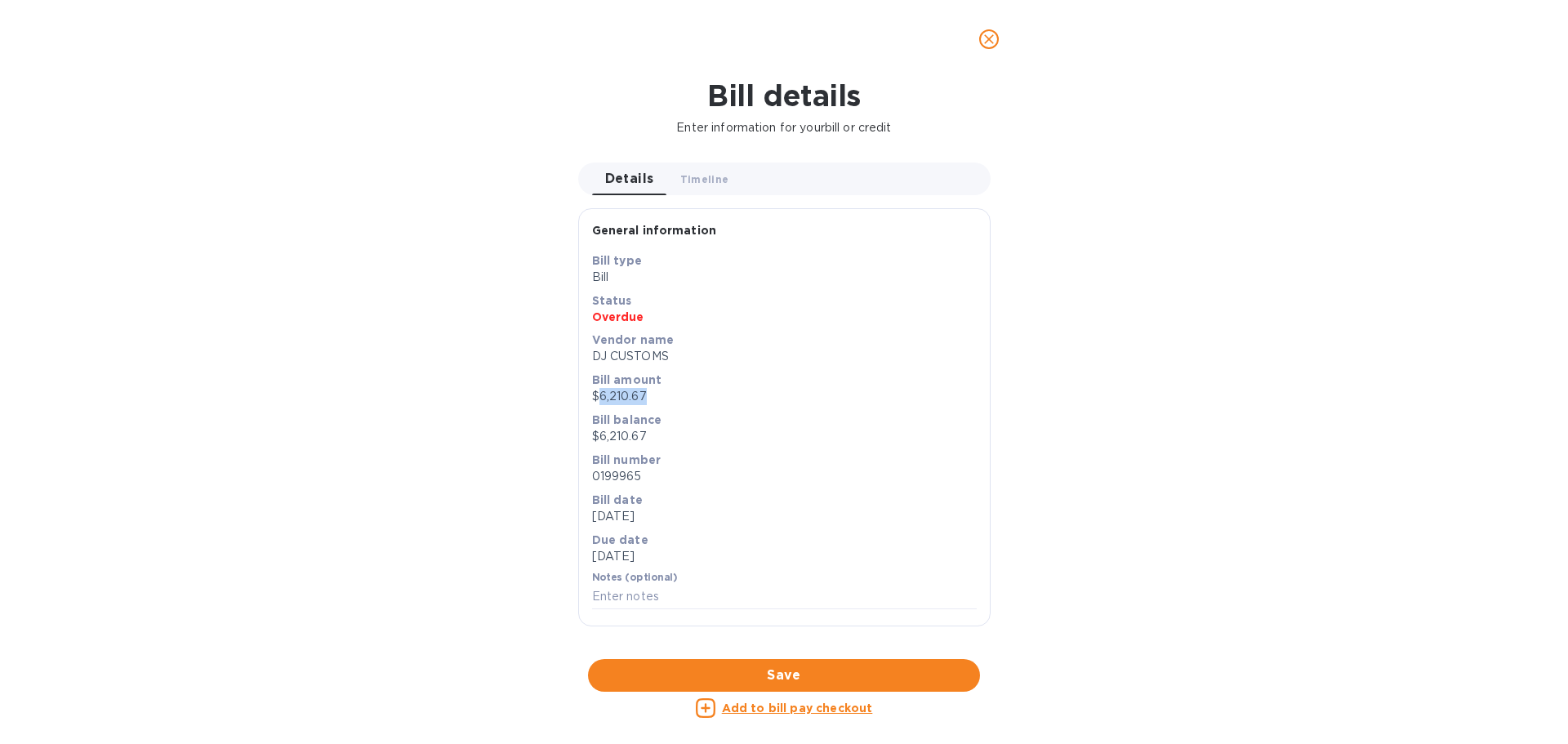
drag, startPoint x: 647, startPoint y: 401, endPoint x: 596, endPoint y: 392, distance: 51.8
click at [596, 392] on p "$6,210.67" at bounding box center [785, 395] width 385 height 17
copy p "6,210.67"
click at [990, 36] on icon "close" at bounding box center [989, 39] width 16 height 16
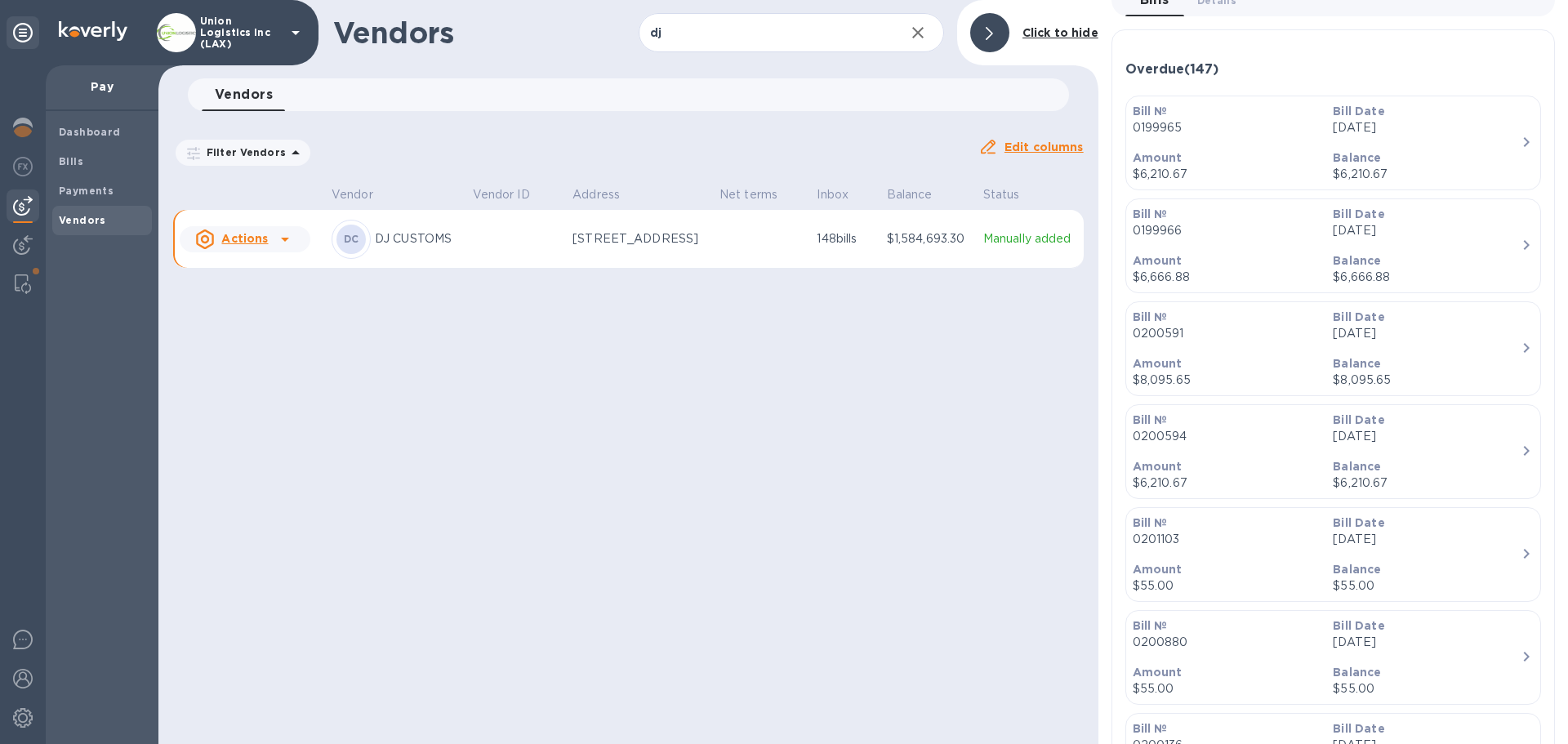
click at [1417, 132] on p "[DATE]" at bounding box center [1427, 127] width 188 height 17
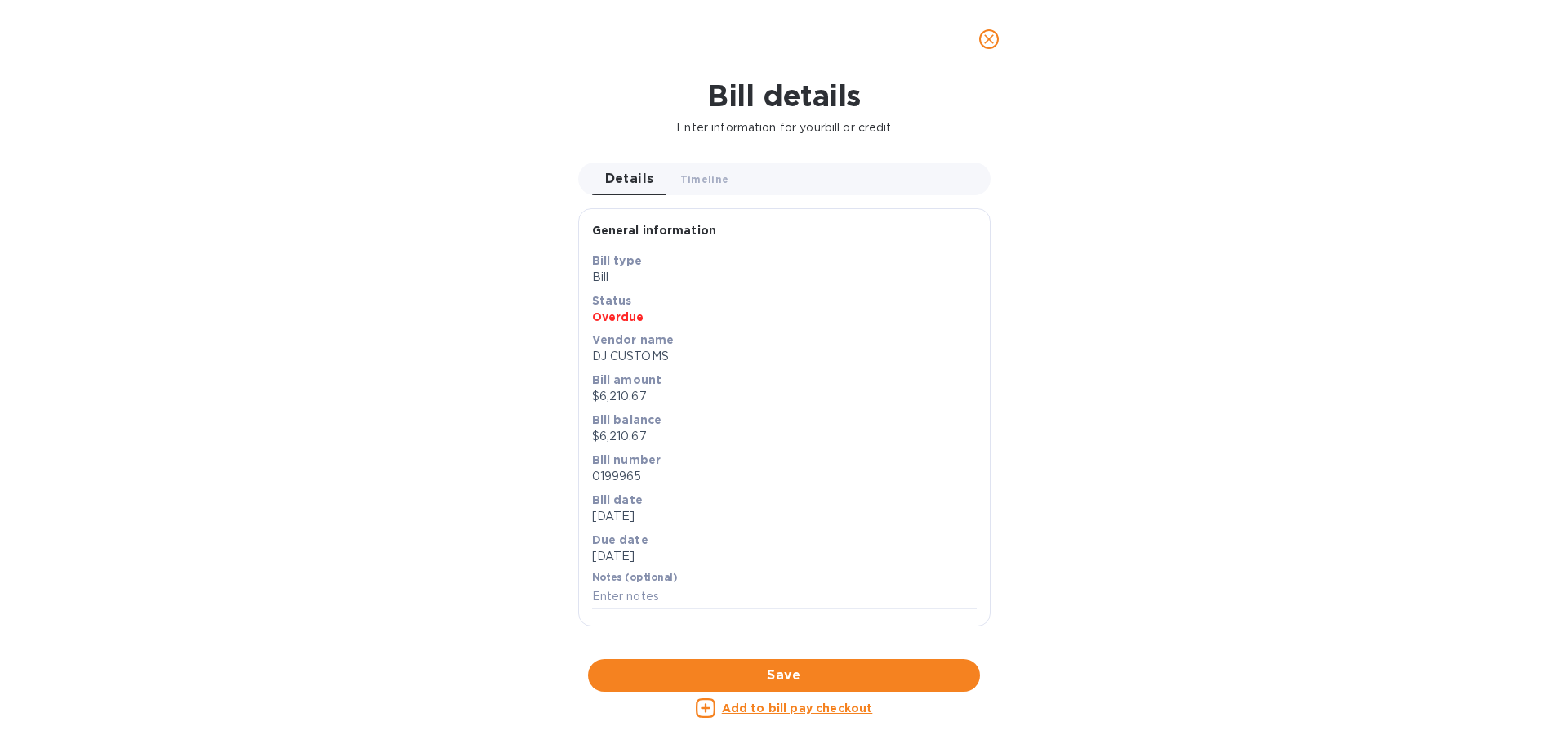
click at [992, 36] on icon "close" at bounding box center [989, 39] width 10 height 10
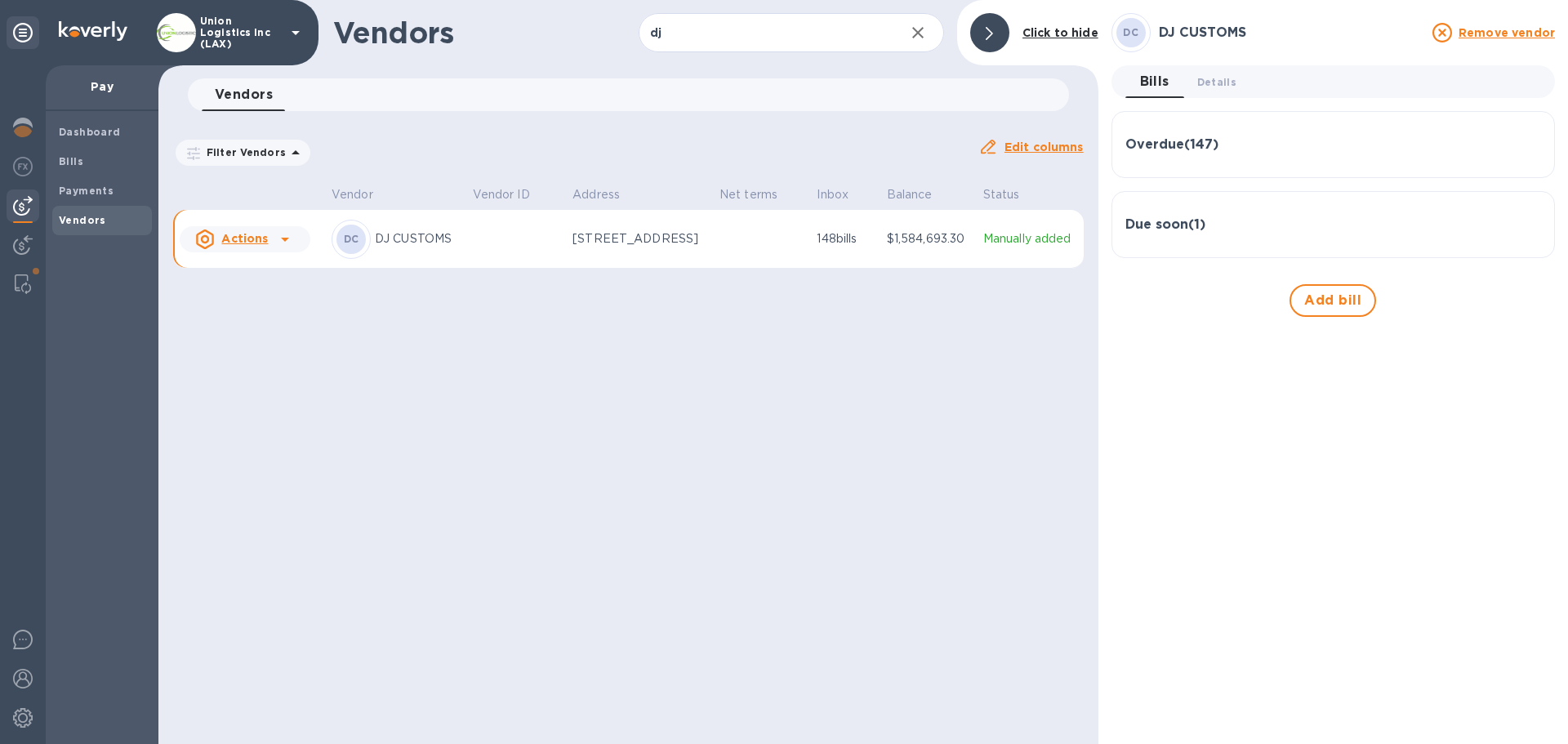
scroll to position [0, 0]
click at [10, 677] on div at bounding box center [23, 680] width 33 height 36
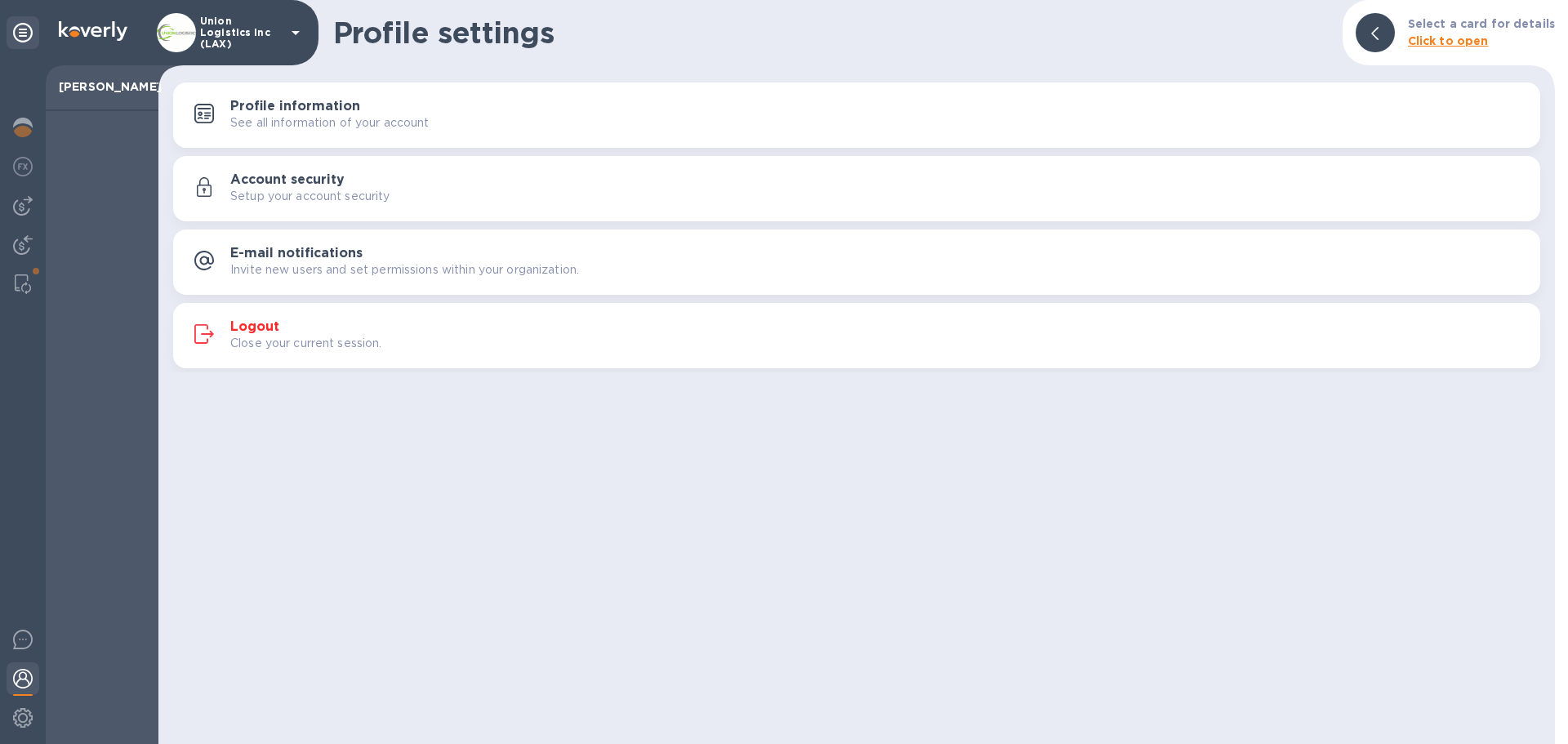
click at [319, 329] on div "Logout Close your current session." at bounding box center [879, 336] width 1297 height 33
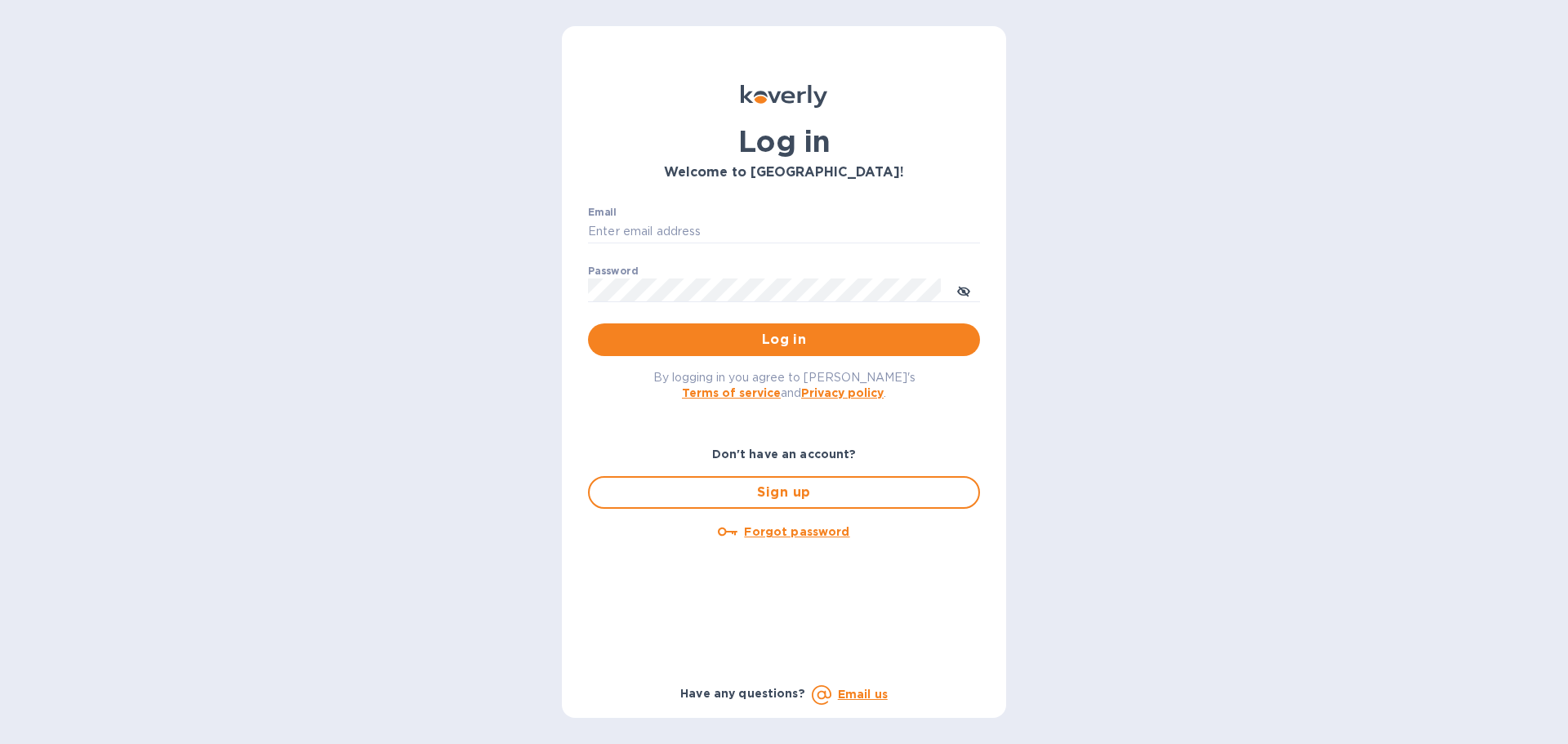
type input "[EMAIL_ADDRESS][DOMAIN_NAME]"
type input "syim@ulogusa.com"
click at [855, 337] on span "Log in" at bounding box center [783, 339] width 366 height 20
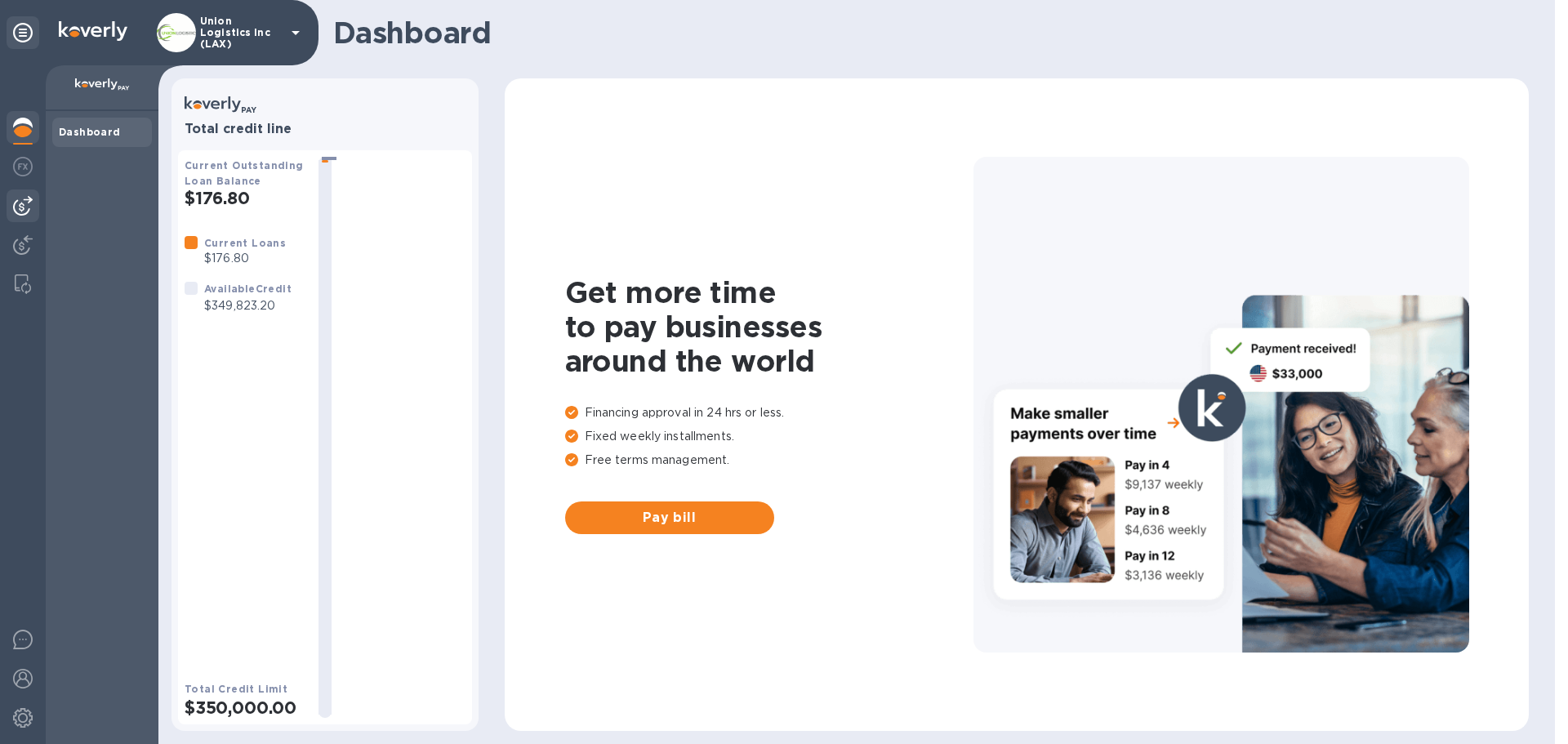
click at [23, 202] on img at bounding box center [23, 206] width 20 height 20
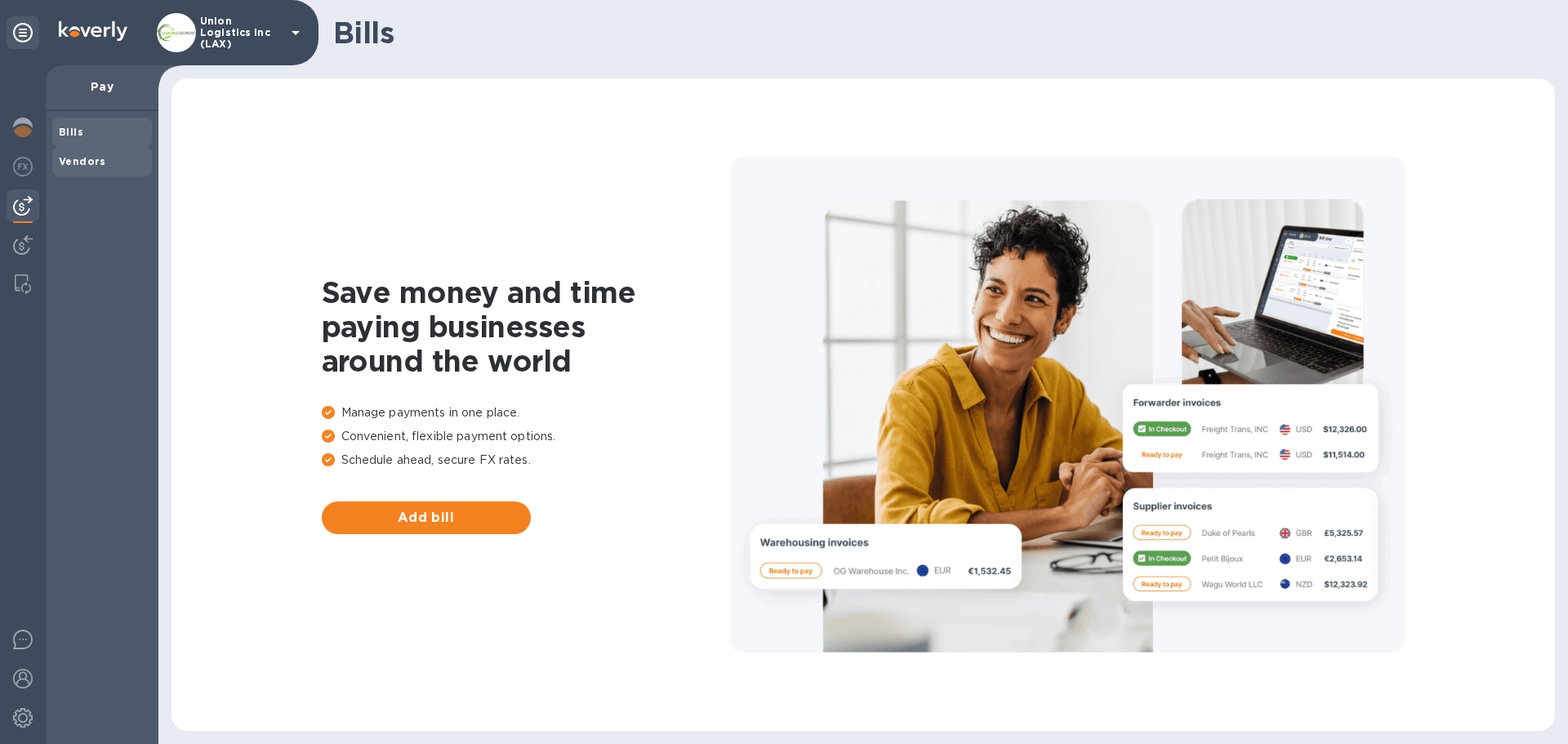
click at [79, 158] on b "Vendors" at bounding box center [82, 162] width 47 height 13
click at [79, 134] on b "Bills" at bounding box center [70, 132] width 24 height 13
click at [267, 16] on div "Union Logistics Inc (LAX)" at bounding box center [231, 32] width 149 height 39
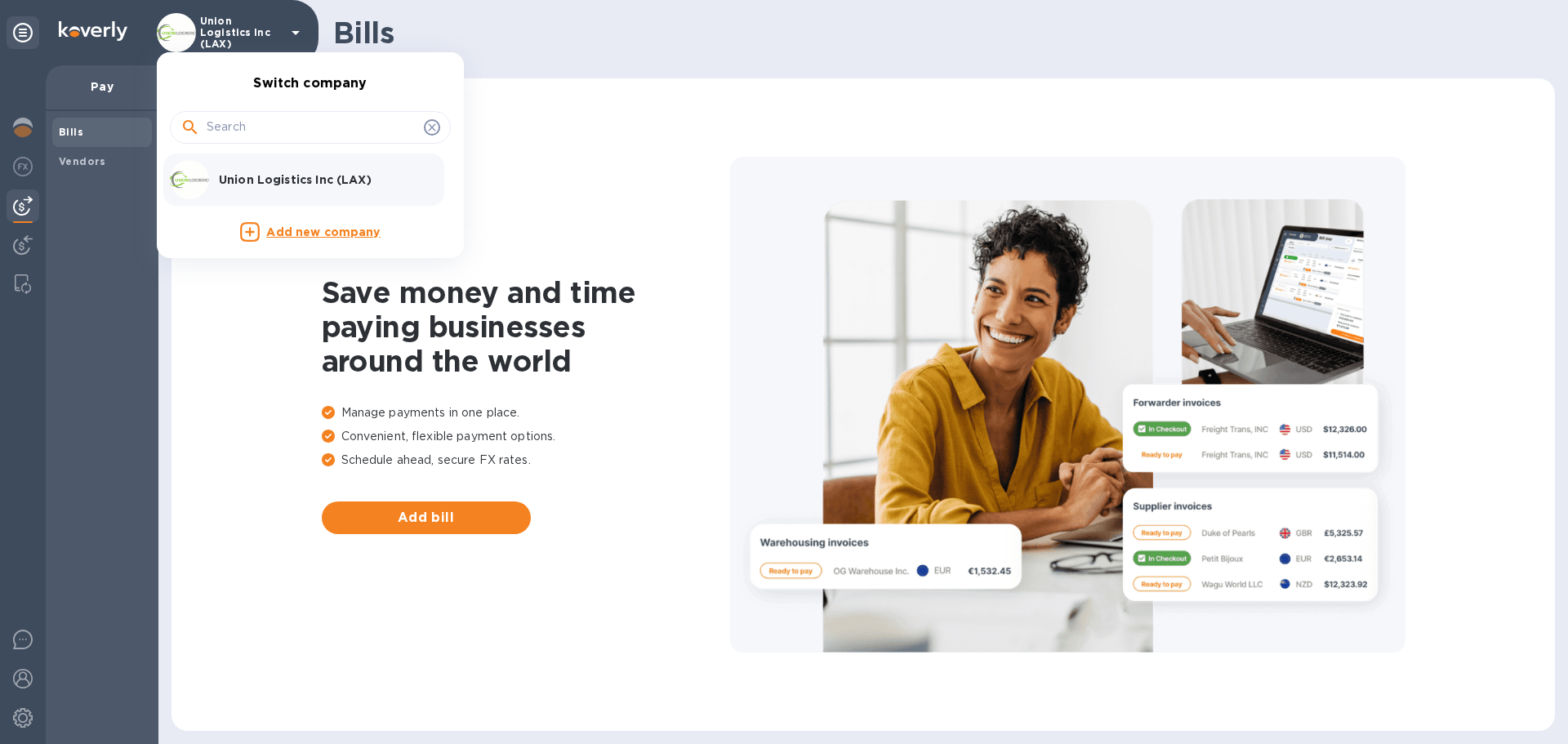
click at [268, 183] on p "Union Logistics Inc (LAX)" at bounding box center [322, 180] width 206 height 16
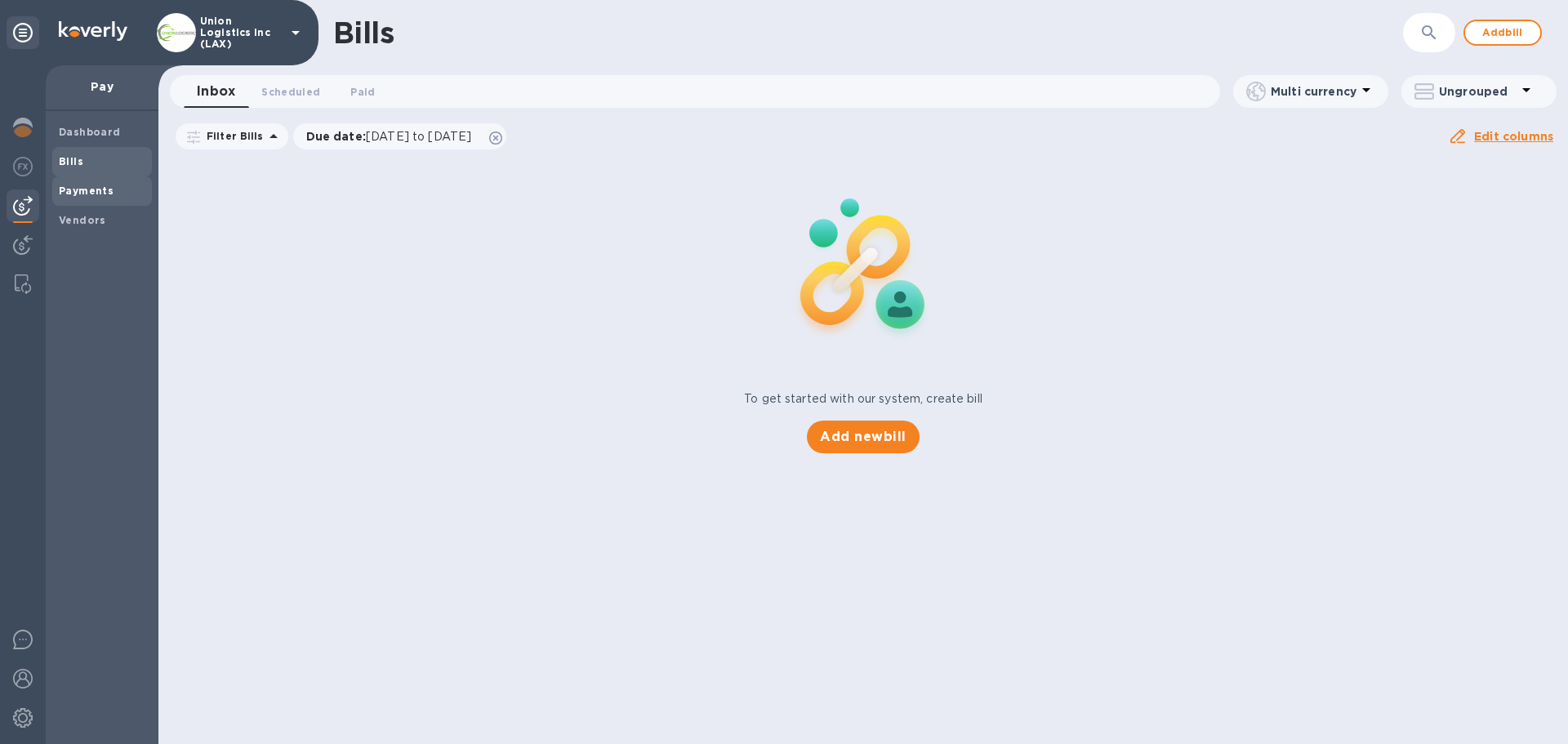
click at [111, 191] on span "Payments" at bounding box center [102, 191] width 87 height 16
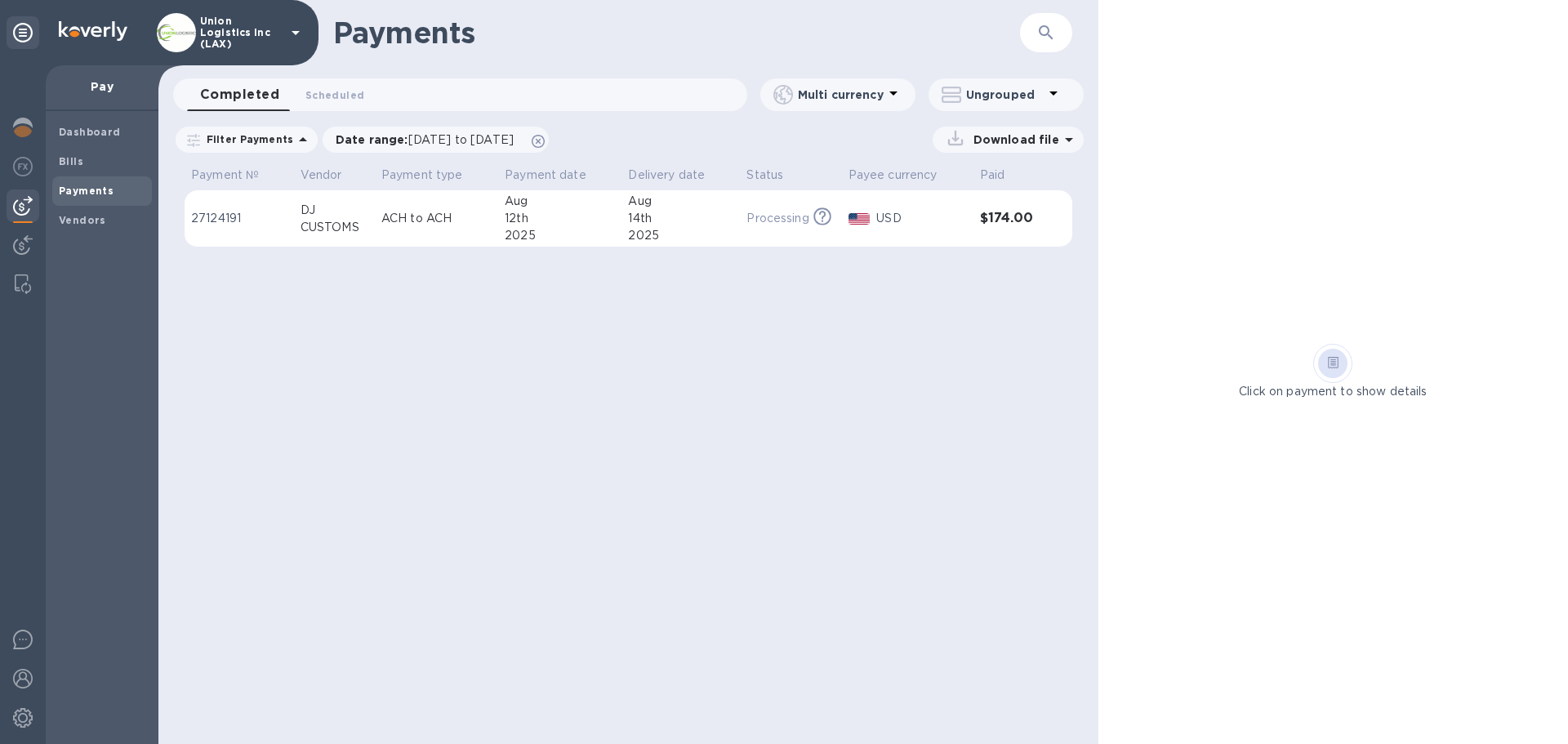
click at [752, 241] on td "Processing This payment is under compliance review, which may take up to 3 busi…" at bounding box center [790, 219] width 101 height 57
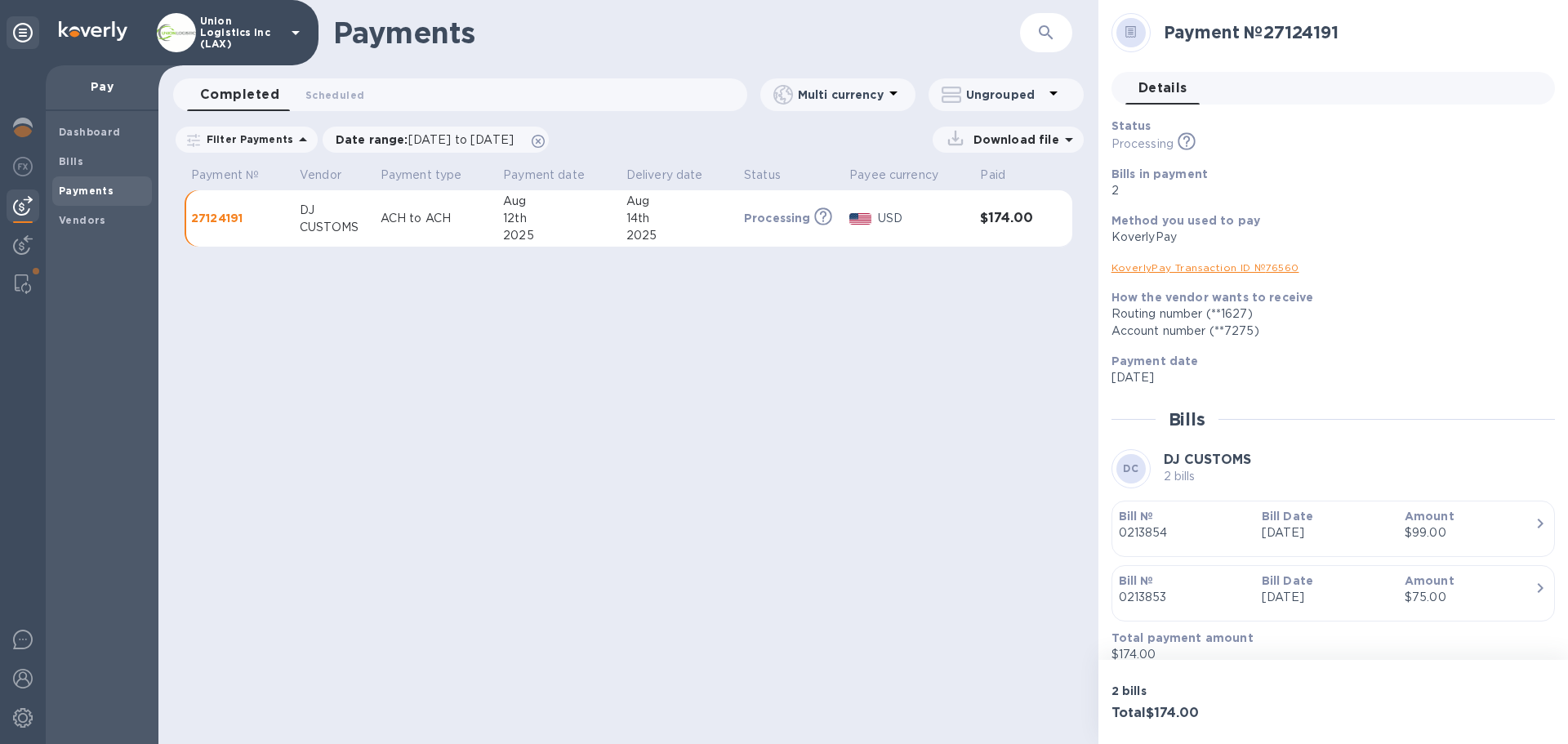
scroll to position [16, 0]
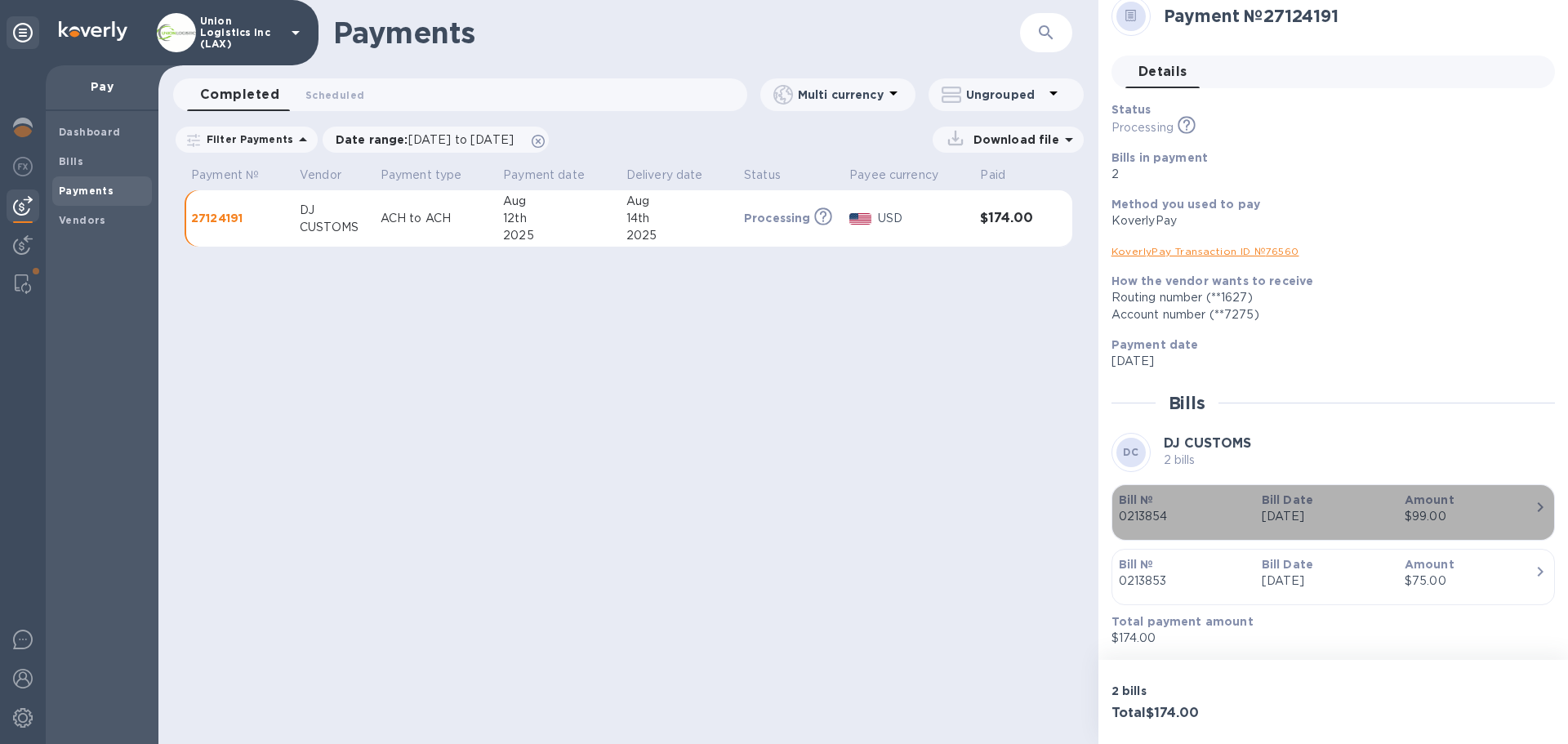
click at [1445, 506] on b "Amount" at bounding box center [1429, 499] width 50 height 13
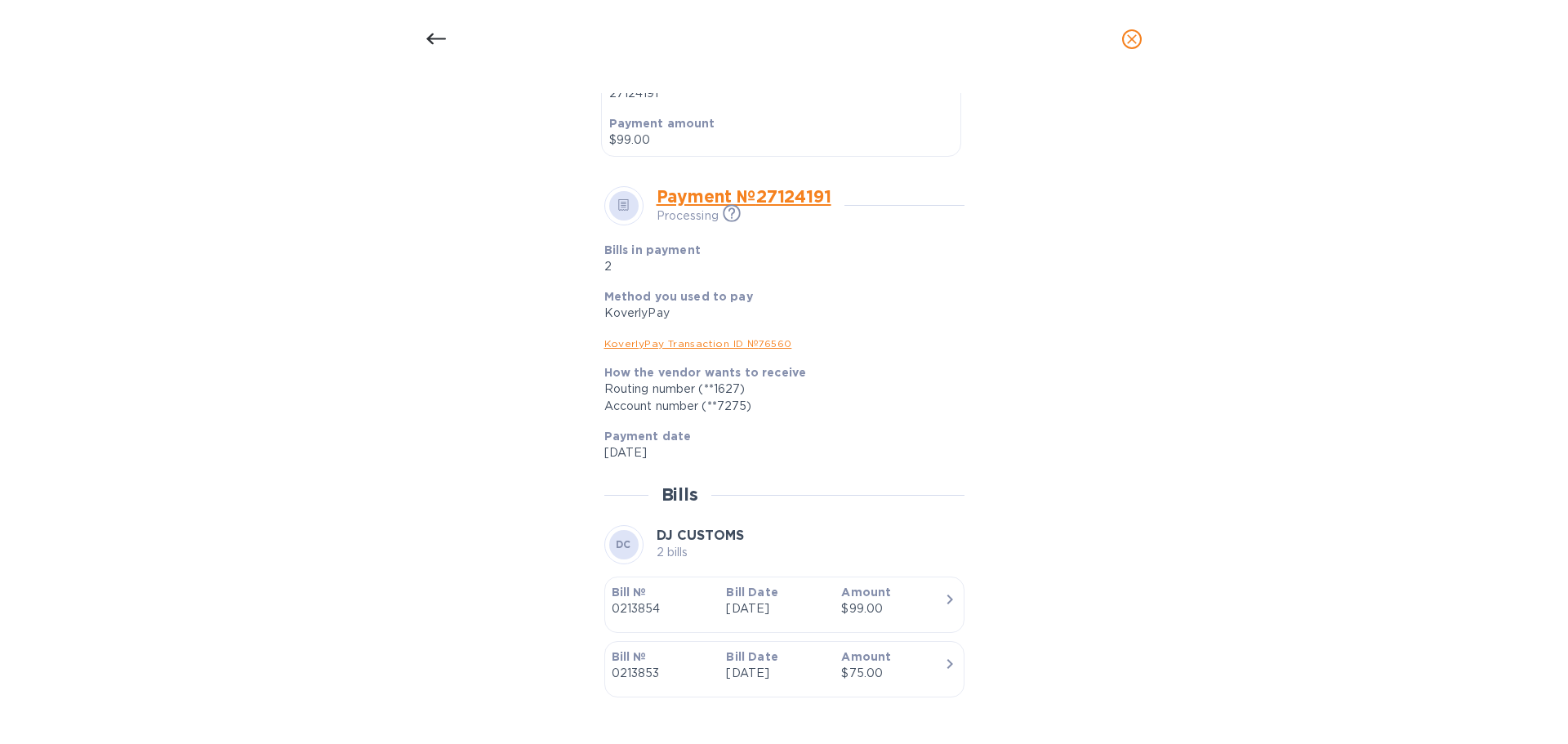
scroll to position [535, 0]
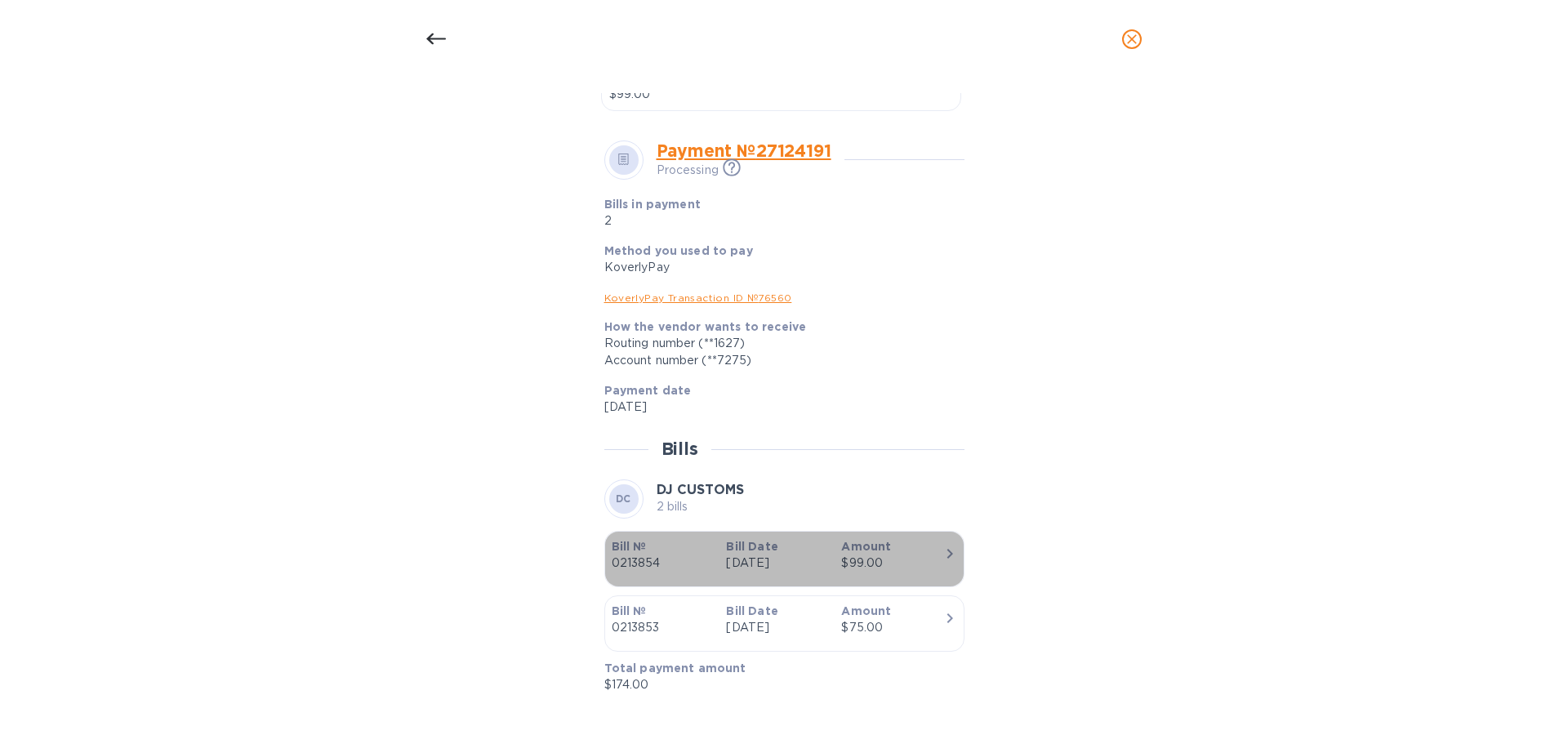
click at [946, 560] on icon "button" at bounding box center [950, 553] width 20 height 20
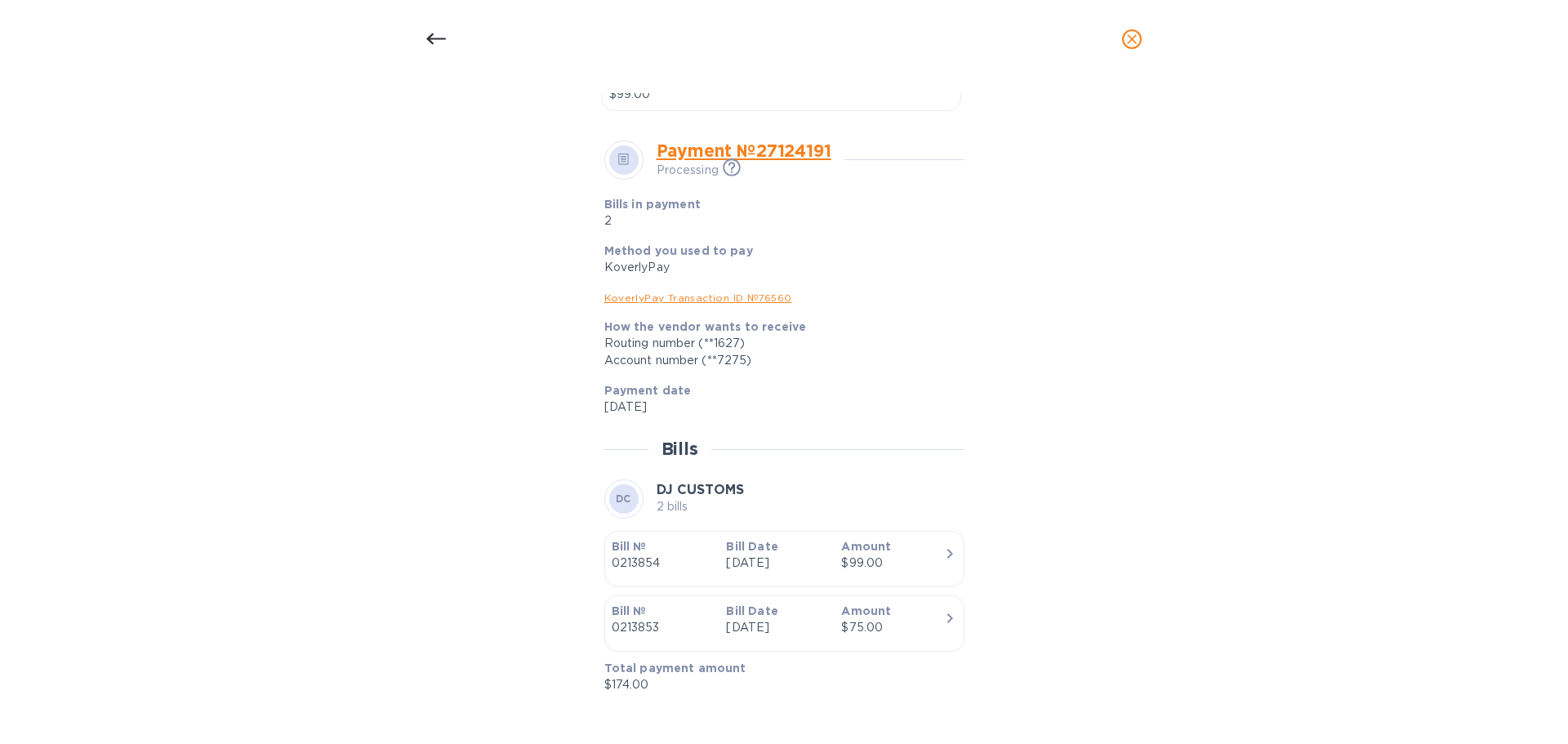
click at [1130, 42] on icon "close" at bounding box center [1132, 39] width 10 height 10
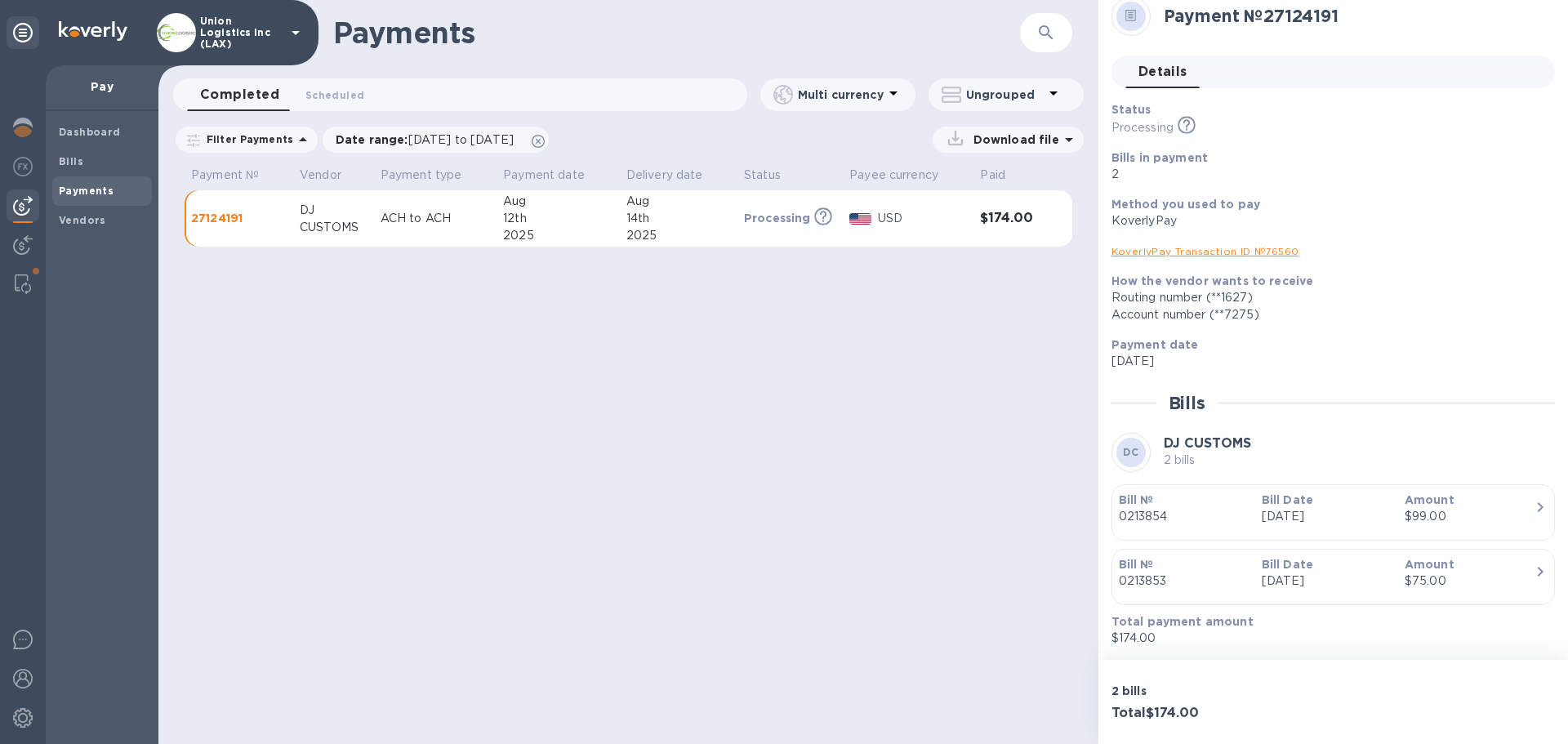
scroll to position [0, 0]
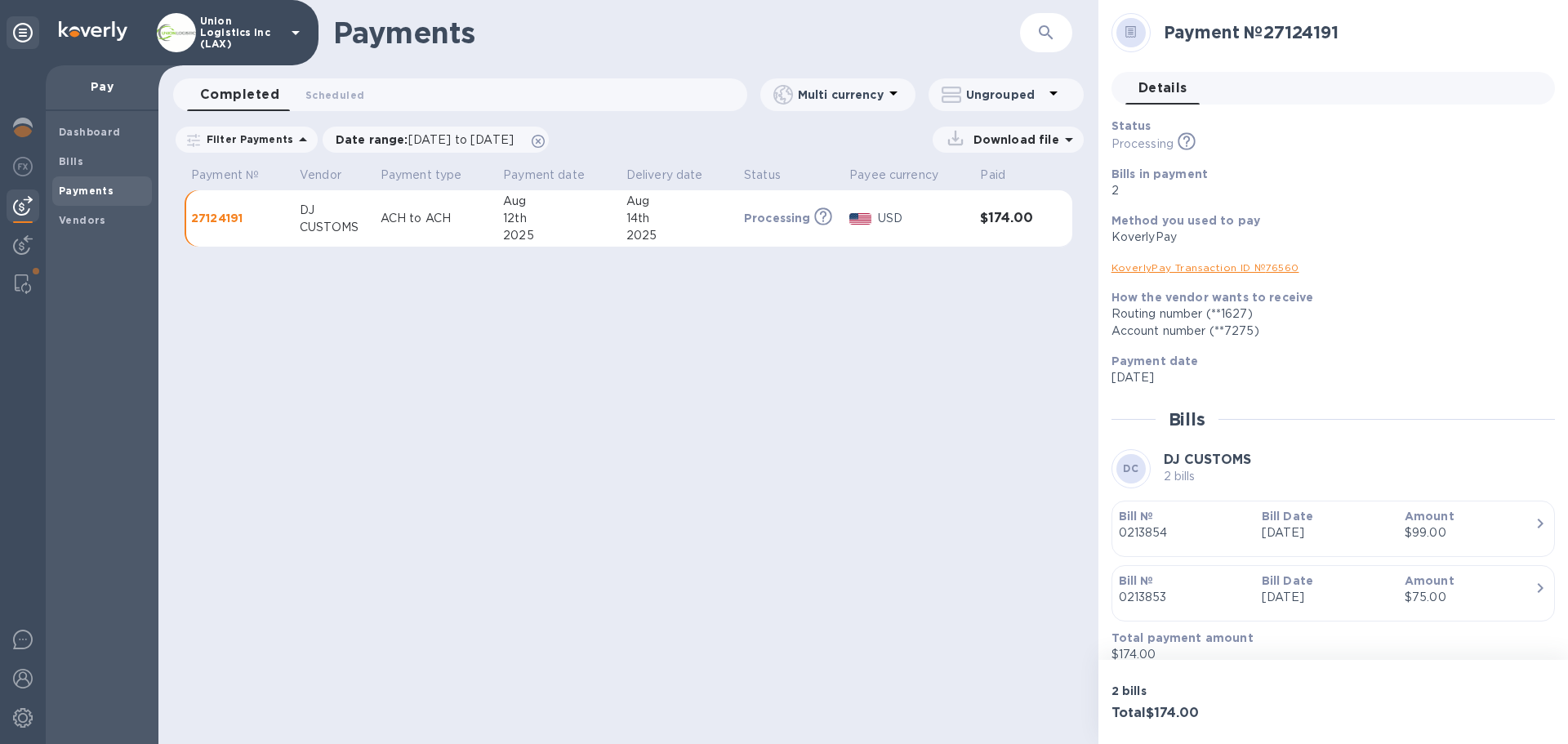
click at [1226, 268] on link "KoverlyPay Transaction ID № 76560" at bounding box center [1206, 267] width 188 height 13
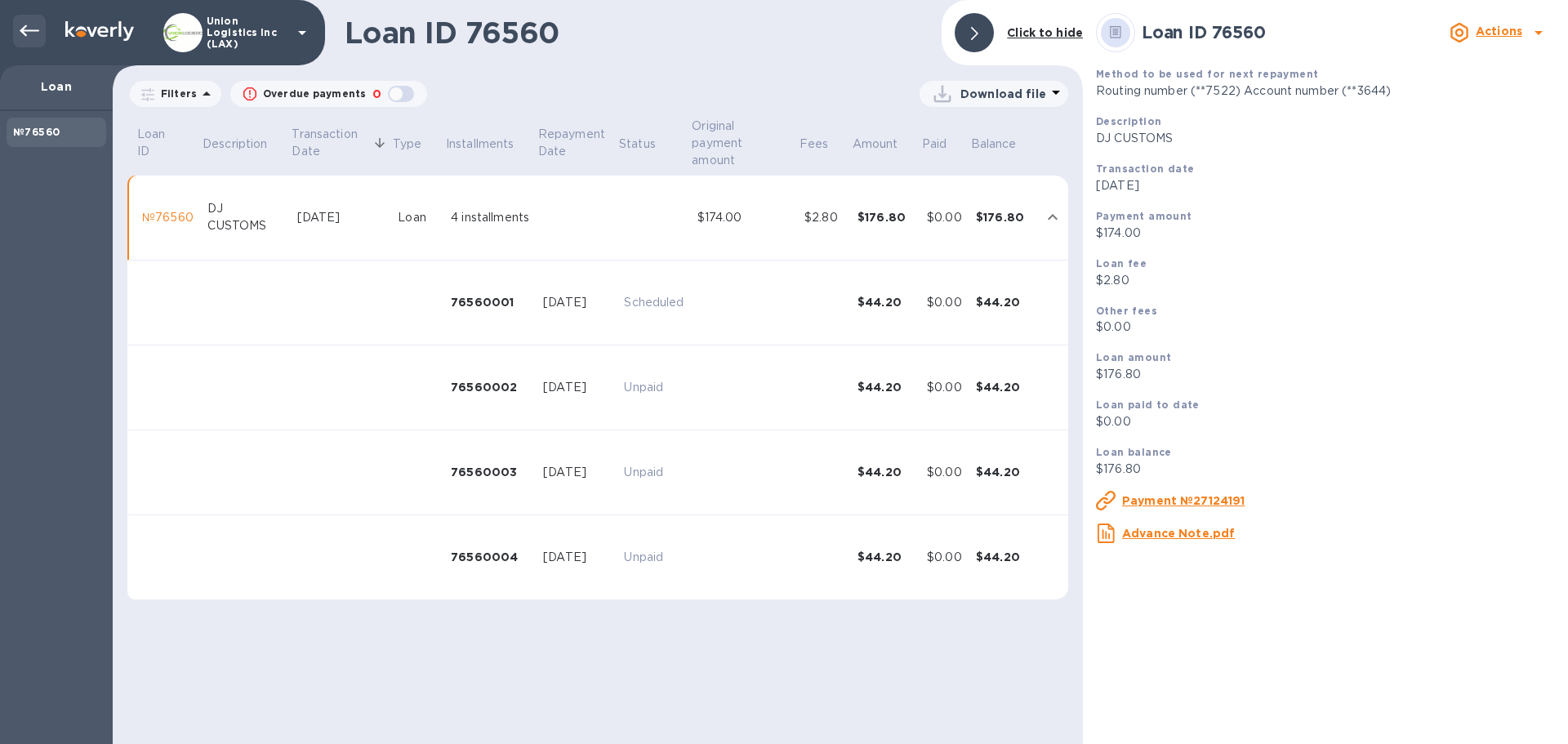
click at [31, 34] on icon at bounding box center [30, 32] width 20 height 20
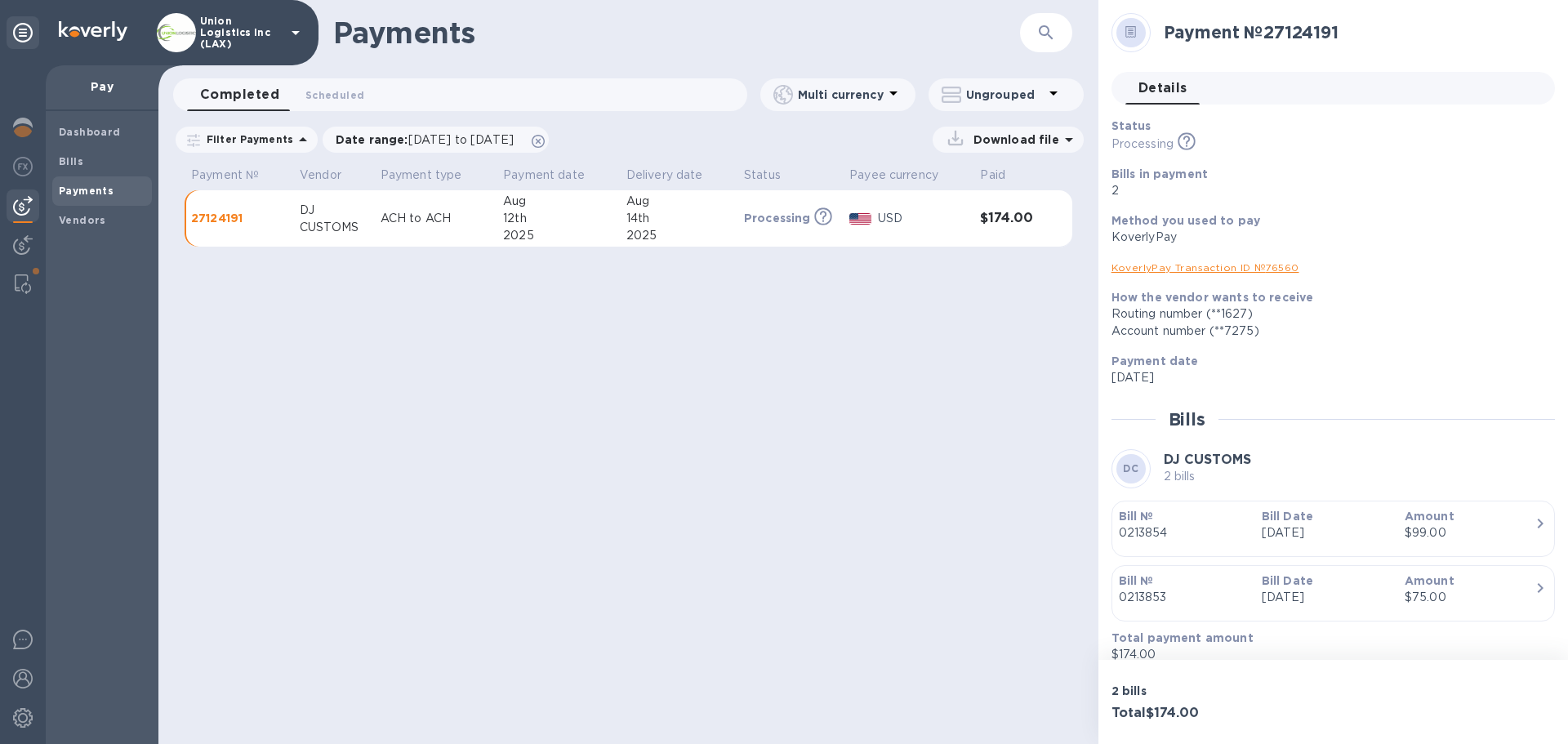
scroll to position [16, 0]
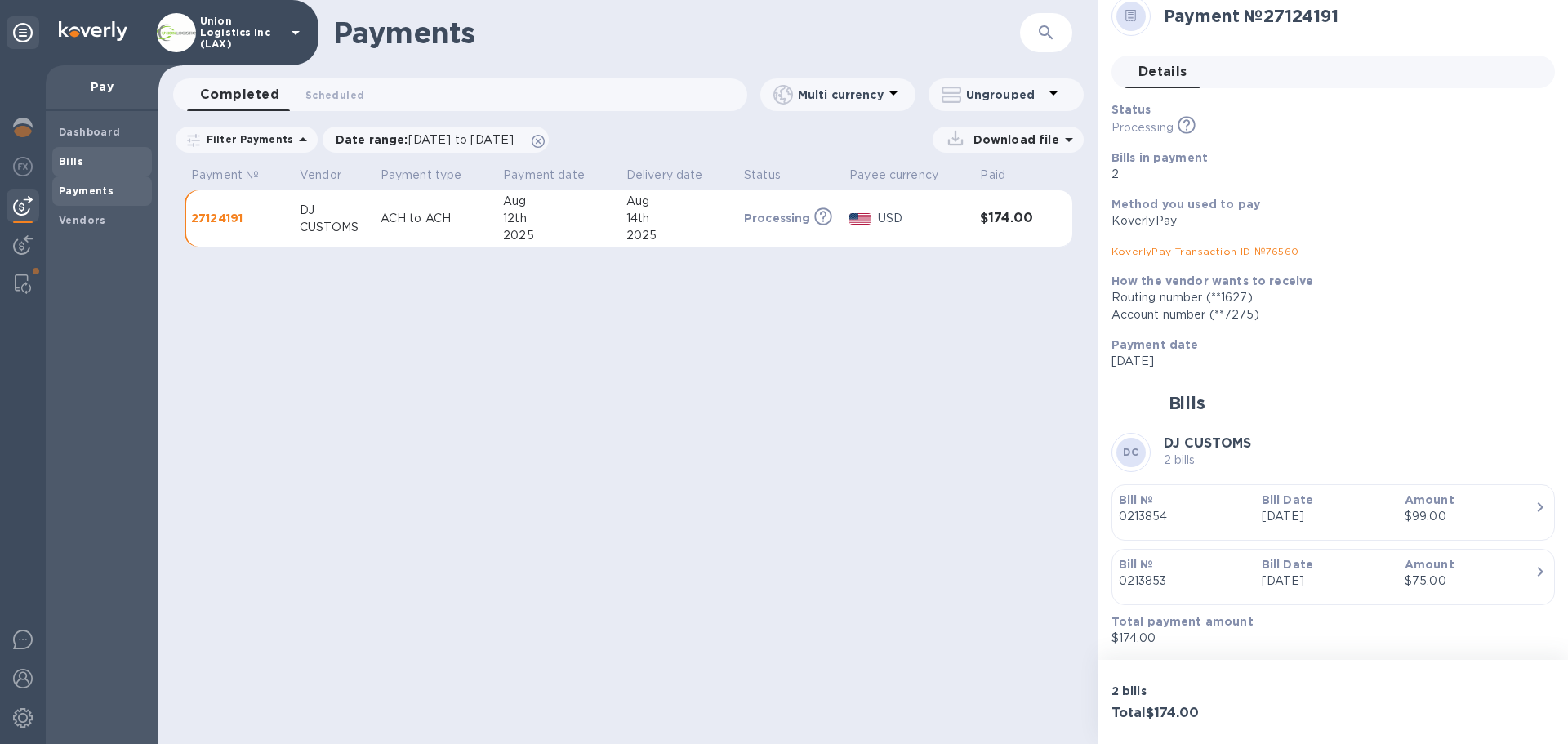
click at [94, 162] on span "Bills" at bounding box center [102, 162] width 87 height 16
